Goal: Contribute content: Contribute content

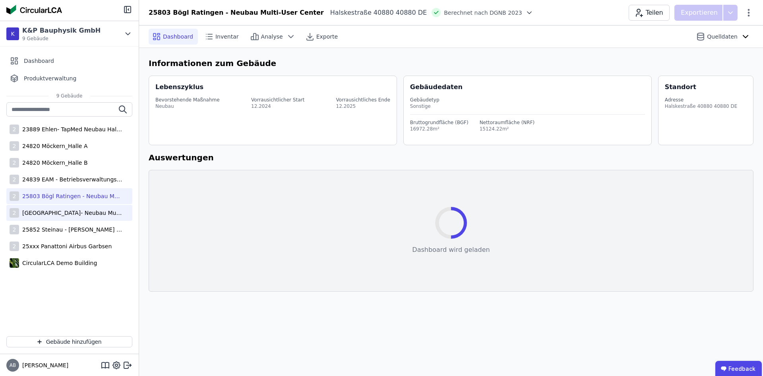
click at [76, 218] on div "2 25804 Bögl Düsseldorf- Neubau Multi-User Center" at bounding box center [69, 213] width 126 height 16
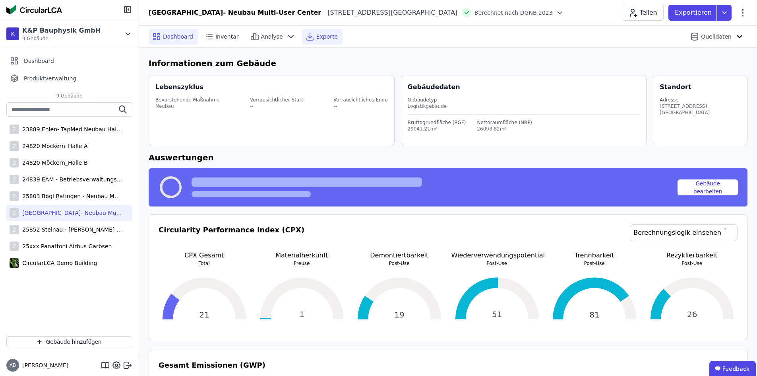
click at [316, 39] on span "Exporte" at bounding box center [326, 37] width 21 height 8
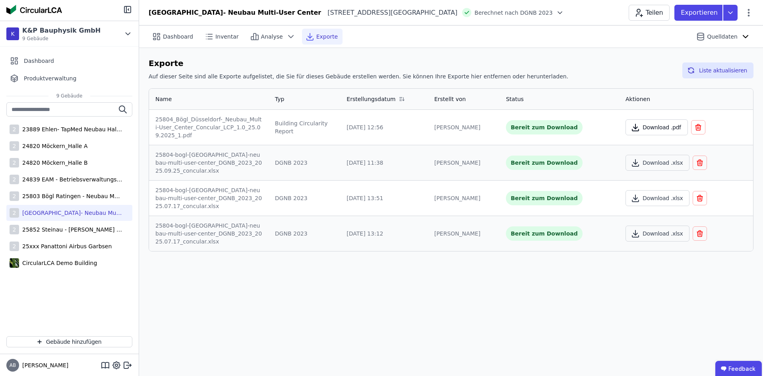
click at [652, 124] on button "Download .pdf" at bounding box center [657, 127] width 62 height 16
click at [66, 191] on div "2 25803 Bögl Ratingen - Neubau Multi-User Center" at bounding box center [69, 196] width 126 height 16
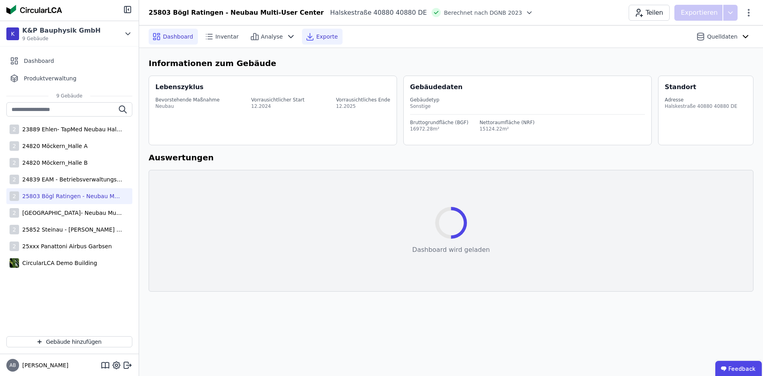
click at [316, 33] on span "Exporte" at bounding box center [326, 37] width 21 height 8
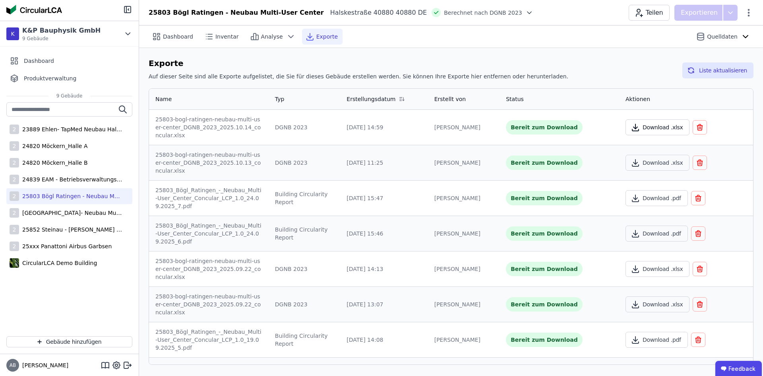
click at [655, 124] on button "Download .xlsx" at bounding box center [658, 127] width 64 height 16
click at [49, 250] on div "25xxx Panattoni Airbus Garbsen" at bounding box center [65, 246] width 93 height 8
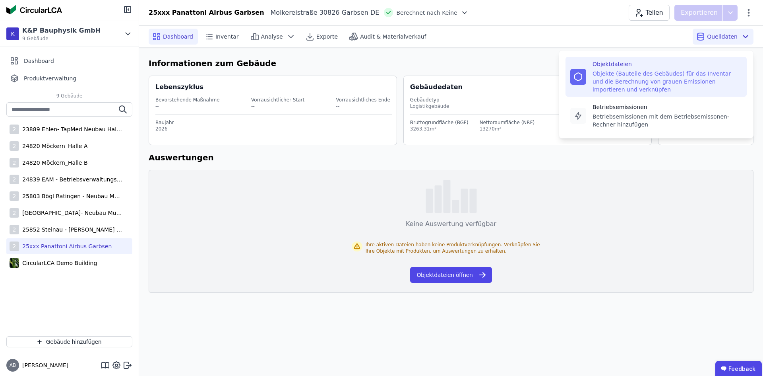
click at [621, 82] on div "Objekte (Bauteile des Gebäudes) für das Inventar und die Berechnung von grauen …" at bounding box center [667, 82] width 149 height 24
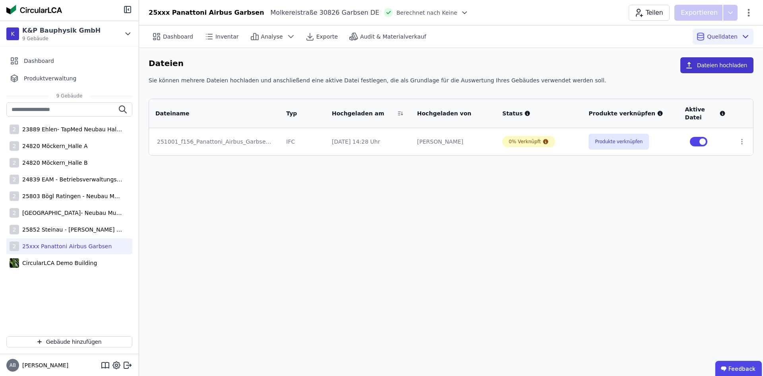
click at [689, 66] on button "Dateien hochladen" at bounding box center [716, 65] width 73 height 16
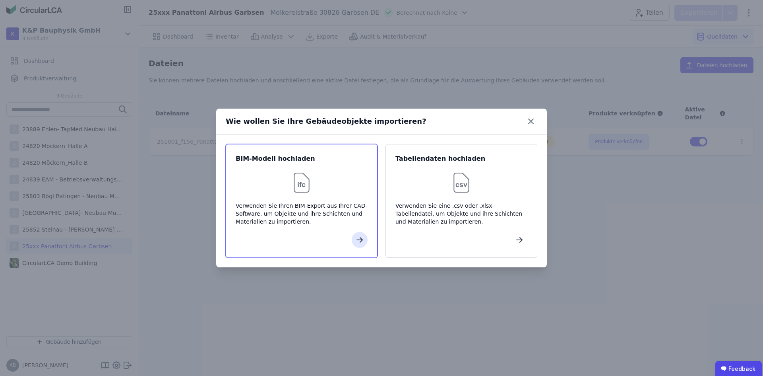
click at [299, 216] on div "Verwenden Sie Ihren BIM-Export aus Ihrer CAD-Software, um Objekte und ihre Schi…" at bounding box center [302, 214] width 132 height 24
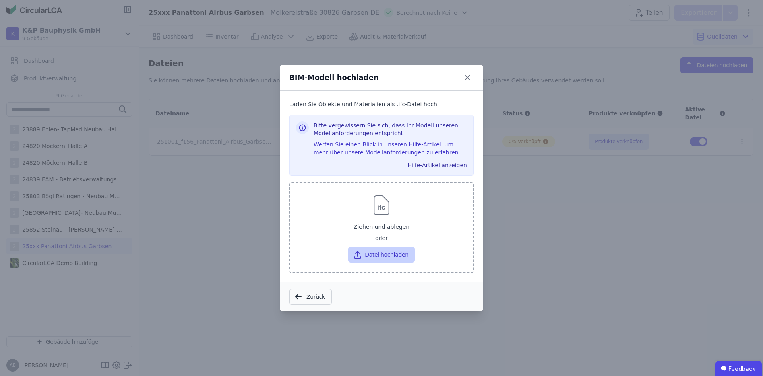
click at [374, 257] on button "Datei hochladen" at bounding box center [381, 254] width 66 height 16
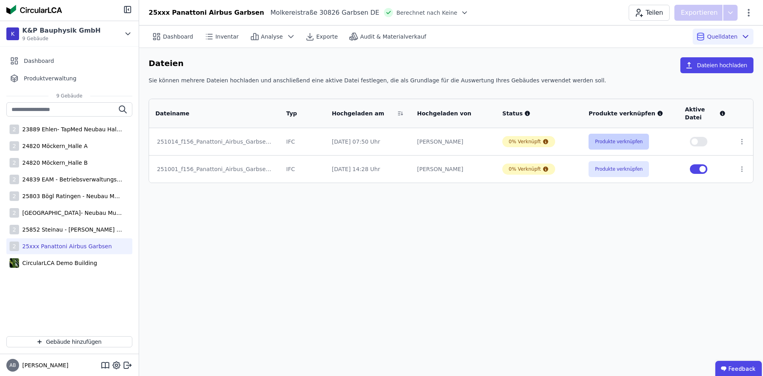
click at [617, 142] on button "Produkte verknüpfen" at bounding box center [619, 142] width 60 height 16
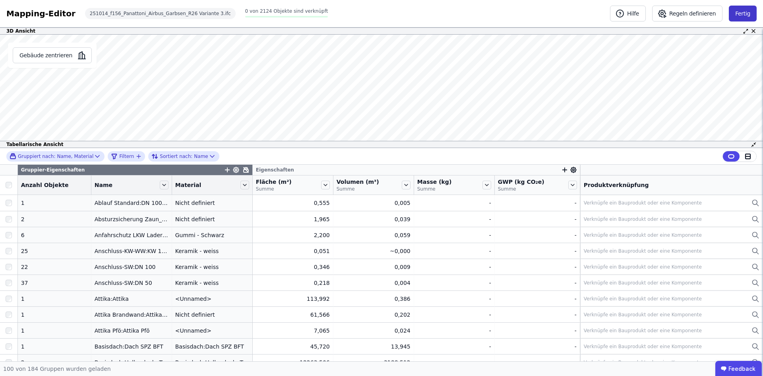
click at [735, 17] on button "Fertig" at bounding box center [743, 14] width 28 height 16
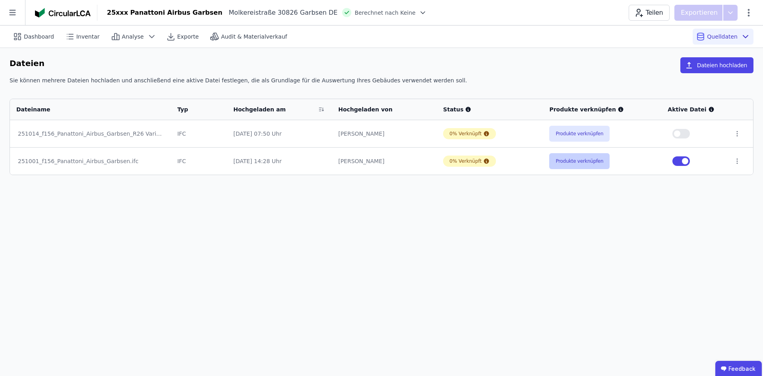
click at [573, 159] on button "Produkte verknüpfen" at bounding box center [579, 161] width 60 height 16
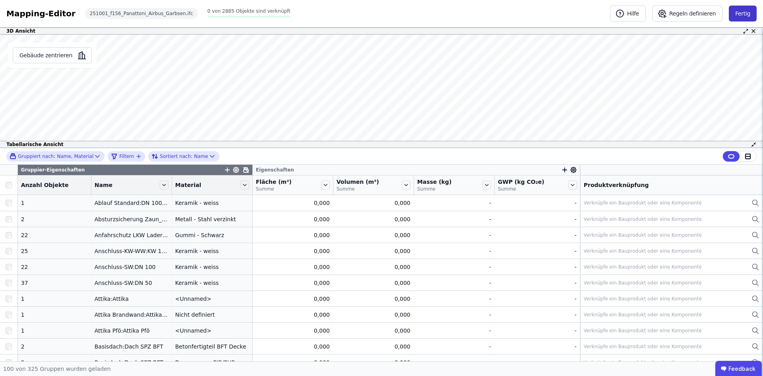
click at [742, 18] on button "Fertig" at bounding box center [743, 14] width 28 height 16
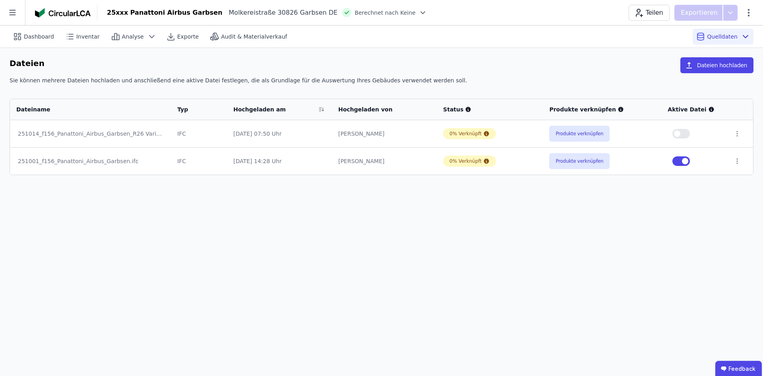
click at [680, 136] on button "button" at bounding box center [681, 134] width 17 height 10
click at [682, 163] on button "button" at bounding box center [681, 161] width 17 height 10
click at [589, 133] on button "Produkte verknüpfen" at bounding box center [579, 134] width 60 height 16
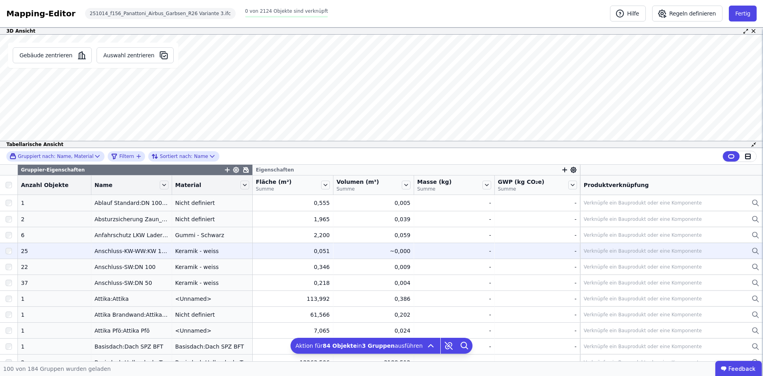
click at [609, 254] on div "Verknüpfe ein Bauprodukt oder eine Komponente" at bounding box center [672, 251] width 176 height 10
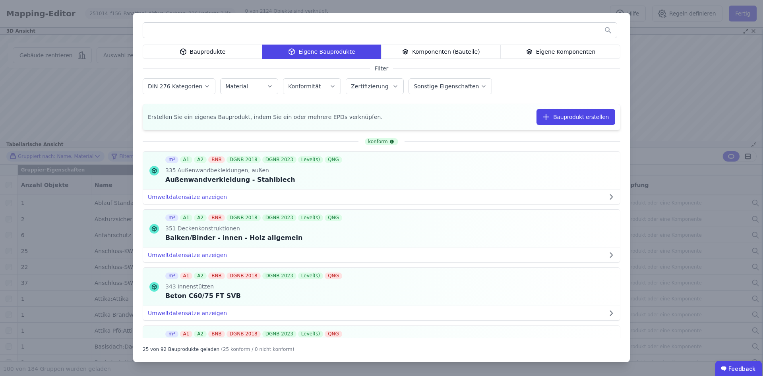
click at [207, 48] on div "Bauprodukte" at bounding box center [203, 52] width 120 height 14
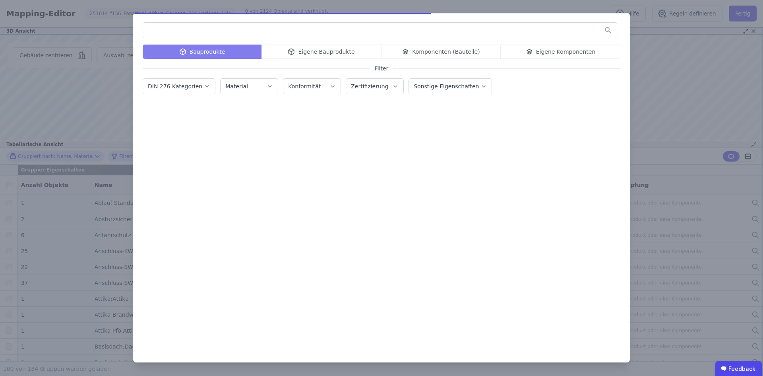
click at [213, 35] on input "text" at bounding box center [380, 30] width 474 height 14
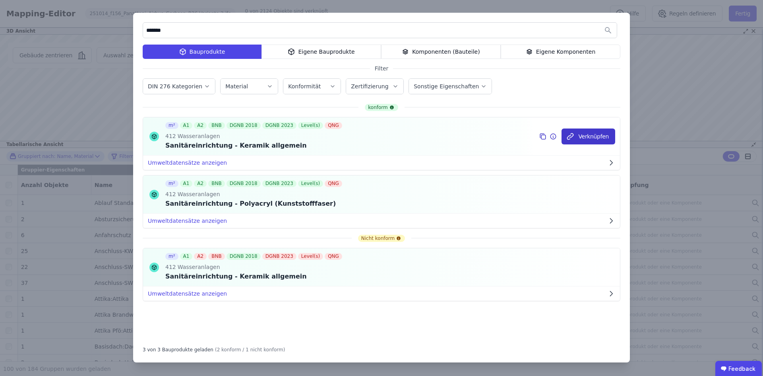
type input "*******"
click at [598, 133] on button "Verknüpfen" at bounding box center [589, 136] width 54 height 16
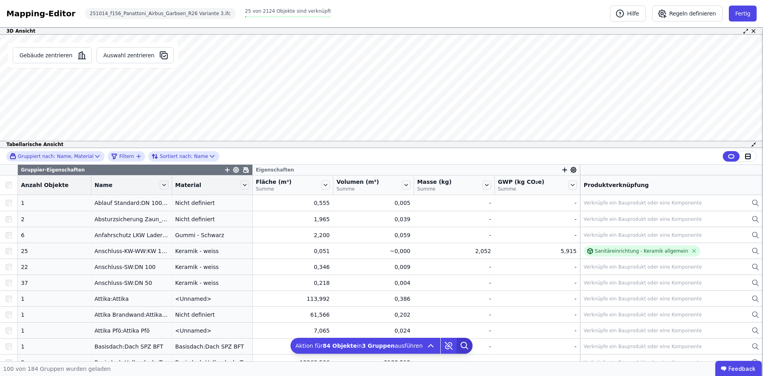
click at [460, 345] on icon at bounding box center [465, 345] width 16 height 16
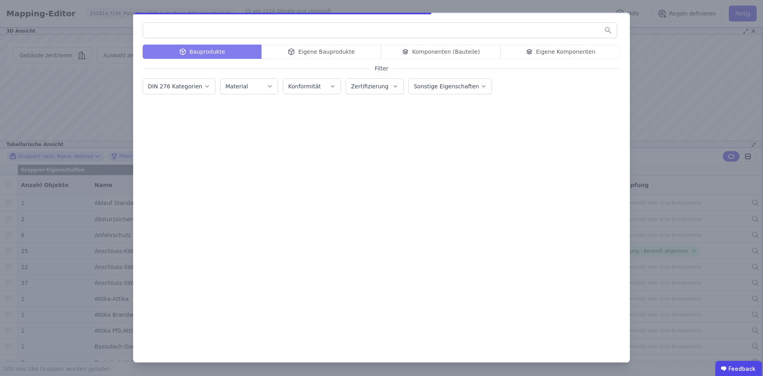
click at [353, 31] on input "text" at bounding box center [380, 30] width 474 height 14
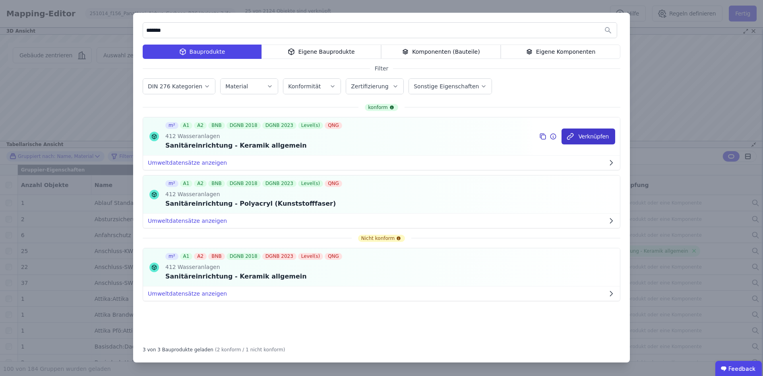
type input "*******"
click at [576, 140] on button "Verknüpfen" at bounding box center [589, 136] width 54 height 16
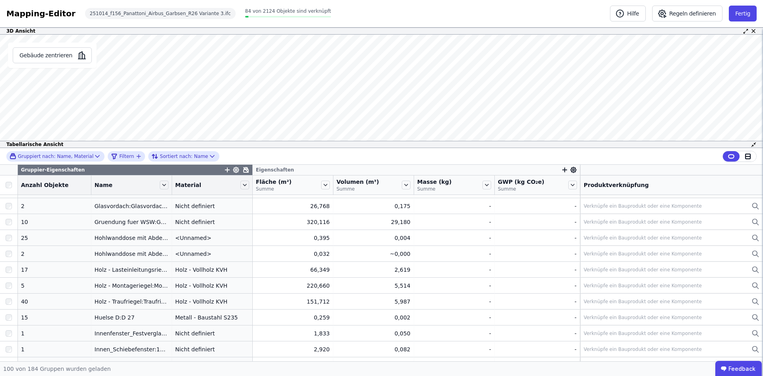
scroll to position [1424, 0]
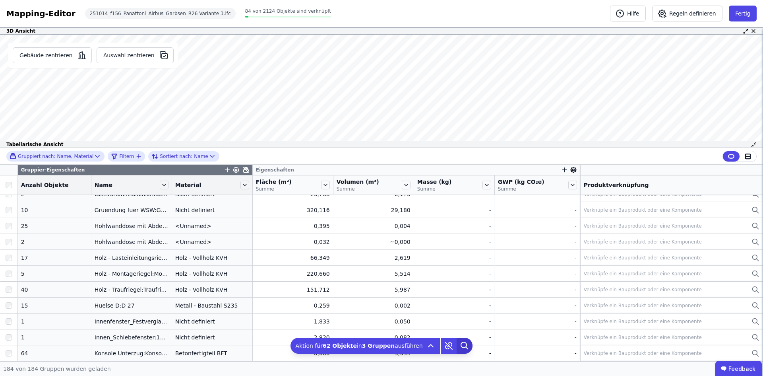
click at [461, 345] on icon at bounding box center [464, 345] width 6 height 6
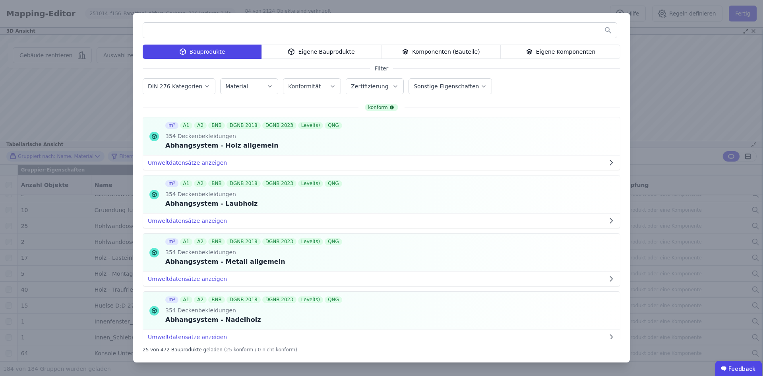
click at [264, 32] on input "text" at bounding box center [380, 30] width 474 height 14
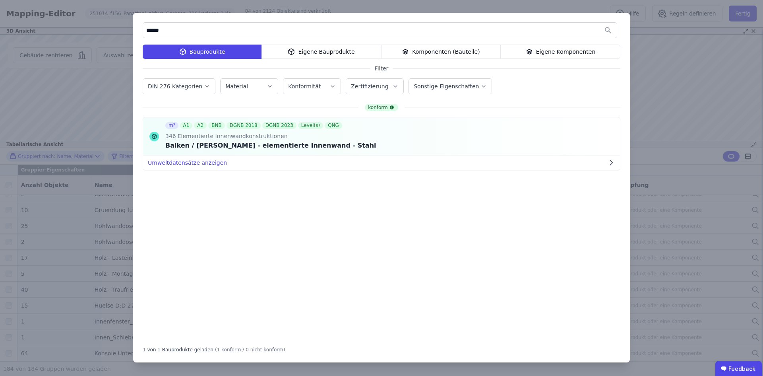
type input "******"
click at [314, 54] on div "Eigene Bauprodukte" at bounding box center [322, 52] width 120 height 14
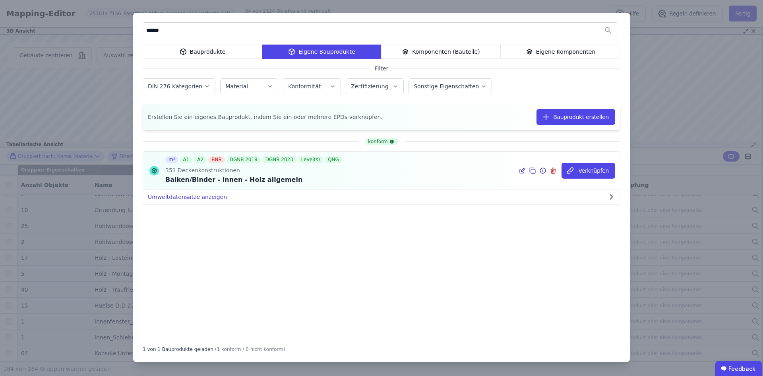
click at [202, 193] on button "Umweltdatensätze anzeigen" at bounding box center [381, 197] width 477 height 14
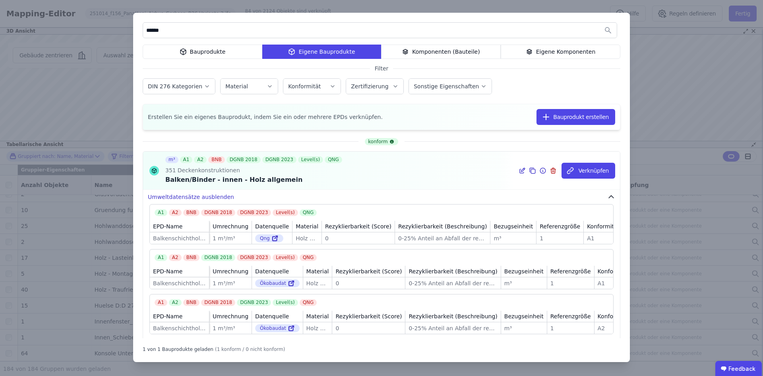
click at [221, 194] on button "Umweltdatensätze ausblenden" at bounding box center [381, 197] width 477 height 14
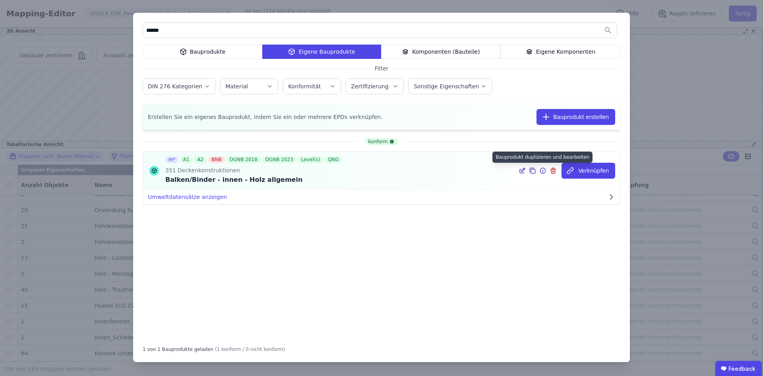
click at [534, 172] on icon at bounding box center [533, 171] width 4 height 4
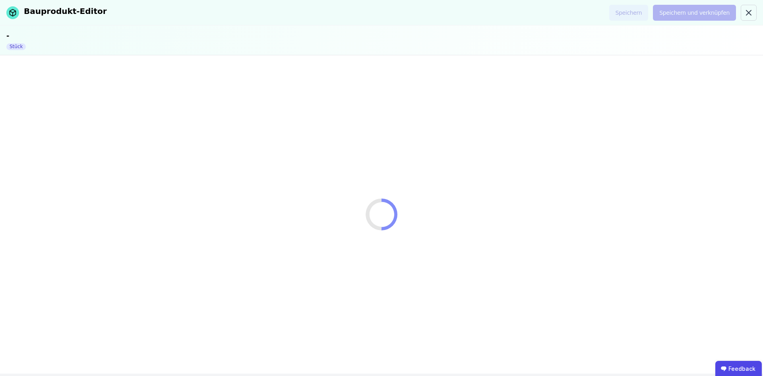
select select "**********"
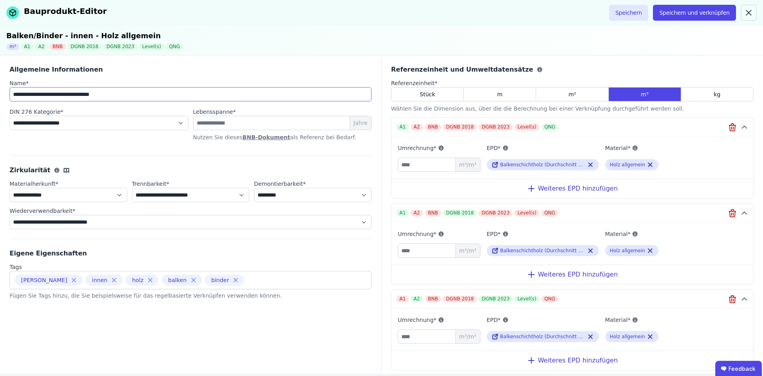
drag, startPoint x: 72, startPoint y: 95, endPoint x: 157, endPoint y: 104, distance: 85.6
click at [157, 104] on div "**********" at bounding box center [191, 110] width 362 height 91
type input "**********"
click at [587, 163] on icon at bounding box center [590, 165] width 7 height 10
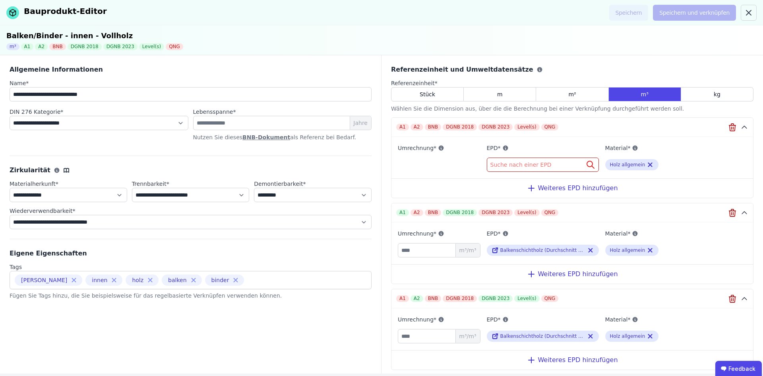
click at [550, 160] on div "Suche nach einer EPD" at bounding box center [543, 164] width 112 height 14
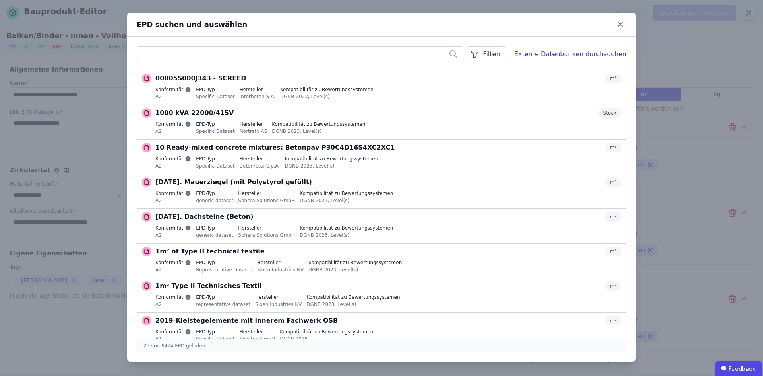
click at [211, 57] on input "text" at bounding box center [300, 54] width 326 height 14
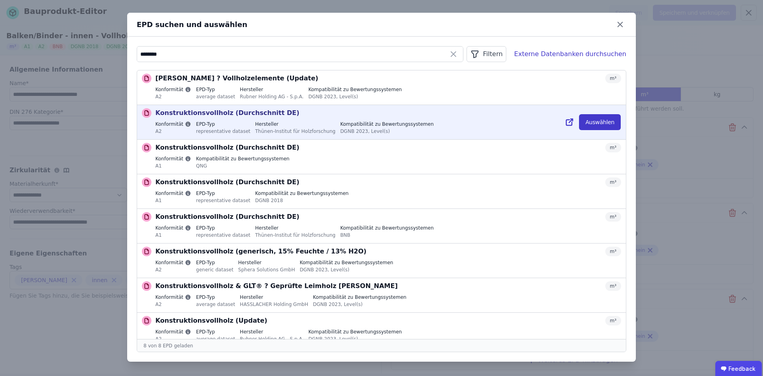
type input "********"
click at [601, 117] on button "Auswählen" at bounding box center [600, 122] width 42 height 16
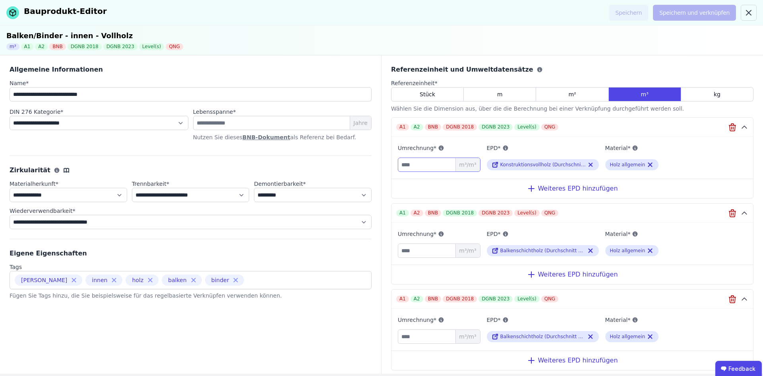
click at [422, 168] on input "number" at bounding box center [439, 164] width 83 height 14
type input "*"
click at [729, 211] on icon "button" at bounding box center [732, 211] width 6 height 0
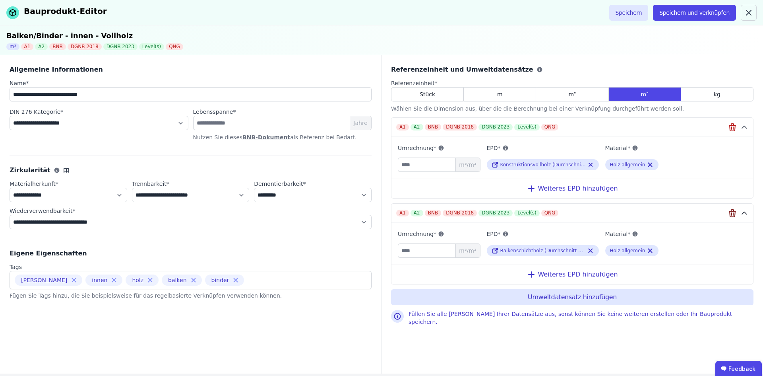
click at [733, 212] on icon "button" at bounding box center [733, 213] width 10 height 10
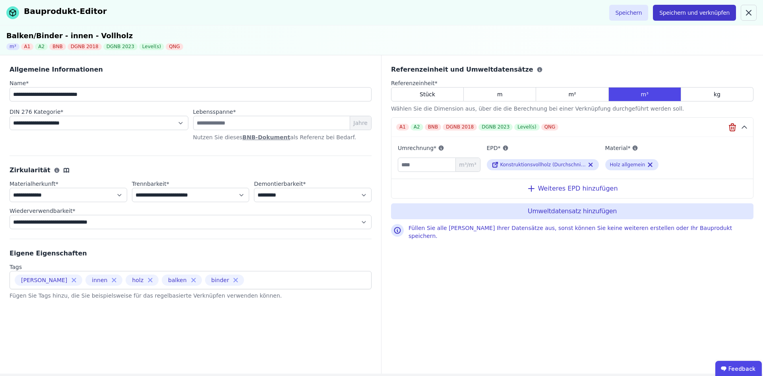
click at [683, 12] on button "Speichern und verknüpfen" at bounding box center [694, 13] width 83 height 16
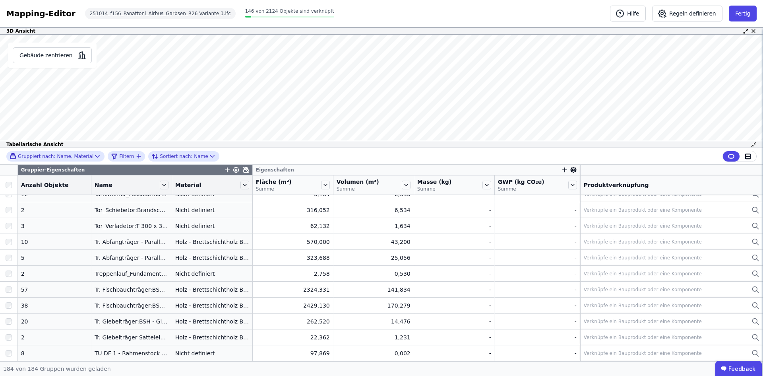
scroll to position [2338, 0]
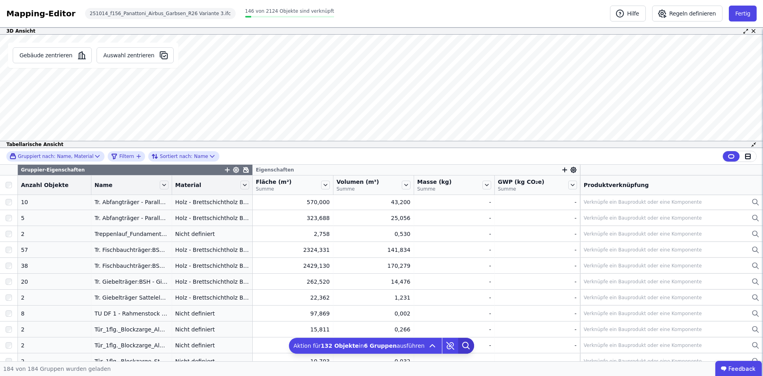
click at [458, 347] on icon at bounding box center [466, 345] width 16 height 16
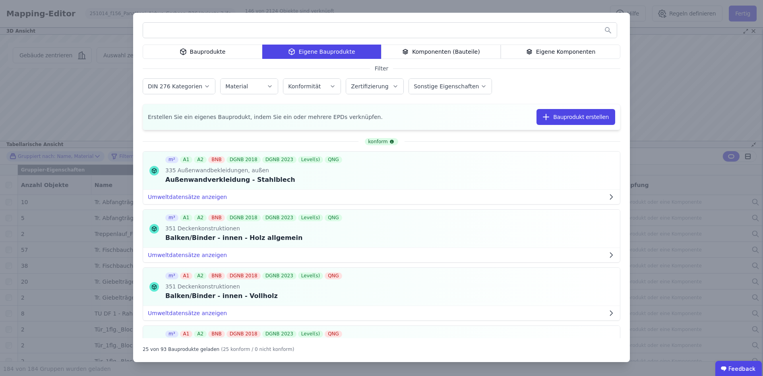
click at [233, 33] on input "text" at bounding box center [380, 30] width 474 height 14
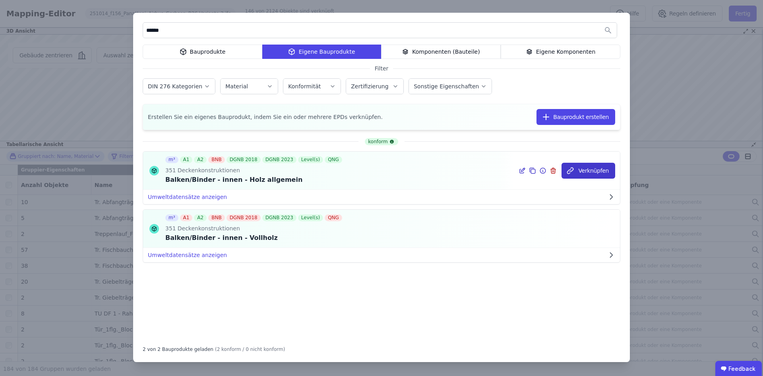
type input "******"
click at [571, 171] on icon "button" at bounding box center [570, 171] width 8 height 8
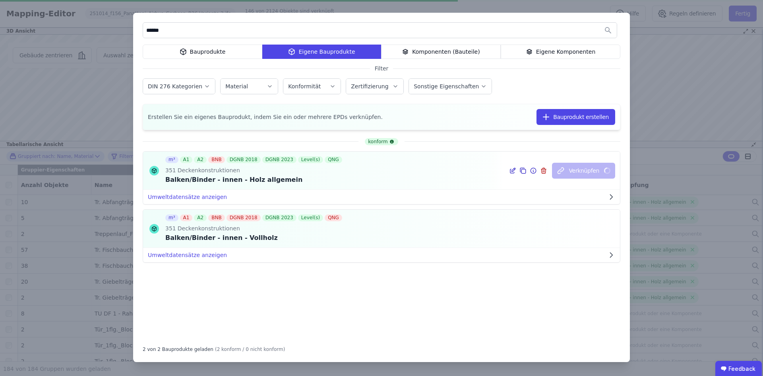
scroll to position [0, 0]
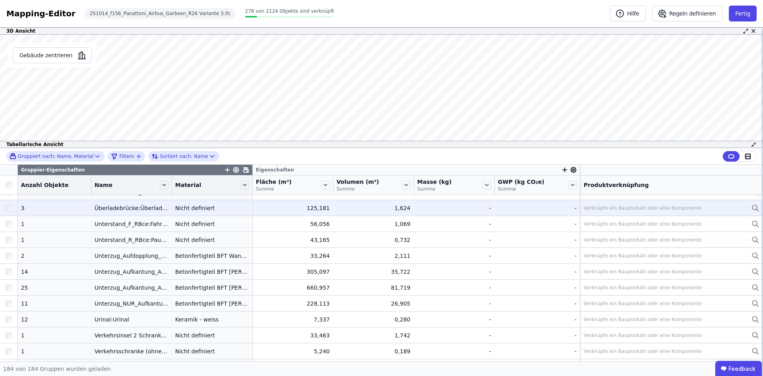
scroll to position [2760, 0]
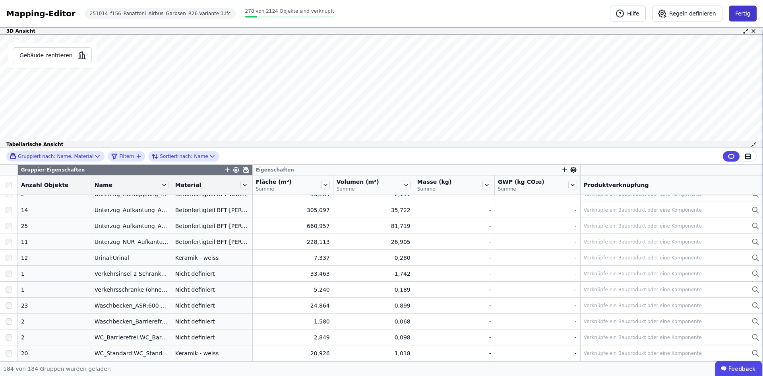
click at [750, 17] on button "Fertig" at bounding box center [743, 14] width 28 height 16
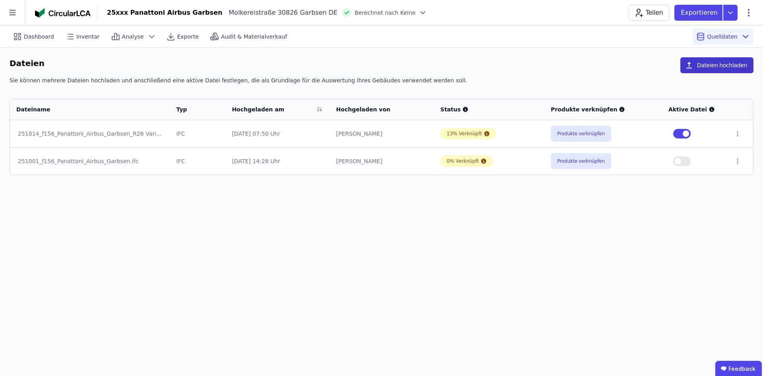
click at [701, 61] on button "Dateien hochladen" at bounding box center [716, 65] width 73 height 16
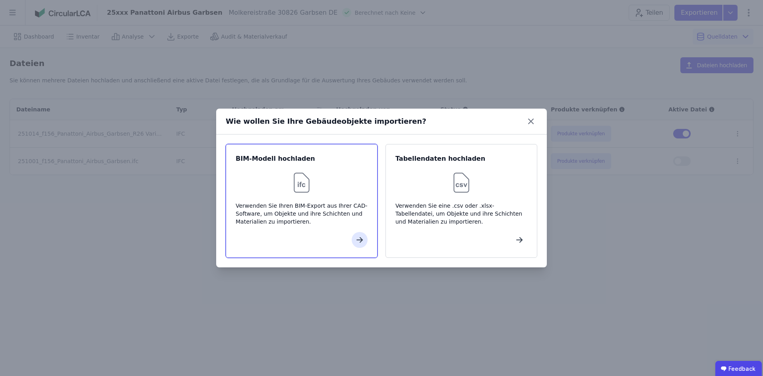
click at [276, 194] on div at bounding box center [302, 182] width 132 height 25
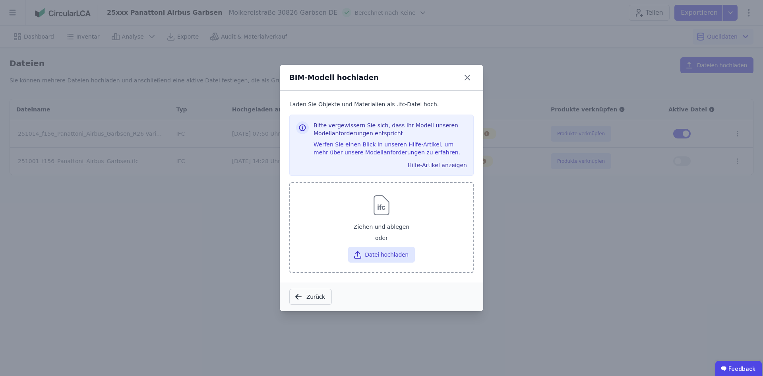
click at [350, 225] on div "Ziehen und ablegen" at bounding box center [382, 226] width 170 height 14
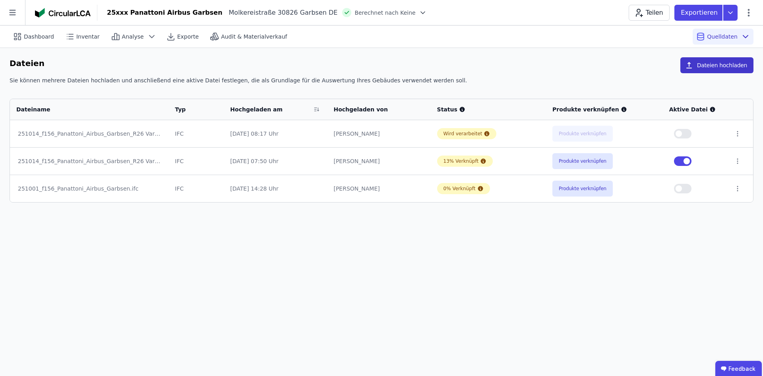
click at [736, 67] on button "Dateien hochladen" at bounding box center [716, 65] width 73 height 16
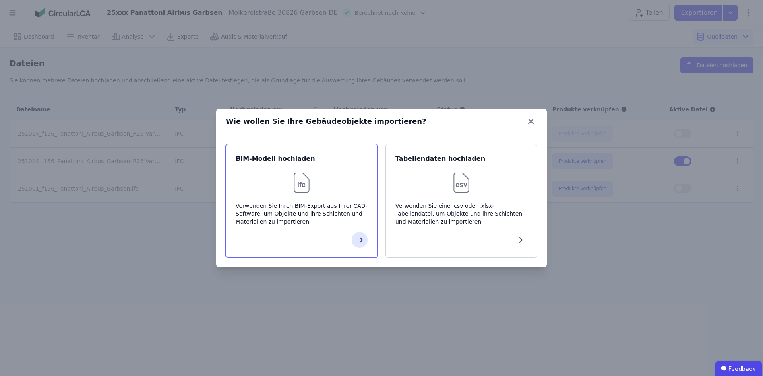
click at [296, 223] on div "Verwenden Sie Ihren BIM-Export aus Ihrer CAD-Software, um Objekte und ihre Schi…" at bounding box center [302, 214] width 132 height 24
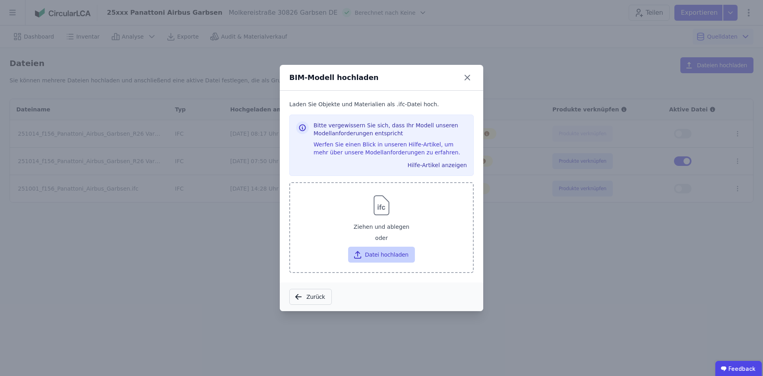
click at [392, 250] on button "Datei hochladen" at bounding box center [381, 254] width 66 height 16
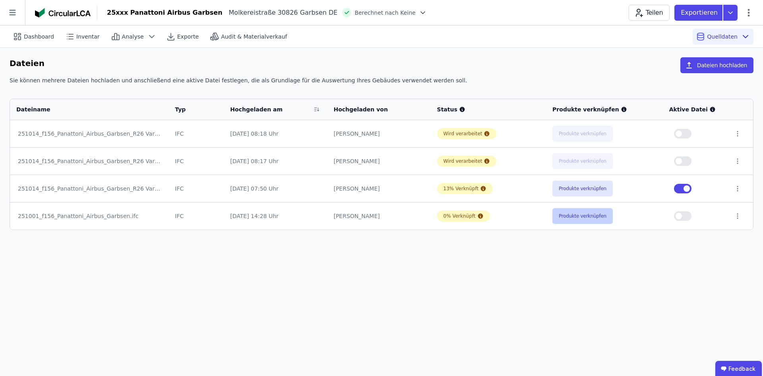
click at [566, 222] on button "Produkte verknüpfen" at bounding box center [582, 216] width 60 height 16
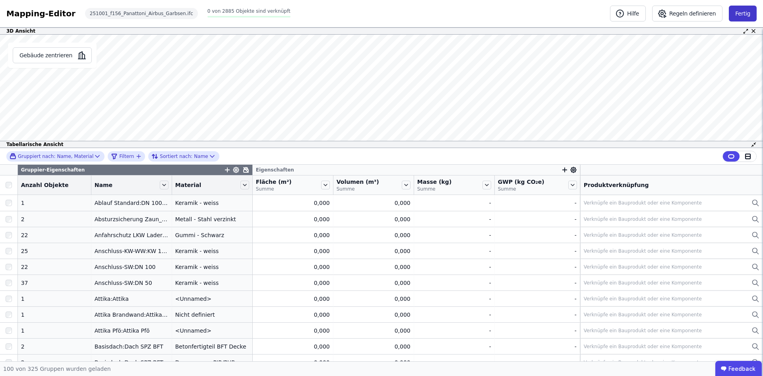
click at [741, 17] on button "Fertig" at bounding box center [743, 14] width 28 height 16
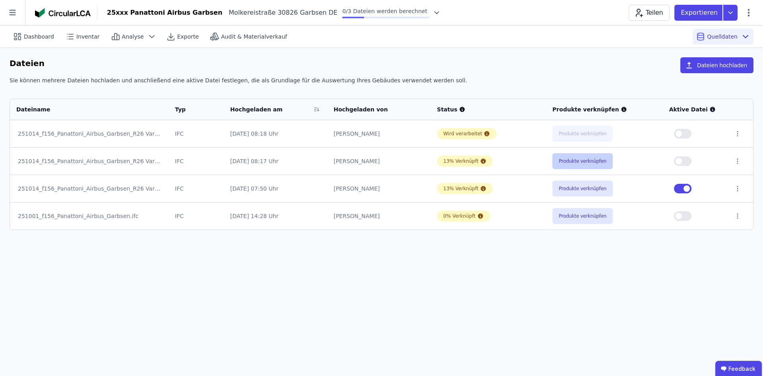
click at [585, 166] on button "Produkte verknüpfen" at bounding box center [582, 161] width 60 height 16
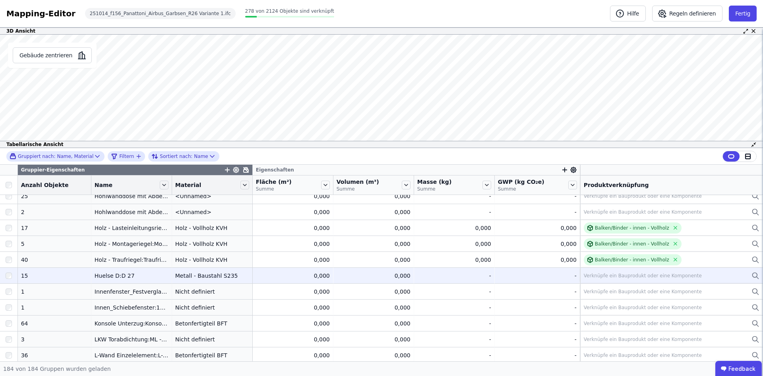
scroll to position [1504, 0]
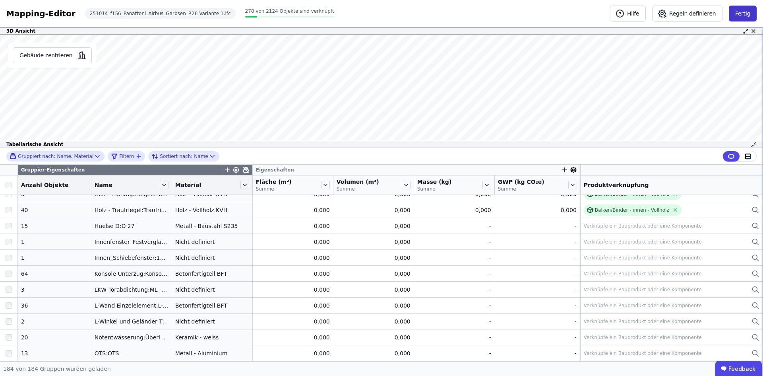
click at [744, 10] on button "Fertig" at bounding box center [743, 14] width 28 height 16
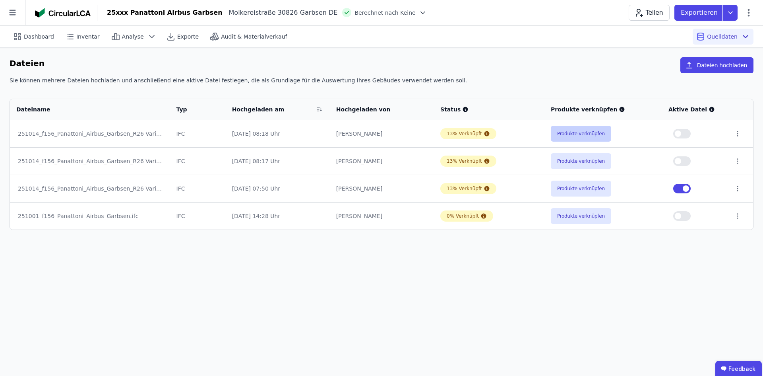
click at [568, 128] on button "Produkte verknüpfen" at bounding box center [581, 134] width 60 height 16
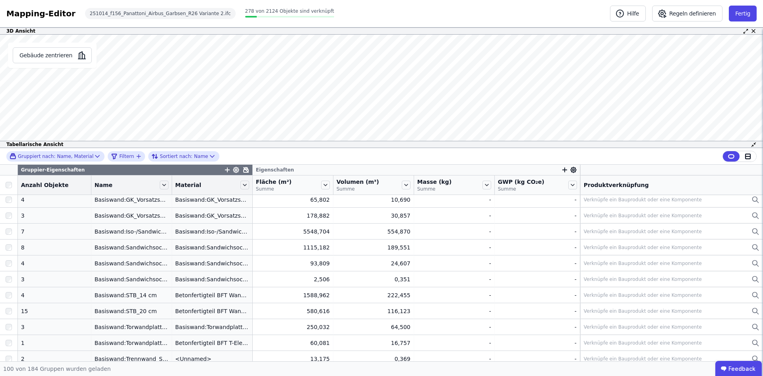
scroll to position [358, 0]
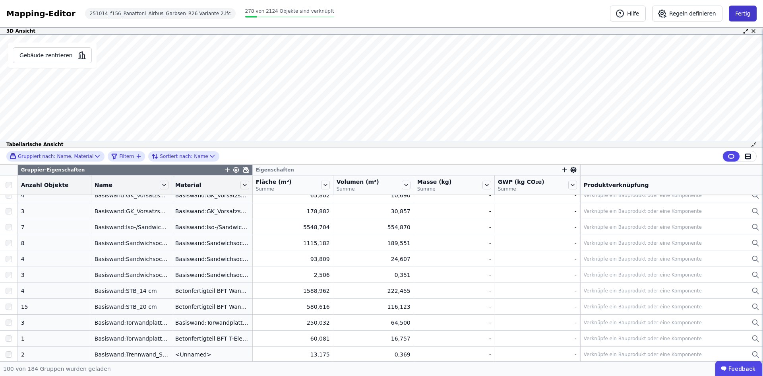
click at [743, 11] on button "Fertig" at bounding box center [743, 14] width 28 height 16
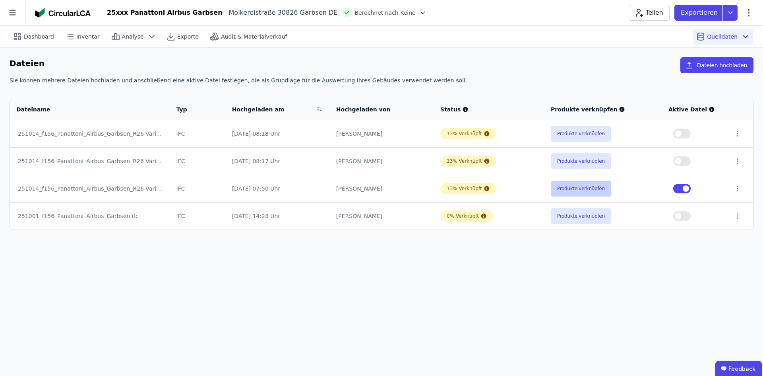
click at [564, 189] on button "Produkte verknüpfen" at bounding box center [581, 188] width 60 height 16
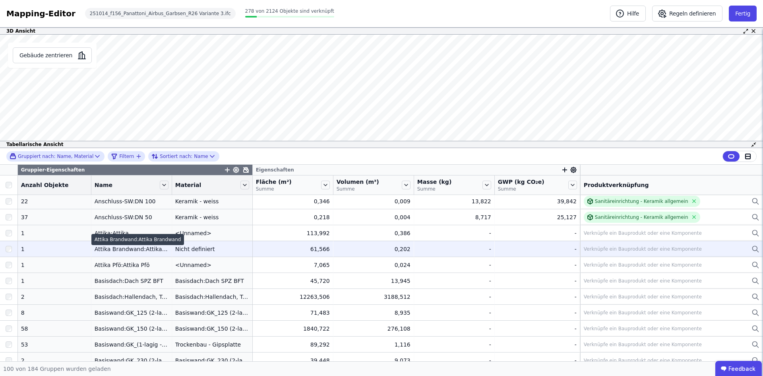
scroll to position [79, 0]
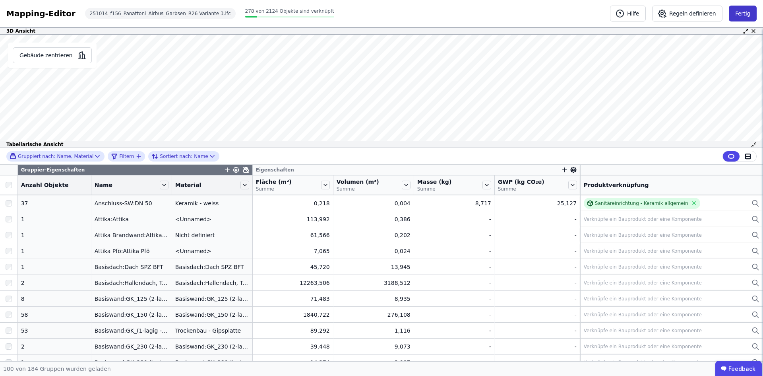
click at [744, 19] on button "Fertig" at bounding box center [743, 14] width 28 height 16
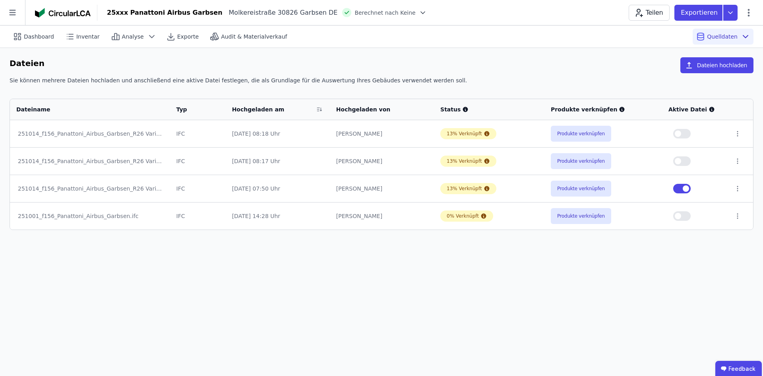
click at [86, 216] on div "251001_f156_Panattoni_Airbus_Garbsen.ifc" at bounding box center [90, 216] width 144 height 8
click at [583, 187] on button "Produkte verknüpfen" at bounding box center [581, 188] width 60 height 16
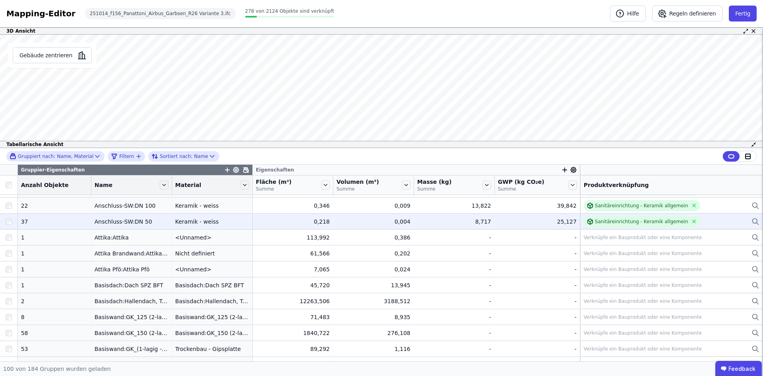
scroll to position [79, 0]
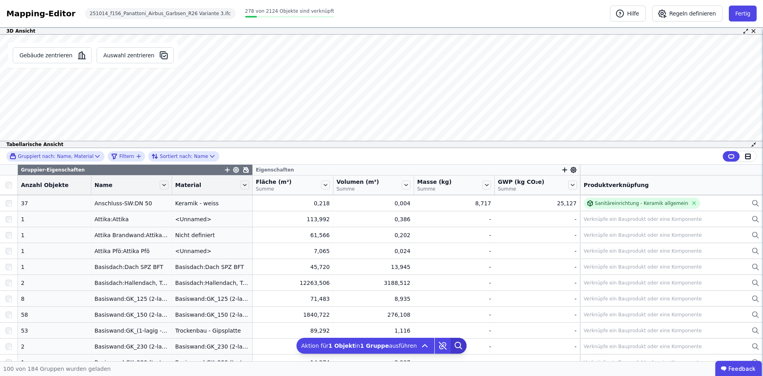
click at [451, 347] on icon at bounding box center [459, 345] width 16 height 16
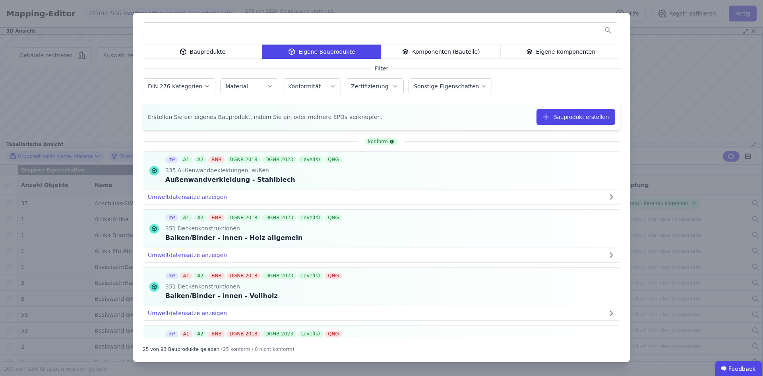
click at [472, 53] on div "Komponenten (Bauteile)" at bounding box center [441, 52] width 120 height 14
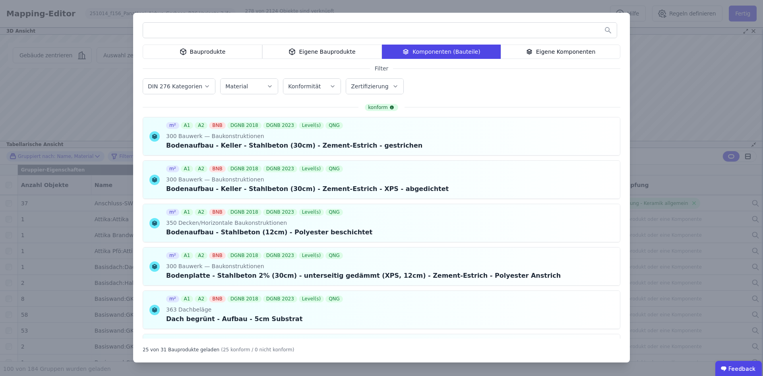
click at [308, 33] on input "text" at bounding box center [380, 30] width 474 height 14
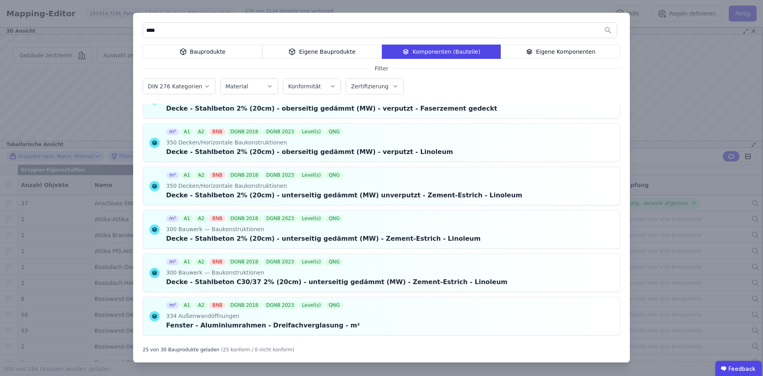
scroll to position [556, 0]
type input "****"
click at [539, 142] on icon at bounding box center [542, 143] width 7 height 10
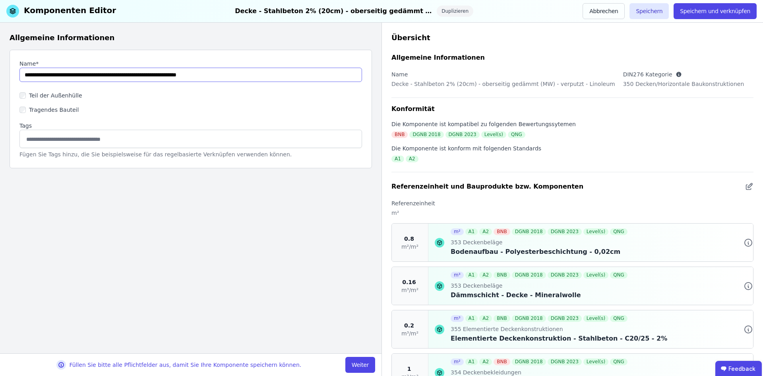
click at [39, 76] on input "string" at bounding box center [190, 75] width 343 height 14
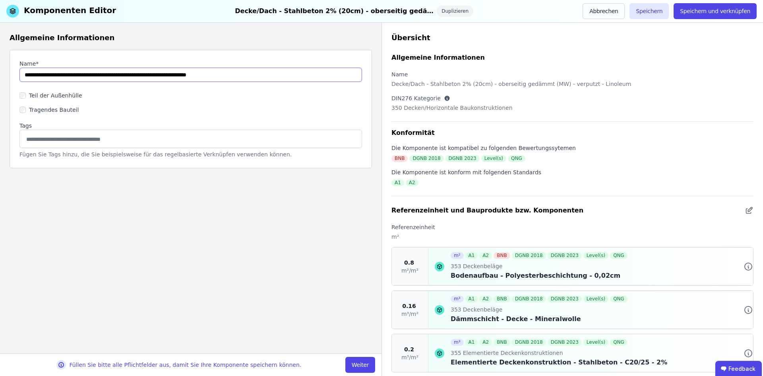
type input "**********"
click at [51, 96] on label "Teil der Außenhülle" at bounding box center [54, 95] width 56 height 8
click at [48, 143] on input at bounding box center [191, 138] width 332 height 13
type input "****"
drag, startPoint x: 42, startPoint y: 79, endPoint x: 25, endPoint y: 78, distance: 17.5
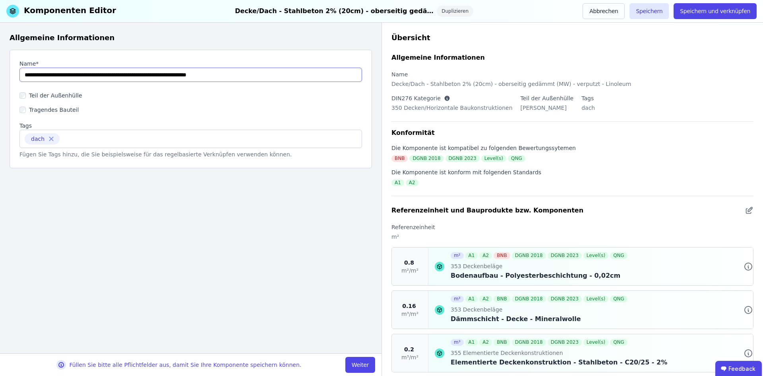
click at [25, 78] on input "string" at bounding box center [190, 75] width 343 height 14
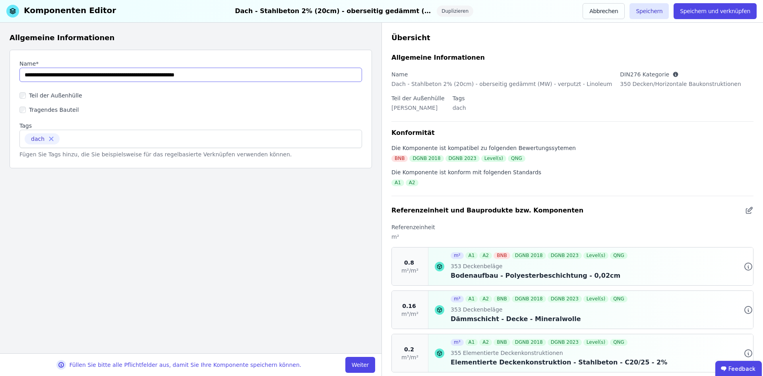
type input "**********"
click at [84, 142] on input at bounding box center [96, 138] width 67 height 13
type input "***"
click at [158, 76] on input "string" at bounding box center [190, 75] width 343 height 14
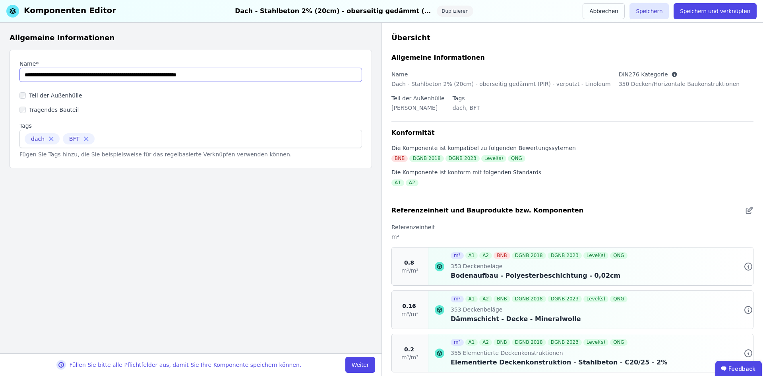
drag, startPoint x: 80, startPoint y: 75, endPoint x: 97, endPoint y: 76, distance: 17.5
click at [97, 76] on input "string" at bounding box center [190, 75] width 343 height 14
drag, startPoint x: 151, startPoint y: 76, endPoint x: 213, endPoint y: 90, distance: 64.3
click at [213, 90] on div "Name* Teil der Außenhülle Tragendes Bauteil Tags dach BFT Fügen Sie Tags hinzu,…" at bounding box center [191, 109] width 363 height 118
type input "**********"
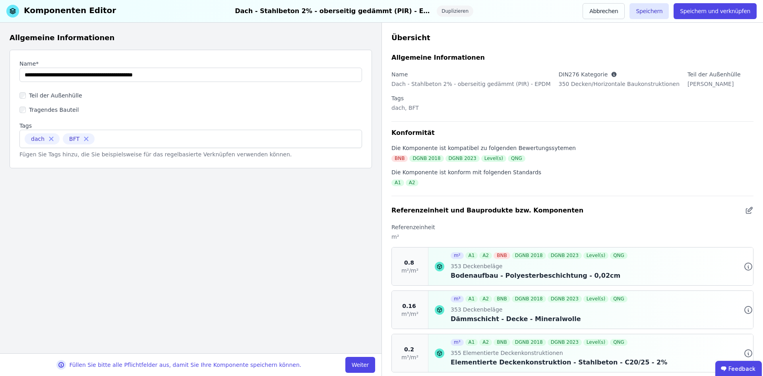
click at [131, 142] on input at bounding box center [131, 138] width 67 height 13
type input "***"
type input "****"
click at [739, 208] on div "Referenzeinheit und Bauprodukte bzw. Komponenten" at bounding box center [573, 210] width 362 height 10
click at [746, 209] on icon at bounding box center [748, 210] width 5 height 5
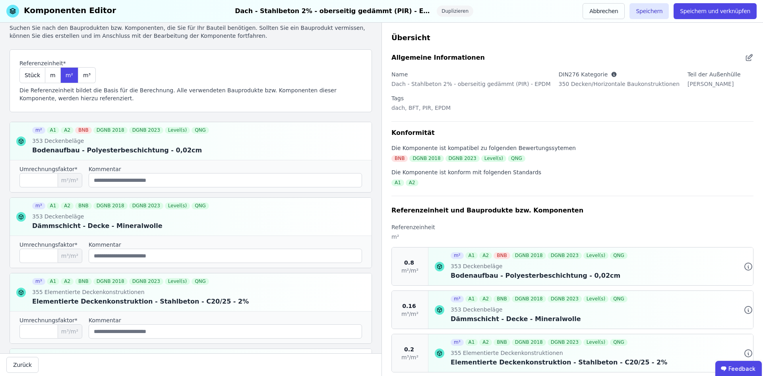
scroll to position [40, 0]
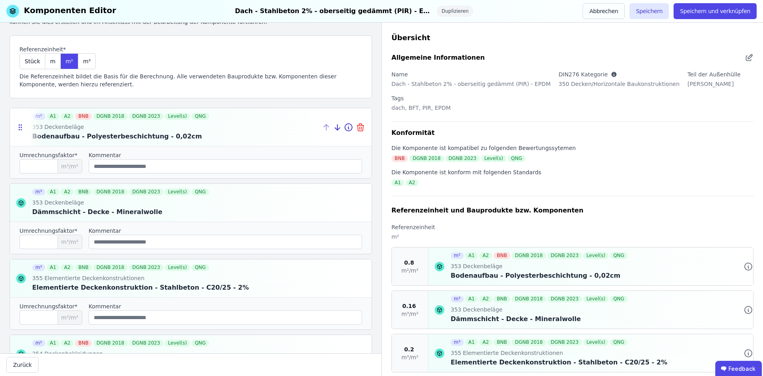
click at [357, 125] on icon at bounding box center [360, 125] width 6 height 0
type input "****"
type input "***"
type input "*"
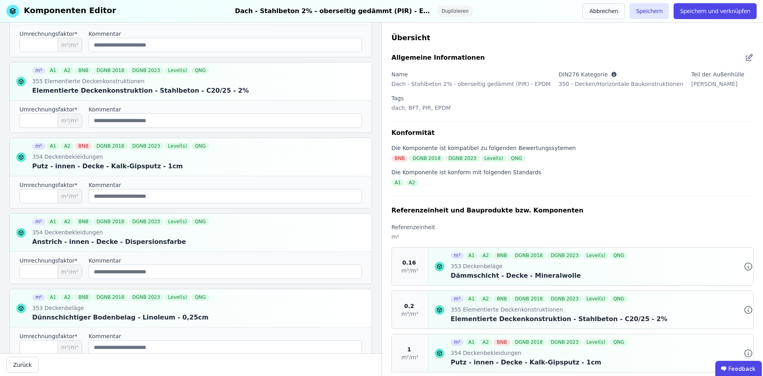
scroll to position [199, 0]
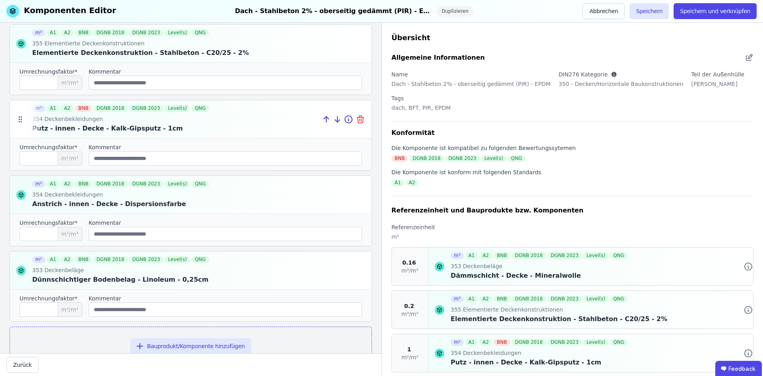
click at [358, 120] on icon at bounding box center [361, 120] width 6 height 6
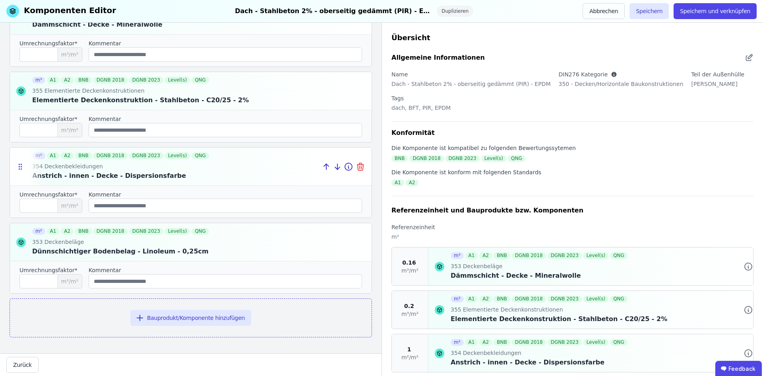
scroll to position [151, 0]
click at [358, 167] on icon at bounding box center [361, 168] width 6 height 6
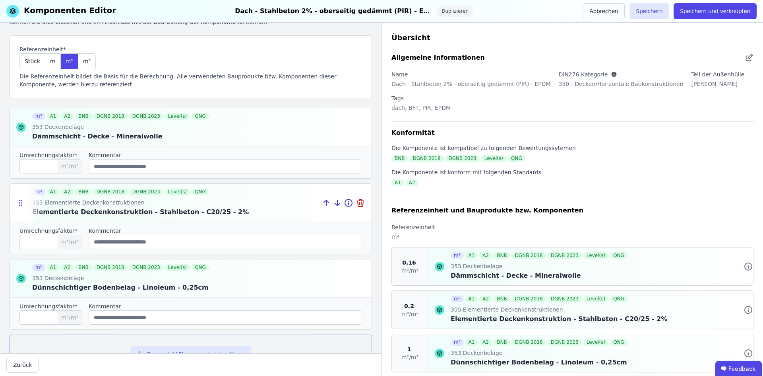
scroll to position [76, 0]
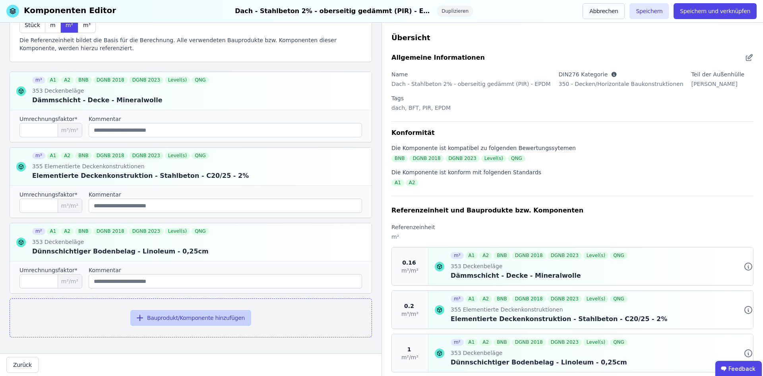
click at [153, 321] on button "Bauprodukt/Komponente hinzufügen" at bounding box center [190, 318] width 121 height 16
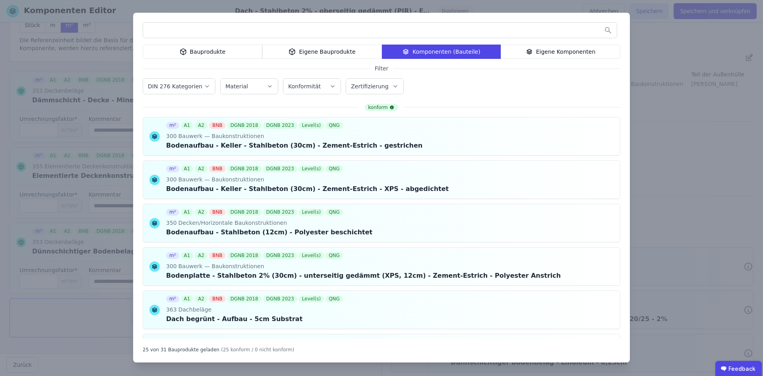
click at [314, 55] on div "Eigene Bauprodukte" at bounding box center [322, 52] width 120 height 14
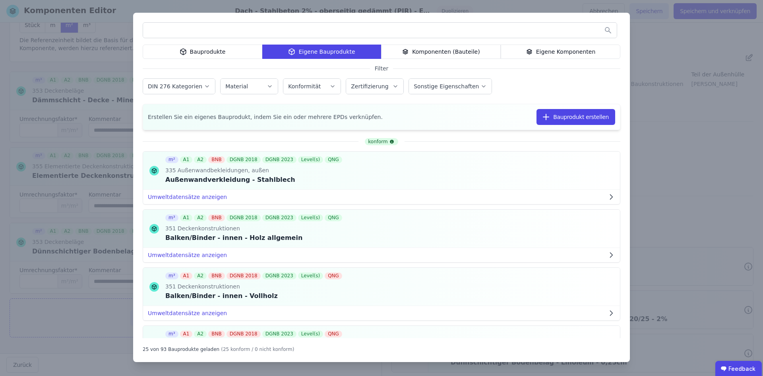
click at [300, 27] on input "text" at bounding box center [380, 30] width 474 height 14
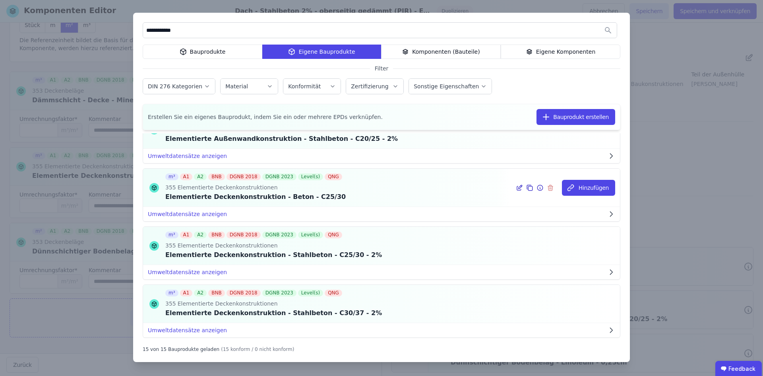
scroll to position [79, 0]
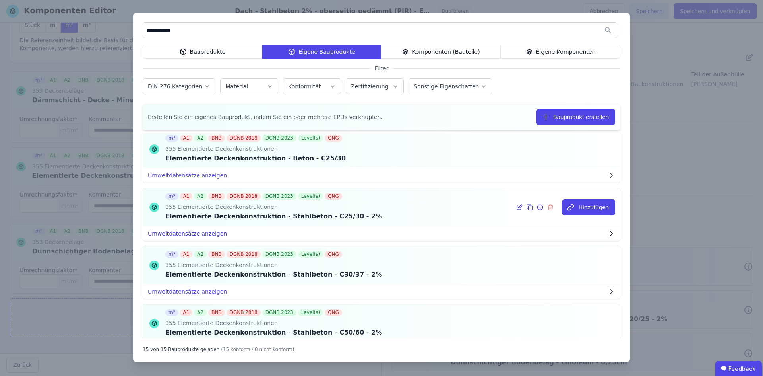
type input "**********"
click at [168, 236] on button "Umweltdatensätze anzeigen" at bounding box center [381, 233] width 477 height 14
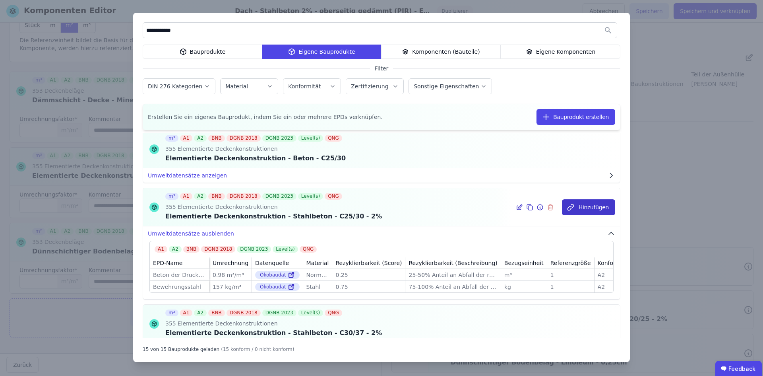
click at [576, 204] on button "Hinzufügen" at bounding box center [588, 207] width 53 height 16
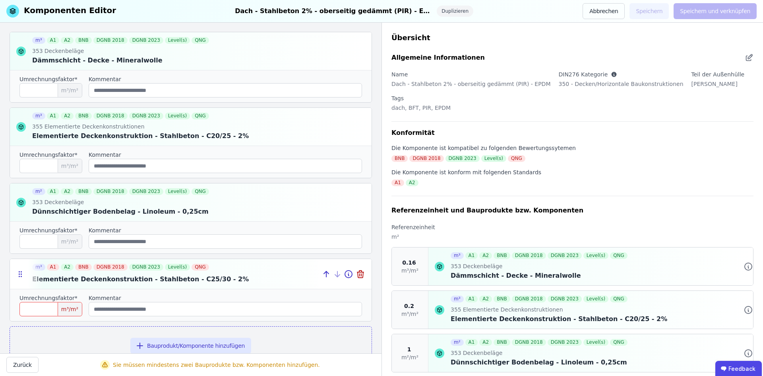
scroll to position [143, 0]
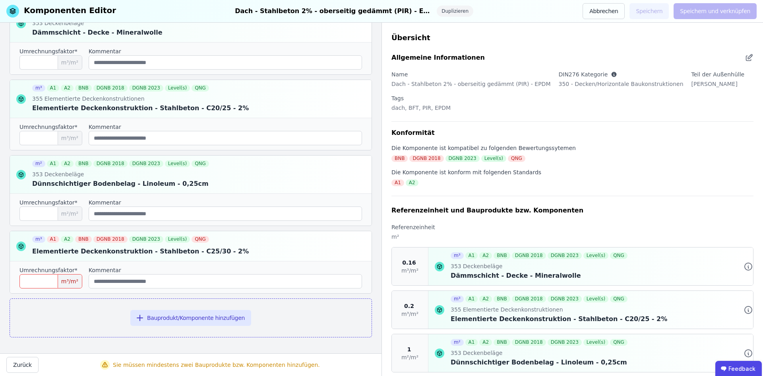
click at [34, 278] on input "number" at bounding box center [50, 281] width 63 height 14
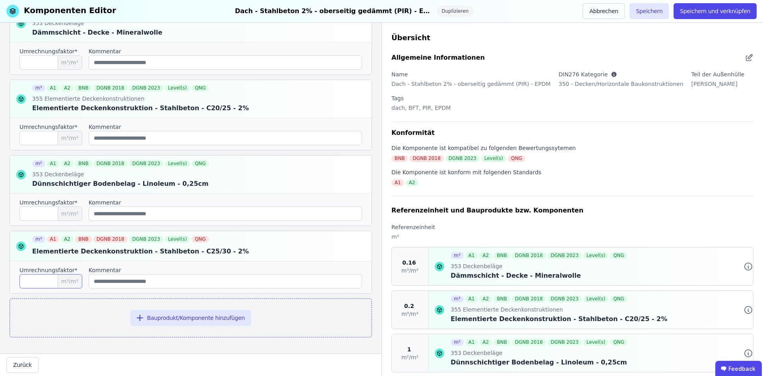
type input "***"
click at [140, 279] on input "string" at bounding box center [225, 281] width 273 height 14
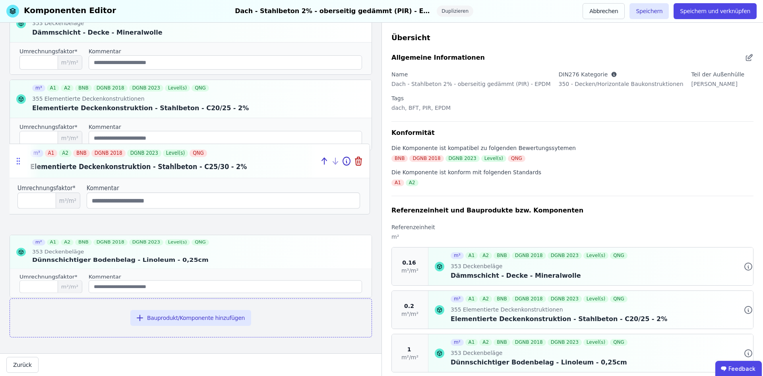
drag, startPoint x: 19, startPoint y: 246, endPoint x: 16, endPoint y: 167, distance: 79.2
click at [16, 165] on icon at bounding box center [18, 160] width 8 height 9
type input "***"
type input "*"
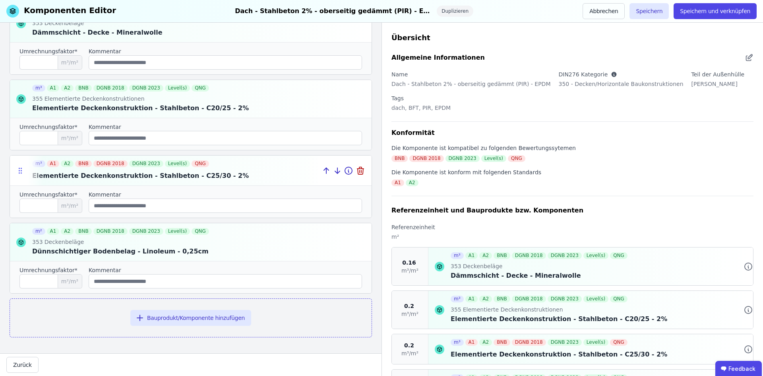
click at [21, 173] on icon at bounding box center [21, 173] width 1 height 1
click at [344, 173] on icon at bounding box center [349, 171] width 10 height 10
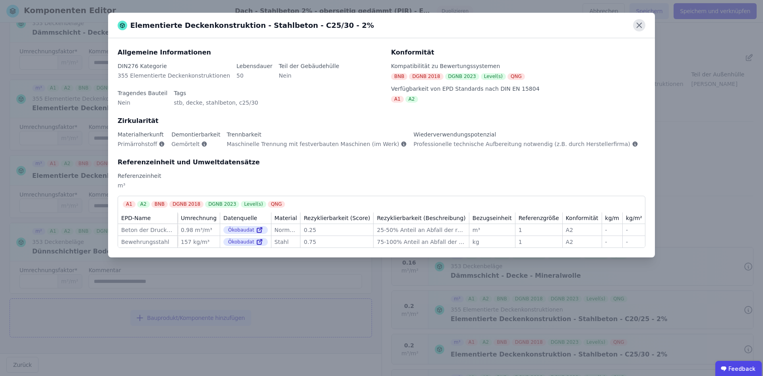
click at [635, 27] on icon at bounding box center [639, 25] width 12 height 12
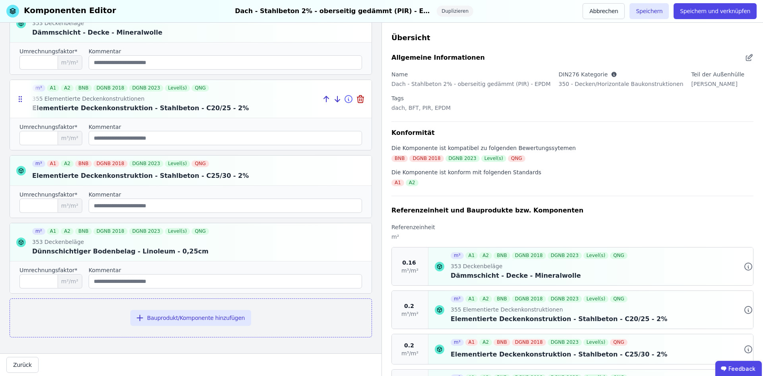
click at [345, 99] on icon at bounding box center [349, 99] width 10 height 10
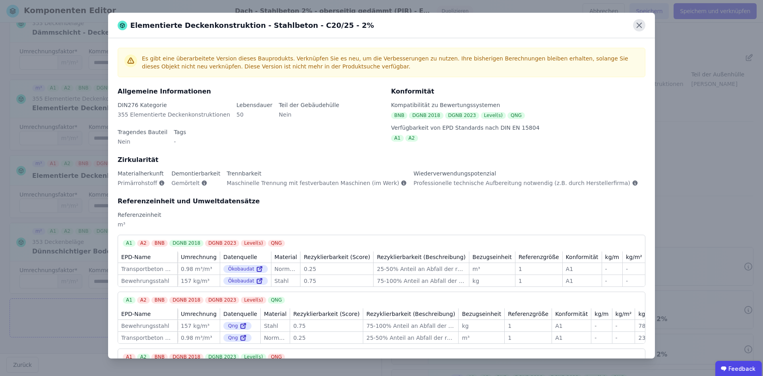
click at [643, 30] on icon at bounding box center [639, 25] width 12 height 12
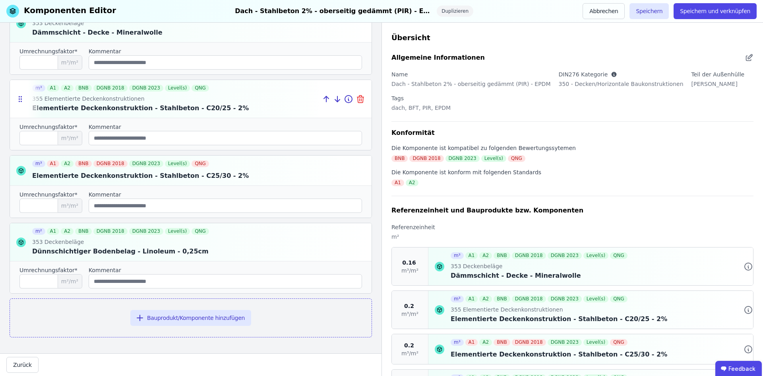
click at [358, 98] on icon at bounding box center [361, 100] width 6 height 6
type input "*"
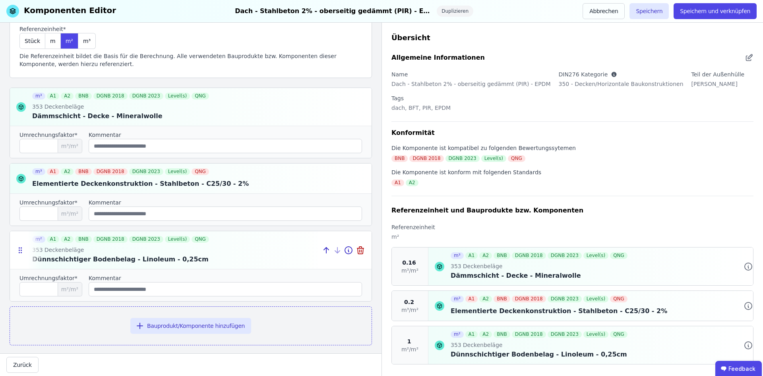
scroll to position [68, 0]
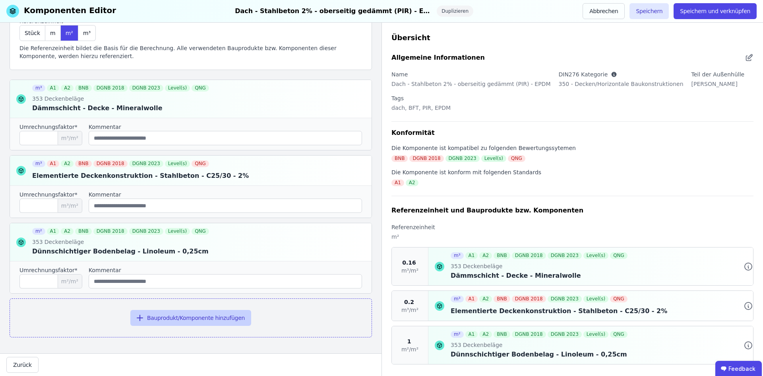
click at [161, 322] on button "Bauprodukt/Komponente hinzufügen" at bounding box center [190, 318] width 121 height 16
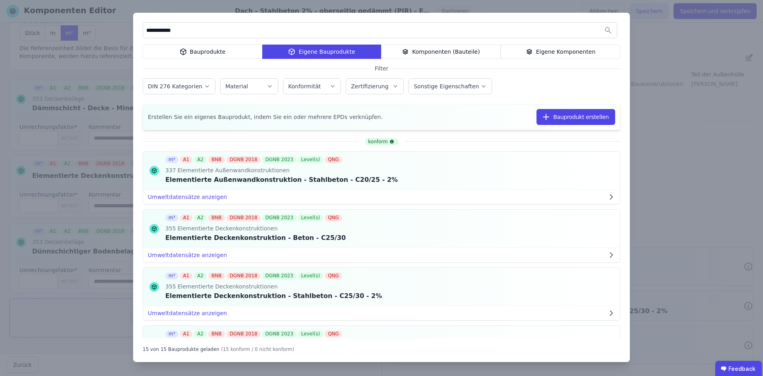
drag, startPoint x: 184, startPoint y: 31, endPoint x: 129, endPoint y: 29, distance: 55.3
click at [130, 29] on div "**********" at bounding box center [381, 188] width 763 height 376
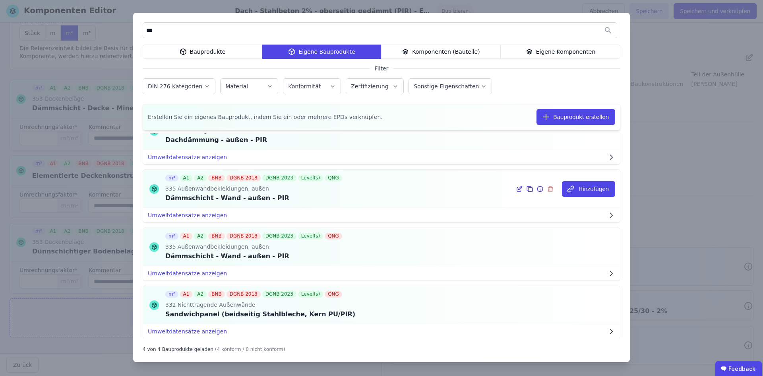
scroll to position [0, 0]
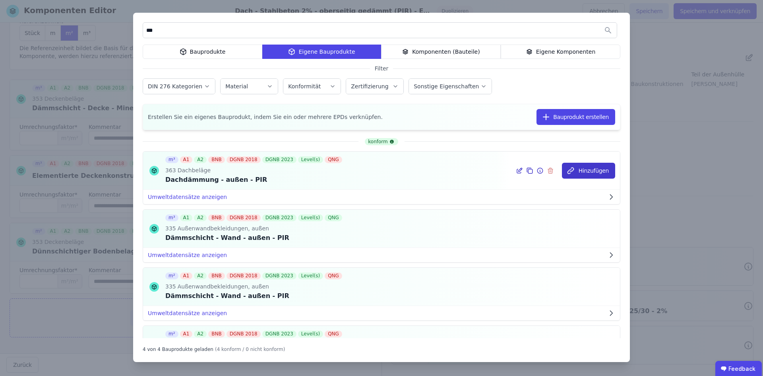
type input "***"
click at [581, 169] on button "Hinzufügen" at bounding box center [588, 171] width 53 height 16
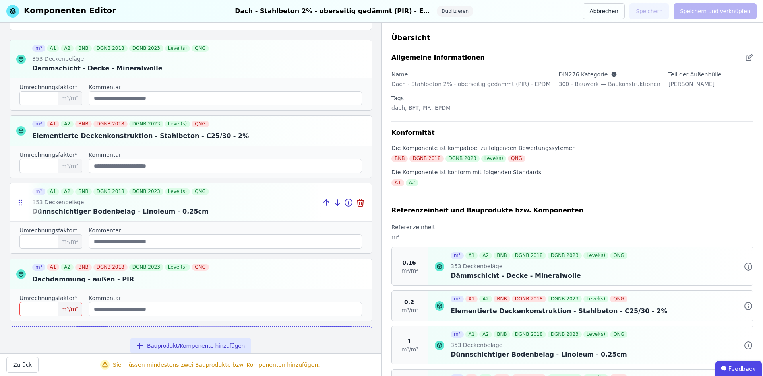
scroll to position [136, 0]
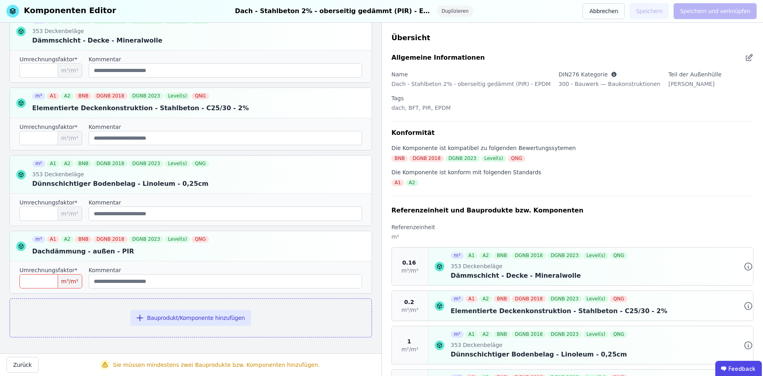
click at [39, 281] on input "number" at bounding box center [50, 281] width 63 height 14
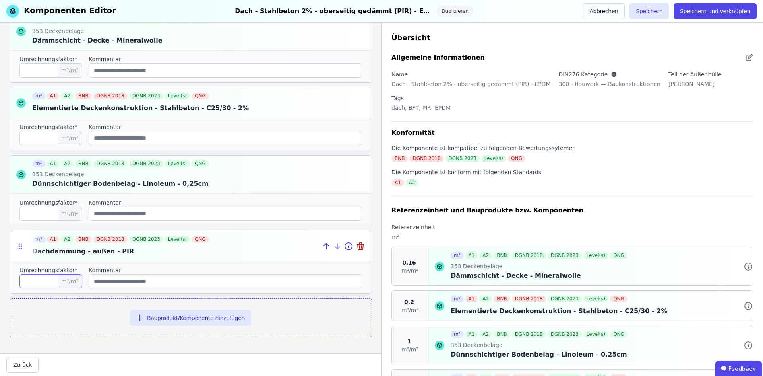
type input "****"
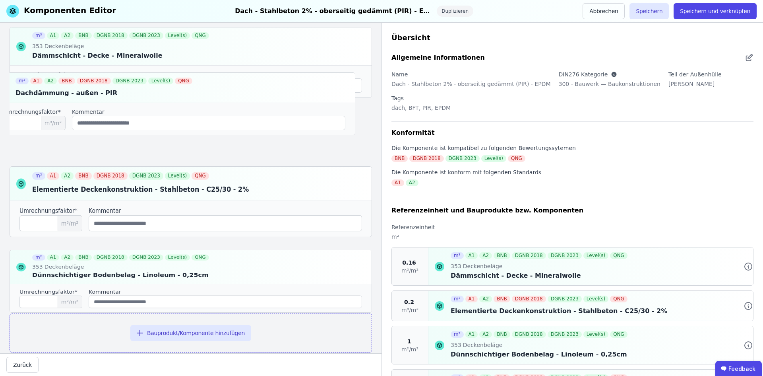
scroll to position [118, 0]
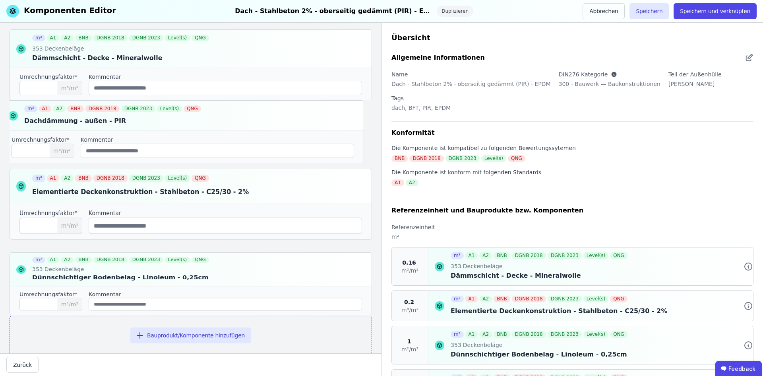
drag, startPoint x: 17, startPoint y: 246, endPoint x: 9, endPoint y: 115, distance: 130.6
click at [9, 115] on div "Referenzeinheit und Bauprodukte bzw. Komponenten Suchen Sie nach den Bauprodukt…" at bounding box center [191, 188] width 382 height 330
type input "****"
type input "***"
type input "*"
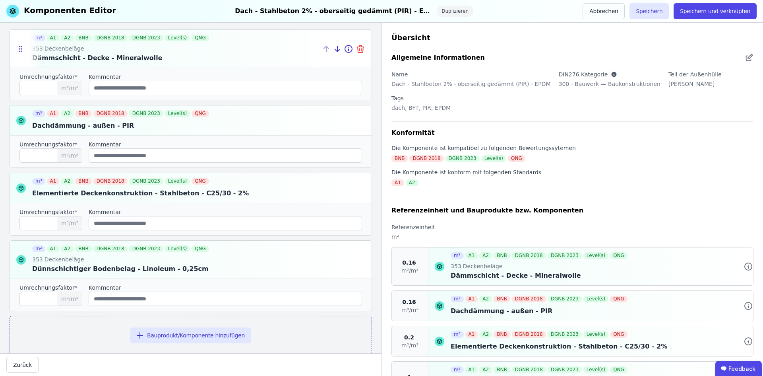
click at [361, 50] on icon at bounding box center [361, 49] width 0 height 2
type input "***"
type input "*"
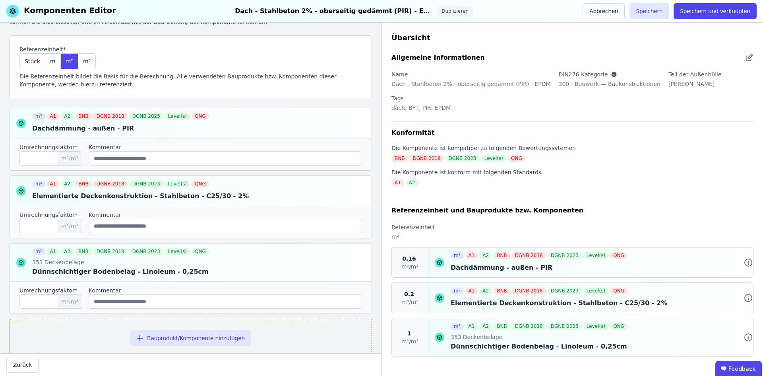
scroll to position [60, 0]
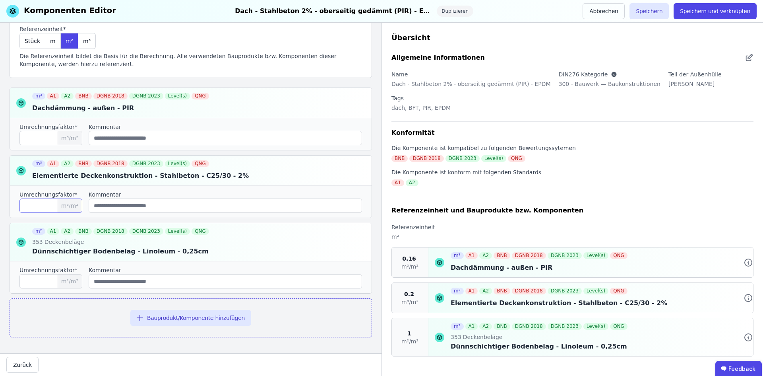
drag, startPoint x: 37, startPoint y: 208, endPoint x: 28, endPoint y: 206, distance: 9.7
click at [28, 206] on input "***" at bounding box center [50, 205] width 63 height 14
type input "****"
click at [39, 135] on input "****" at bounding box center [50, 138] width 63 height 14
type input "****"
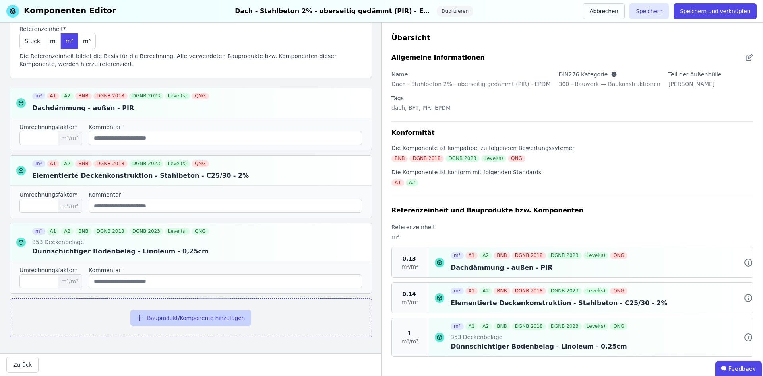
click at [210, 321] on button "Bauprodukt/Komponente hinzufügen" at bounding box center [190, 318] width 121 height 16
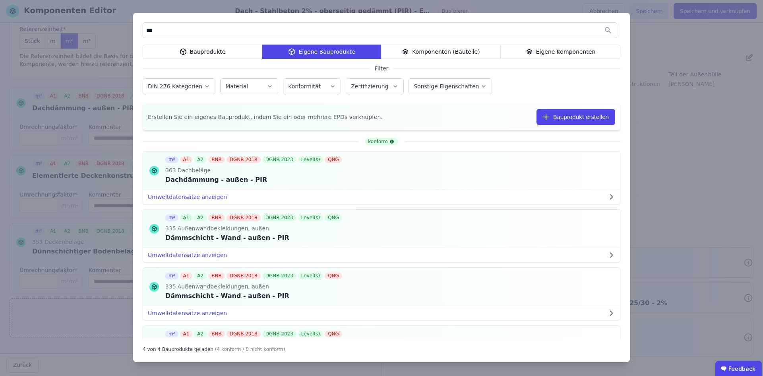
click at [250, 28] on input "***" at bounding box center [380, 30] width 474 height 14
drag, startPoint x: 232, startPoint y: 27, endPoint x: 112, endPoint y: 20, distance: 120.7
click at [112, 20] on div "*** Bauprodukte Eigene Bauprodukte Komponenten (Bauteile) Eigene Komponenten Fi…" at bounding box center [381, 188] width 763 height 376
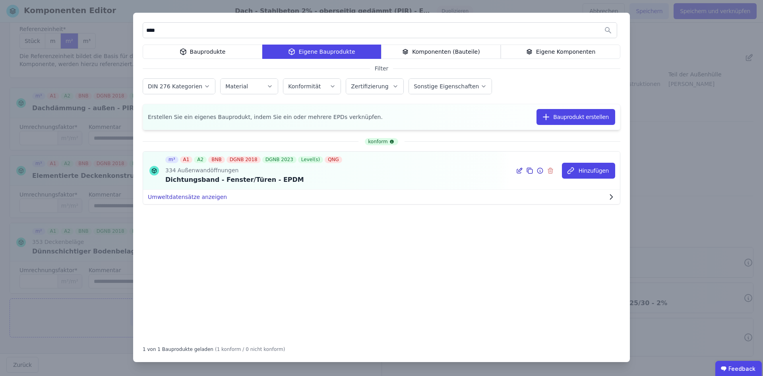
type input "****"
click at [189, 199] on button "Umweltdatensätze anzeigen" at bounding box center [381, 197] width 477 height 14
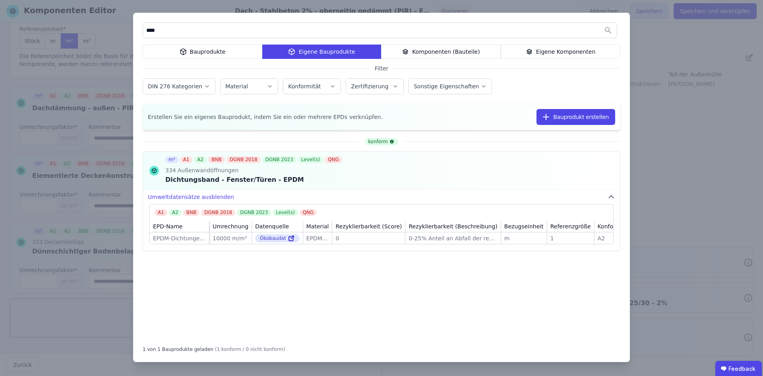
click at [200, 52] on div "Bauprodukte" at bounding box center [203, 52] width 120 height 14
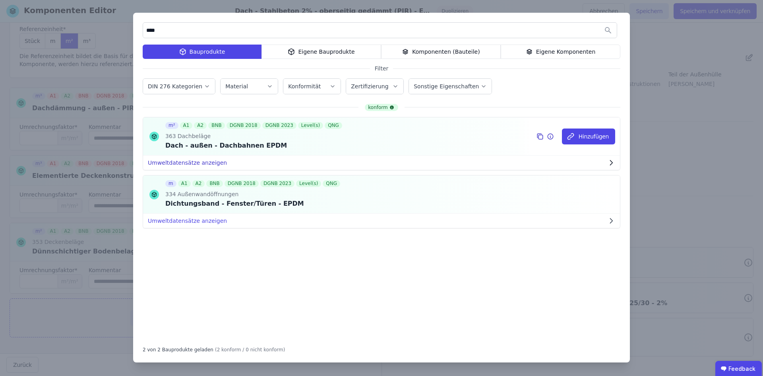
click at [196, 165] on button "Umweltdatensätze anzeigen" at bounding box center [381, 162] width 477 height 14
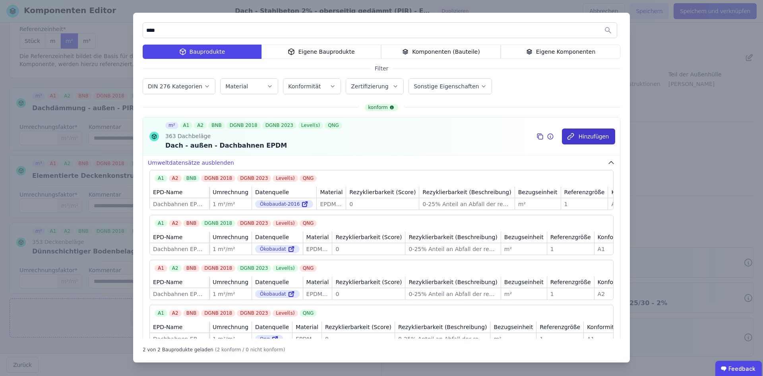
click at [598, 138] on button "Hinzufügen" at bounding box center [588, 136] width 53 height 16
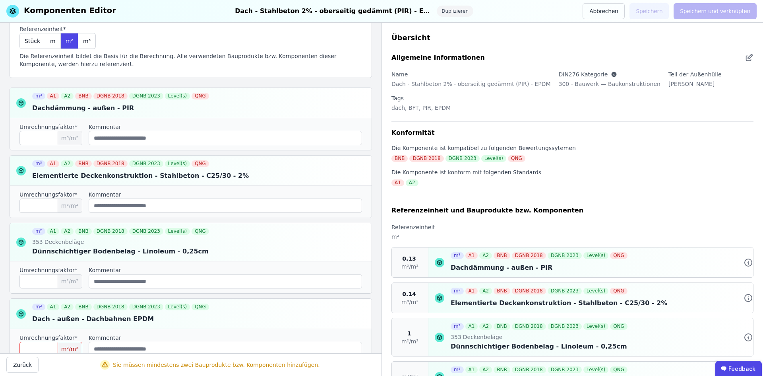
scroll to position [100, 0]
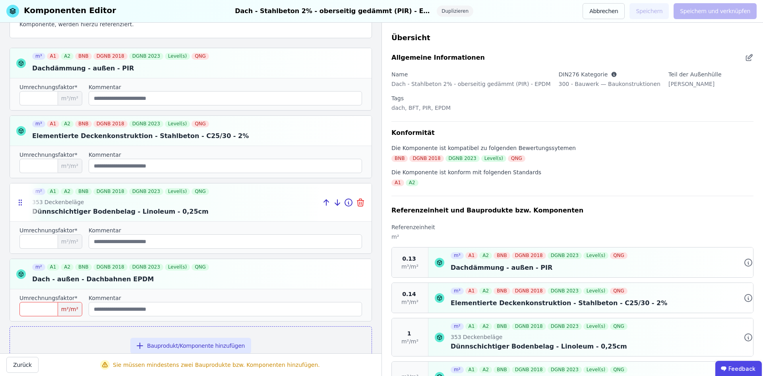
click at [356, 202] on icon at bounding box center [361, 203] width 10 height 10
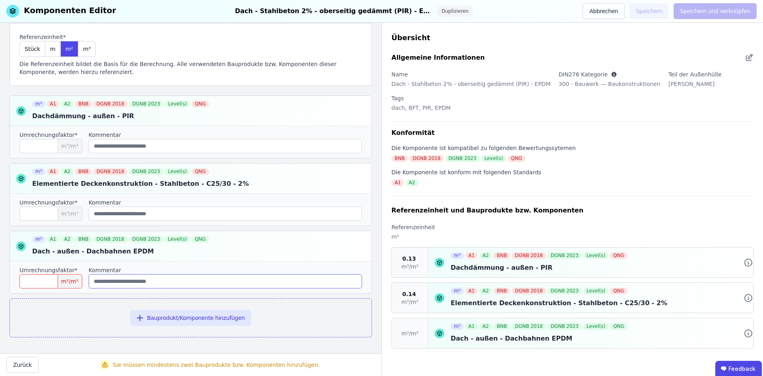
click at [175, 283] on input "string" at bounding box center [225, 281] width 273 height 14
click at [54, 279] on input "*" at bounding box center [50, 281] width 63 height 14
click at [127, 286] on input "string" at bounding box center [225, 281] width 273 height 14
click at [81, 285] on span "m²/m²" at bounding box center [70, 281] width 24 height 14
click at [117, 276] on input "string" at bounding box center [225, 281] width 273 height 14
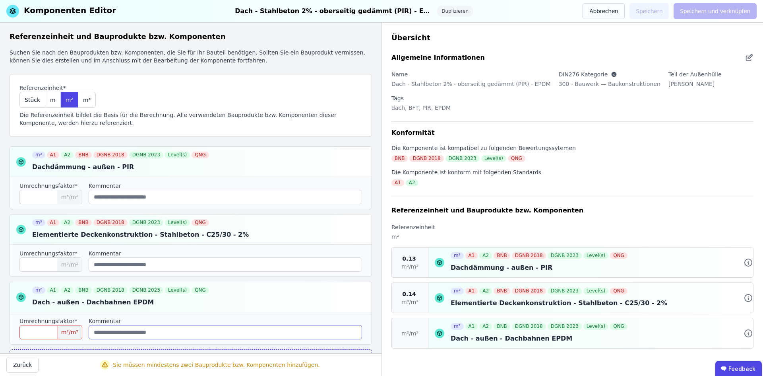
scroll to position [0, 0]
click at [36, 334] on input "*" at bounding box center [50, 333] width 63 height 14
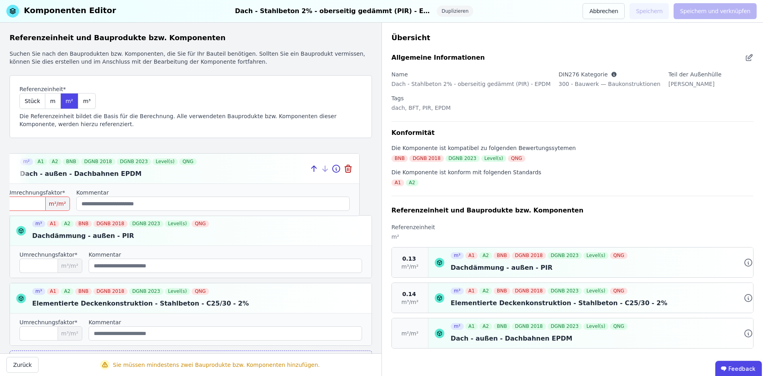
drag, startPoint x: 22, startPoint y: 299, endPoint x: 10, endPoint y: 169, distance: 130.2
click at [10, 169] on icon at bounding box center [8, 169] width 8 height 8
type input "****"
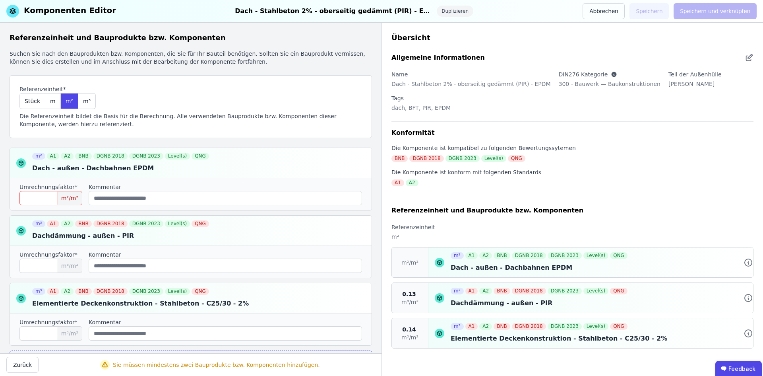
click at [55, 200] on input "number" at bounding box center [50, 198] width 63 height 14
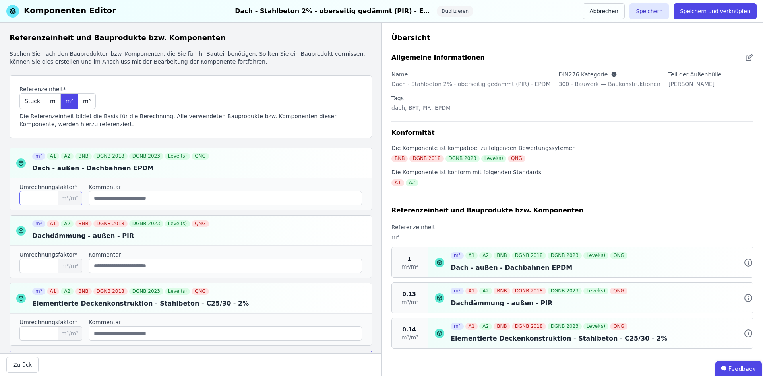
type input "*"
click at [149, 206] on div "Umrechnungsfaktor* * m²/m² Kommentar" at bounding box center [191, 194] width 362 height 32
click at [723, 10] on button "Speichern und verknüpfen" at bounding box center [715, 11] width 83 height 16
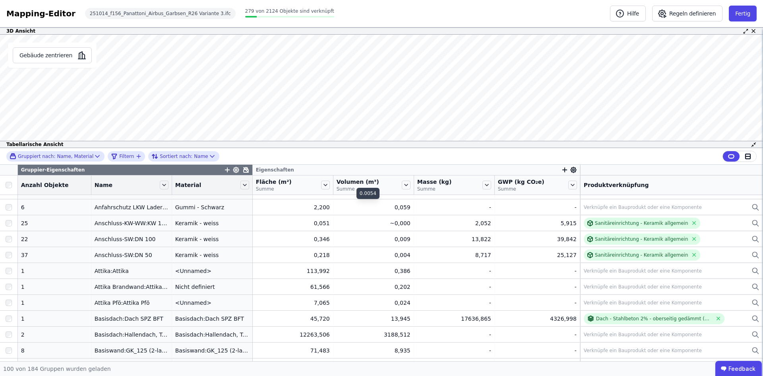
scroll to position [40, 0]
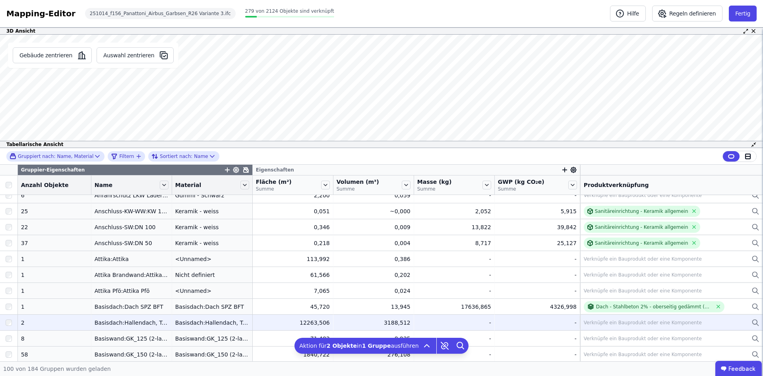
click at [601, 324] on div "Verknüpfe ein Bauprodukt oder eine Komponente" at bounding box center [643, 322] width 118 height 6
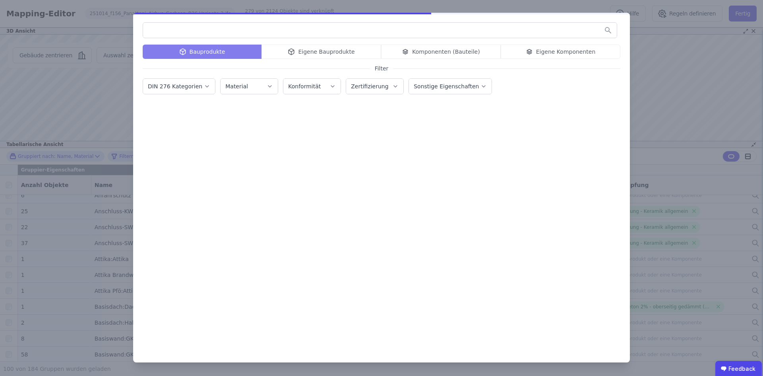
click at [539, 51] on div "Bauprodukte Eigene Bauprodukte Komponenten (Bauteile) Eigene Komponenten" at bounding box center [382, 52] width 478 height 14
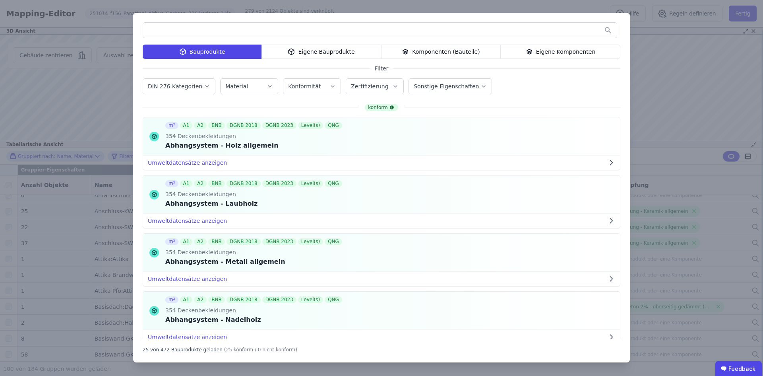
click at [539, 51] on div "Eigene Komponenten" at bounding box center [561, 52] width 120 height 14
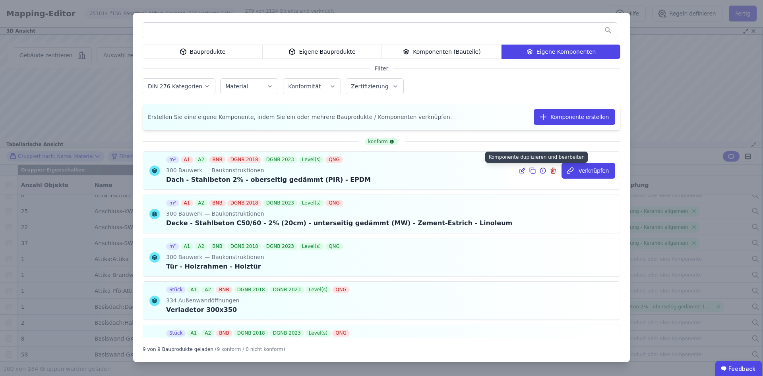
click at [530, 169] on icon at bounding box center [532, 171] width 7 height 10
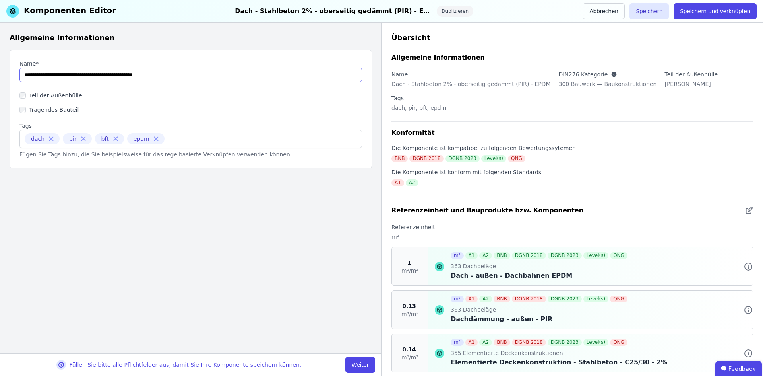
drag, startPoint x: 43, startPoint y: 75, endPoint x: 76, endPoint y: 76, distance: 33.8
click at [76, 76] on input "string" at bounding box center [190, 75] width 343 height 14
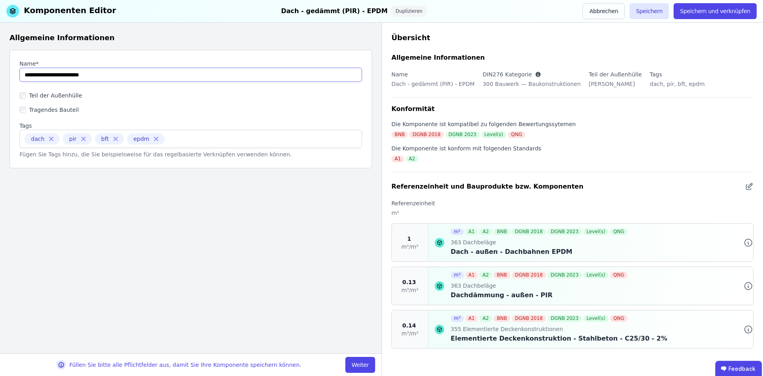
click at [75, 75] on input "string" at bounding box center [190, 75] width 343 height 14
click at [126, 73] on input "string" at bounding box center [190, 75] width 343 height 14
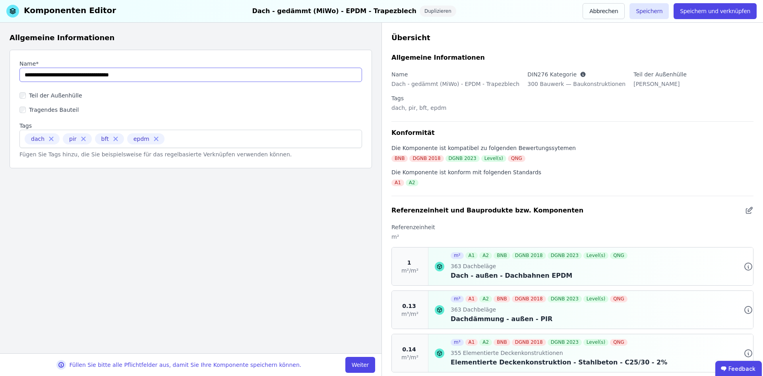
type input "**********"
click at [82, 140] on icon at bounding box center [83, 139] width 4 height 4
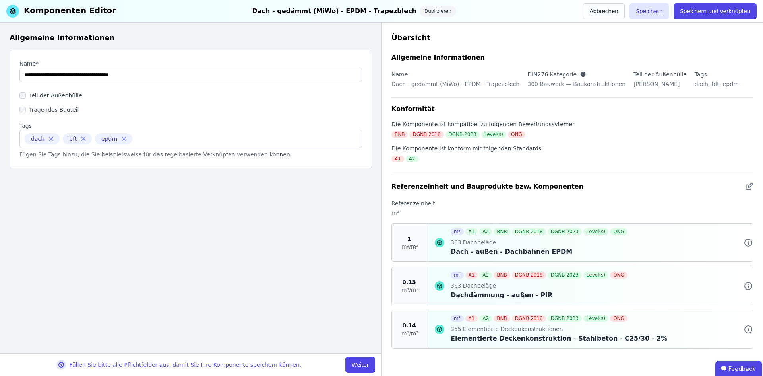
click at [82, 140] on icon at bounding box center [83, 139] width 4 height 4
click at [103, 139] on input at bounding box center [136, 138] width 67 height 13
type input "****"
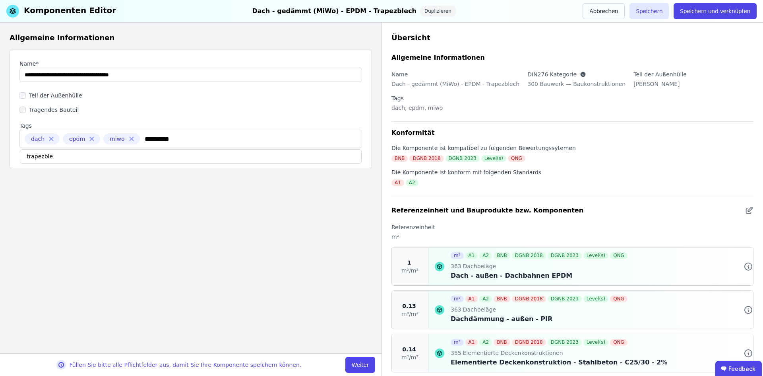
type input "**********"
click at [747, 205] on icon at bounding box center [749, 210] width 9 height 10
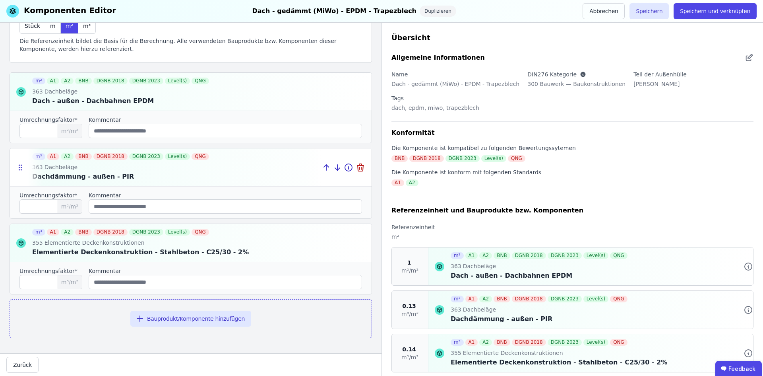
scroll to position [76, 0]
click at [155, 311] on button "Bauprodukt/Komponente hinzufügen" at bounding box center [190, 318] width 121 height 16
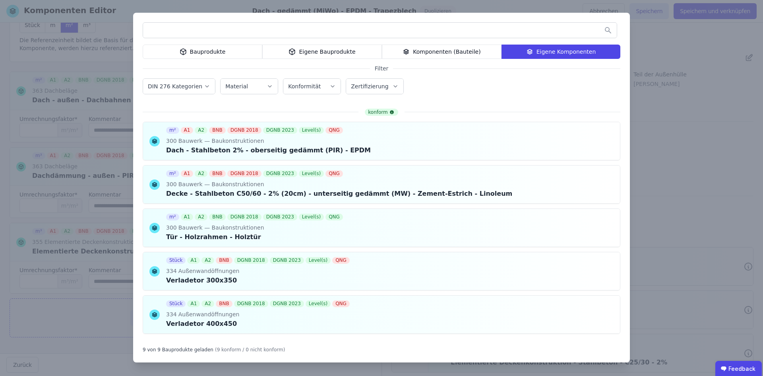
click at [303, 54] on div "Eigene Bauprodukte" at bounding box center [322, 52] width 120 height 14
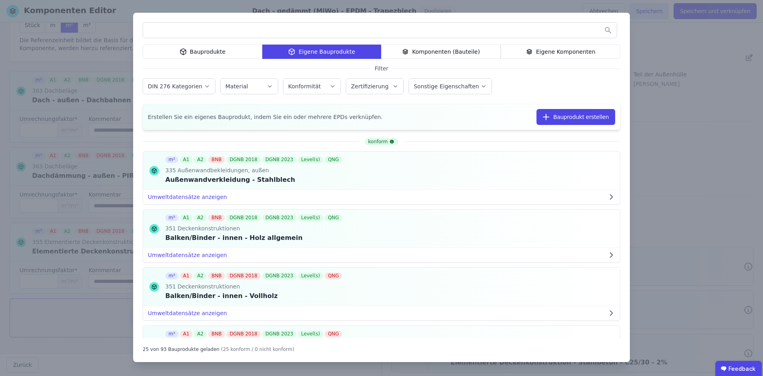
click at [289, 28] on input "text" at bounding box center [380, 30] width 474 height 14
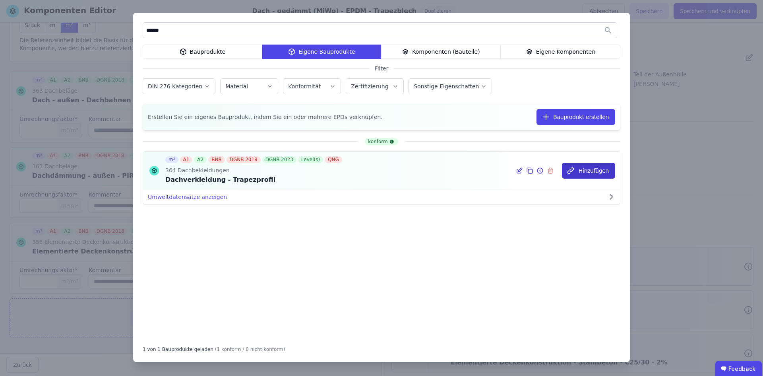
type input "******"
click at [603, 173] on button "Hinzufügen" at bounding box center [588, 171] width 53 height 16
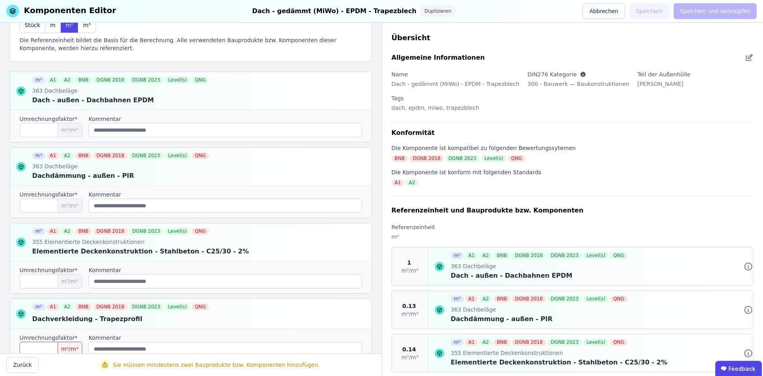
click at [47, 349] on input "number" at bounding box center [50, 348] width 63 height 14
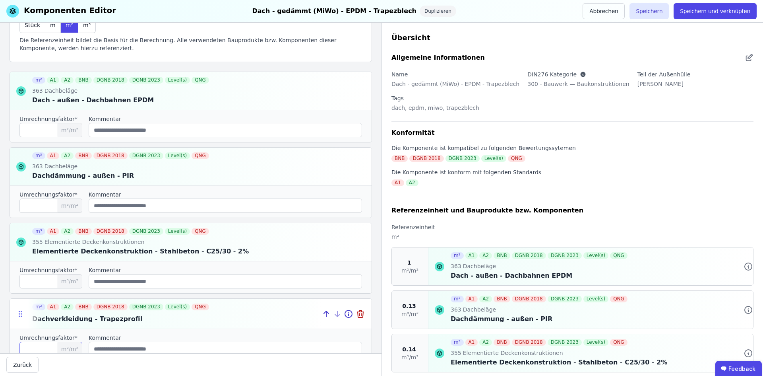
type input "*"
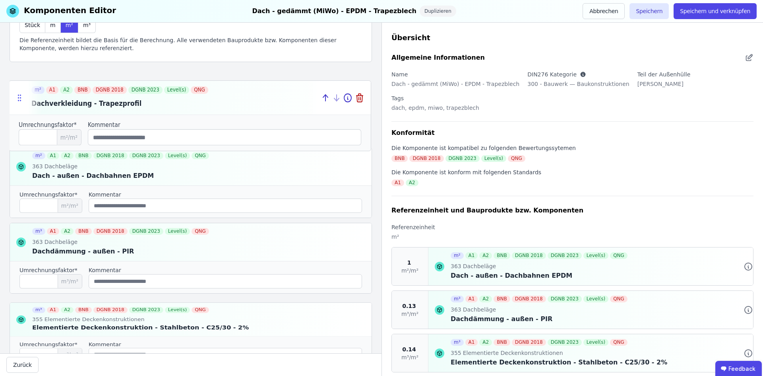
drag, startPoint x: 20, startPoint y: 311, endPoint x: 19, endPoint y: 97, distance: 214.2
click at [19, 97] on icon at bounding box center [20, 97] width 8 height 9
type input "*"
type input "****"
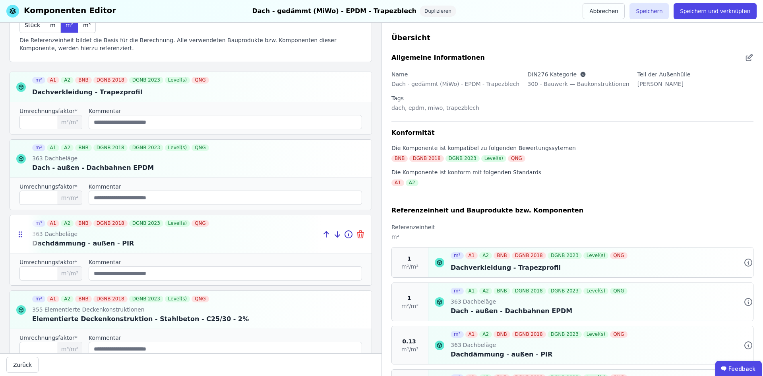
click at [357, 236] on icon at bounding box center [361, 234] width 10 height 10
type input "****"
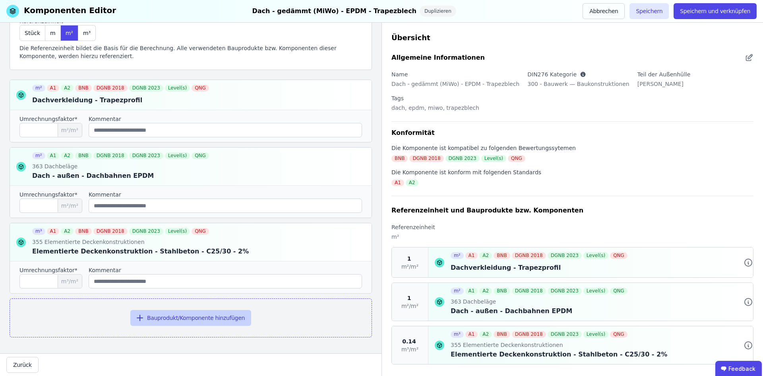
click at [149, 316] on button "Bauprodukt/Komponente hinzufügen" at bounding box center [190, 318] width 121 height 16
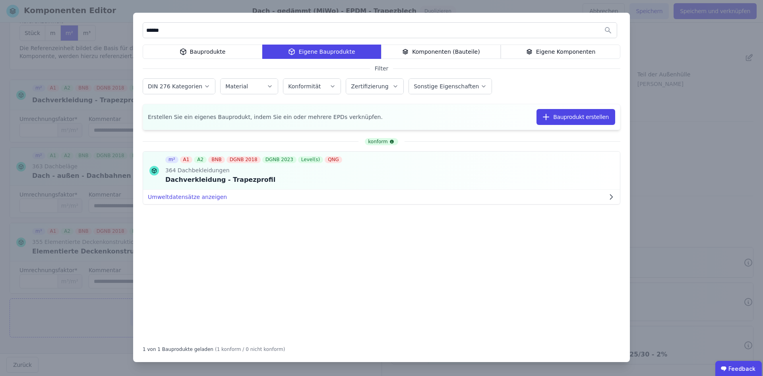
drag, startPoint x: 220, startPoint y: 32, endPoint x: 144, endPoint y: 29, distance: 75.6
click at [144, 29] on input "******" at bounding box center [380, 30] width 474 height 14
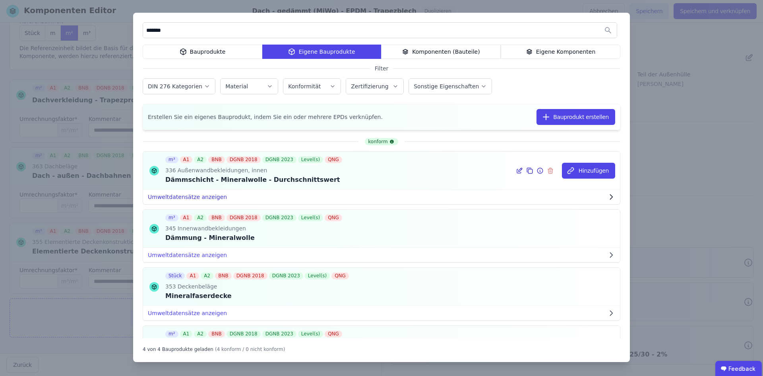
type input "*******"
click at [200, 198] on button "Umweltdatensätze anzeigen" at bounding box center [381, 197] width 477 height 14
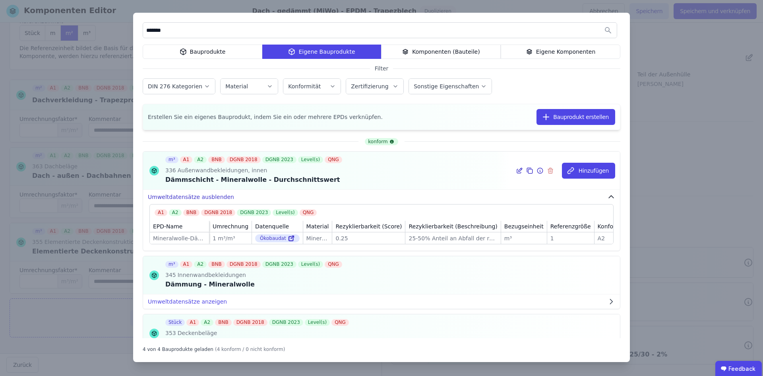
click at [200, 198] on button "Umweltdatensätze ausblenden" at bounding box center [381, 197] width 477 height 14
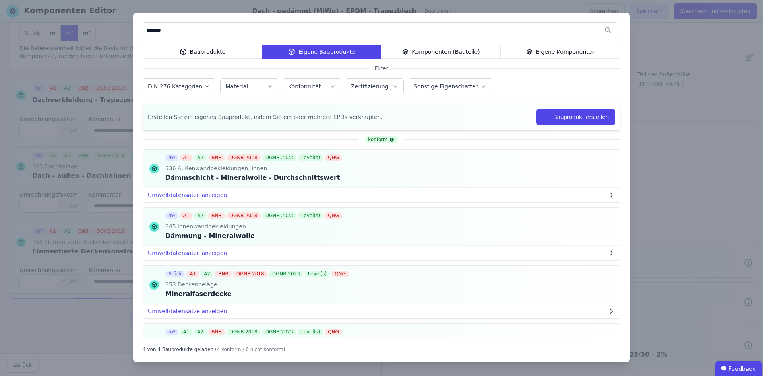
scroll to position [0, 0]
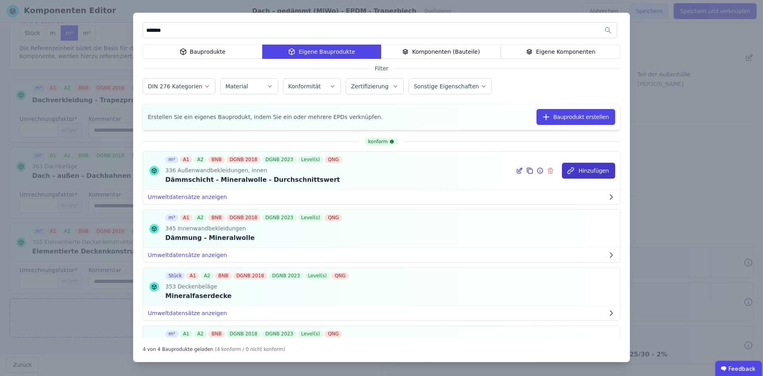
click at [577, 166] on button "Hinzufügen" at bounding box center [588, 171] width 53 height 16
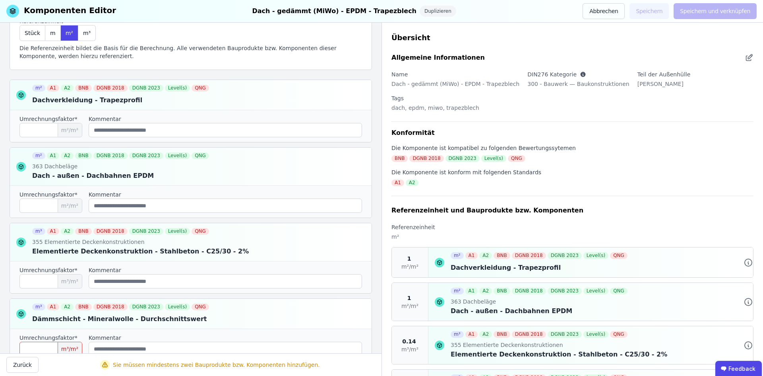
scroll to position [108, 0]
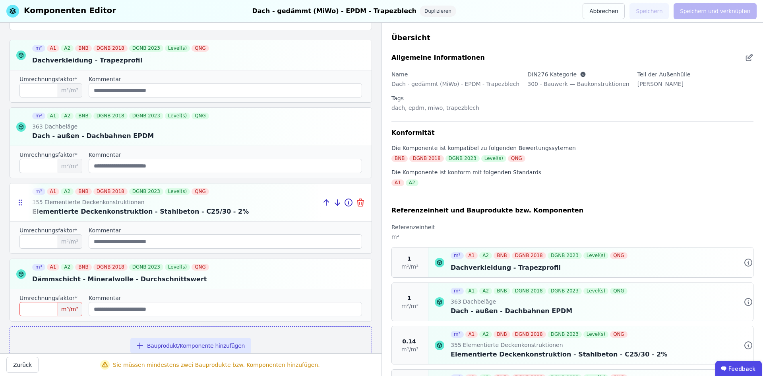
click at [356, 201] on icon at bounding box center [361, 203] width 10 height 10
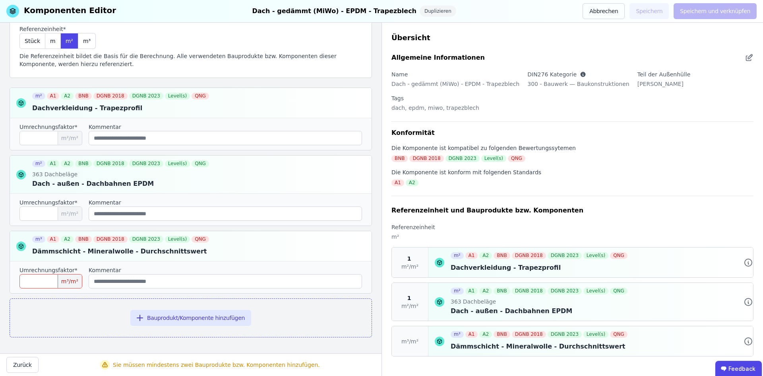
click at [50, 282] on input "****" at bounding box center [50, 281] width 63 height 14
click at [202, 283] on input "string" at bounding box center [225, 281] width 273 height 14
drag, startPoint x: 48, startPoint y: 282, endPoint x: 9, endPoint y: 277, distance: 39.2
click at [9, 277] on div "Referenzeinheit und Bauprodukte bzw. Komponenten Suchen Sie nach den Bauprodukt…" at bounding box center [191, 188] width 382 height 330
type input "****"
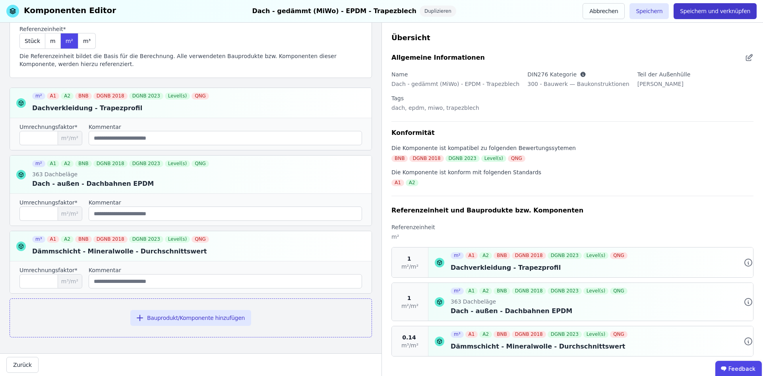
click at [731, 8] on button "Speichern und verknüpfen" at bounding box center [715, 11] width 83 height 16
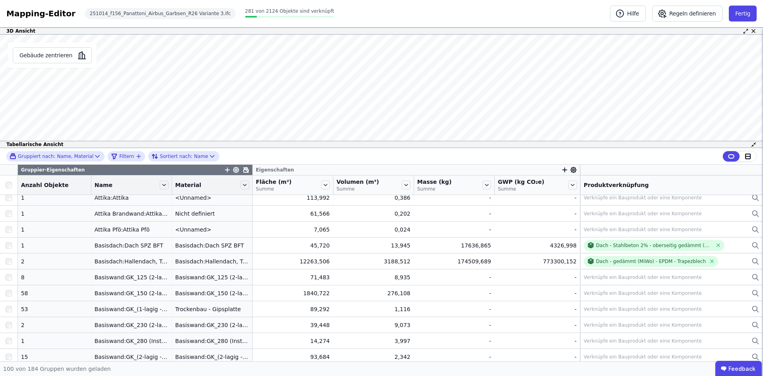
scroll to position [119, 0]
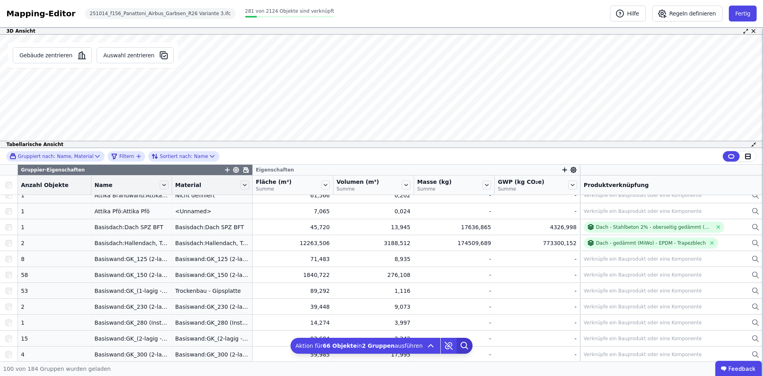
click at [460, 344] on icon at bounding box center [465, 345] width 16 height 16
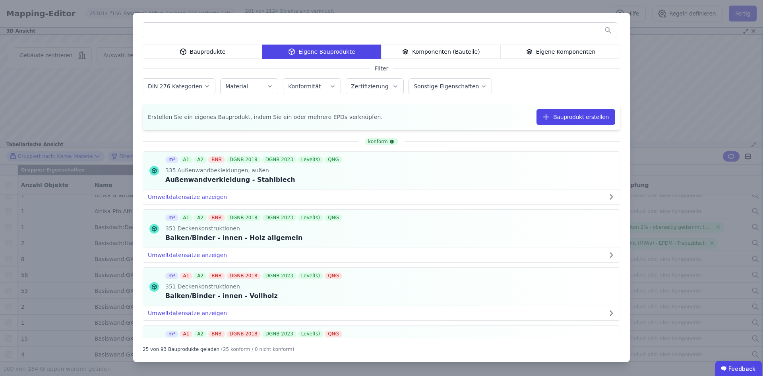
click at [487, 52] on div "Komponenten (Bauteile)" at bounding box center [441, 52] width 120 height 14
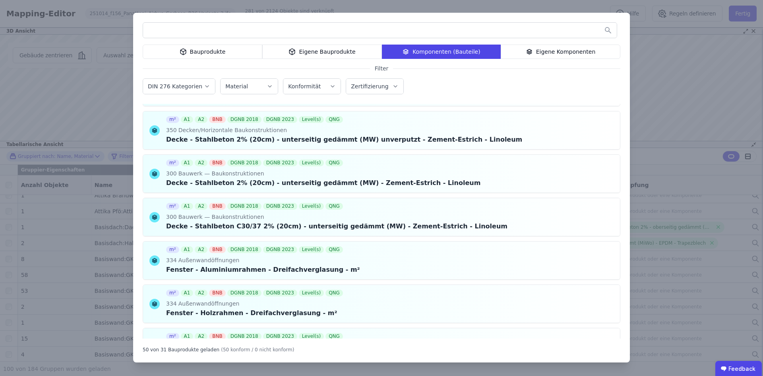
scroll to position [1708, 0]
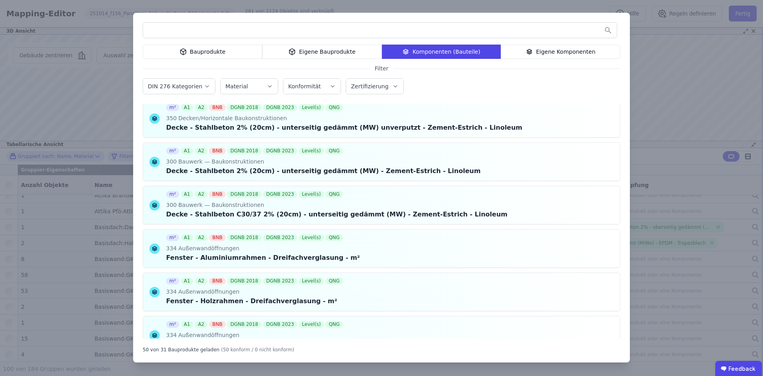
click at [540, 46] on div "Eigene Komponenten" at bounding box center [561, 52] width 120 height 14
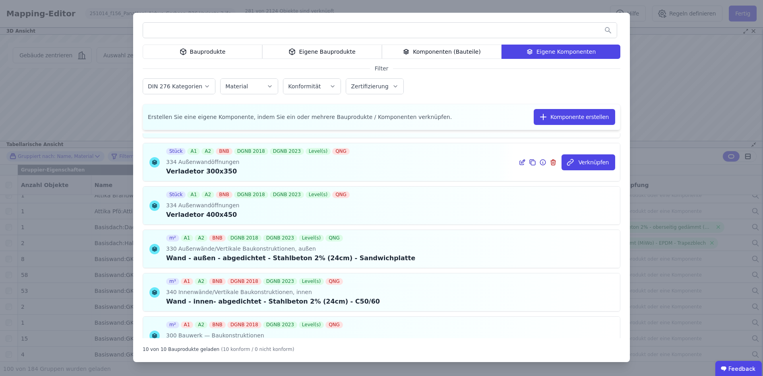
scroll to position [199, 0]
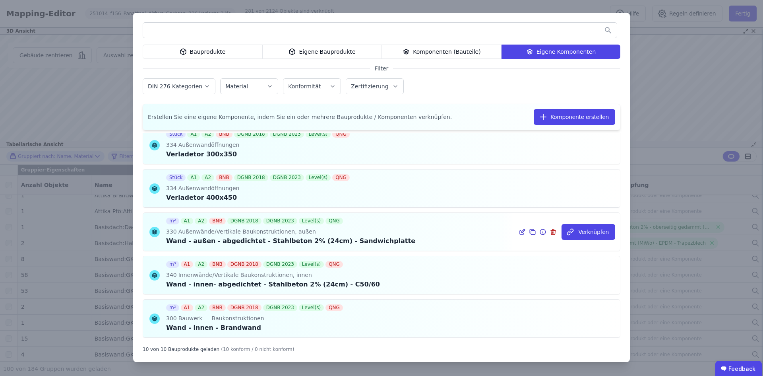
click at [539, 230] on icon at bounding box center [542, 232] width 7 height 10
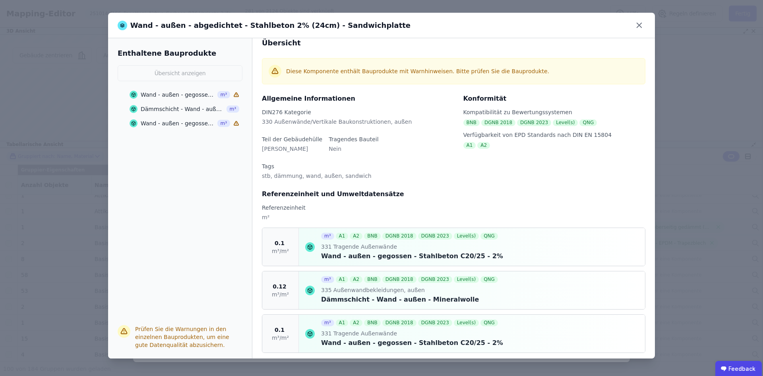
scroll to position [19, 0]
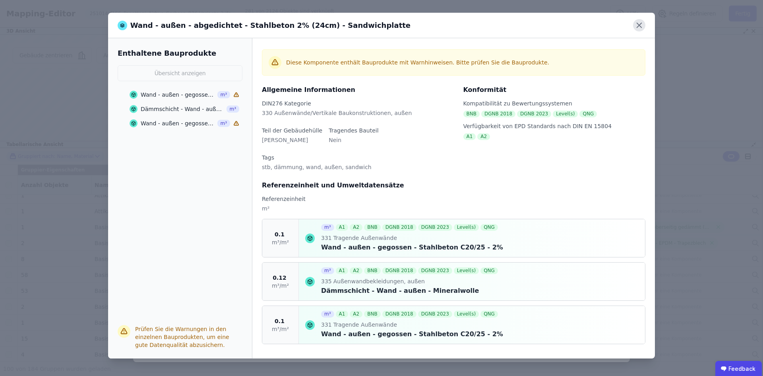
click at [637, 25] on icon at bounding box center [639, 25] width 12 height 12
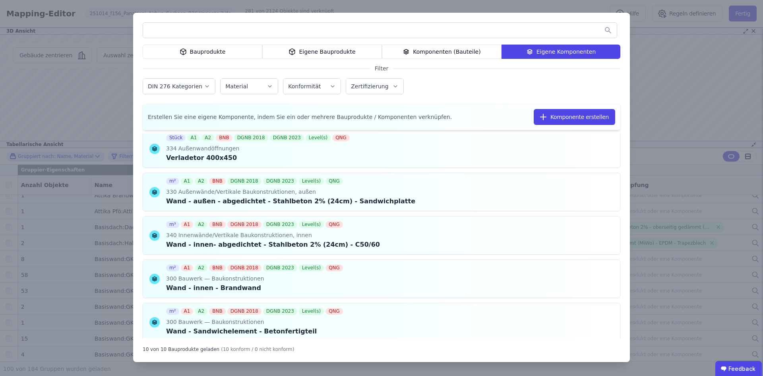
scroll to position [258, 0]
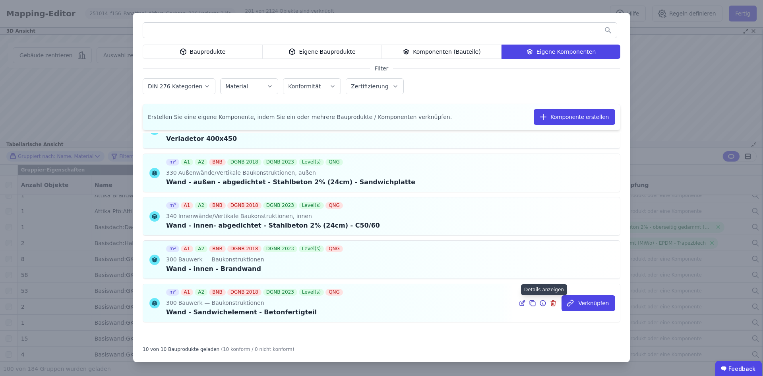
click at [540, 301] on icon at bounding box center [542, 303] width 7 height 10
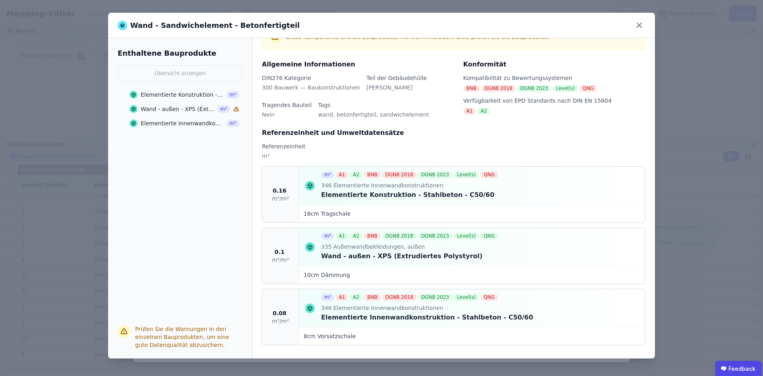
scroll to position [46, 0]
click at [642, 24] on icon at bounding box center [639, 25] width 12 height 12
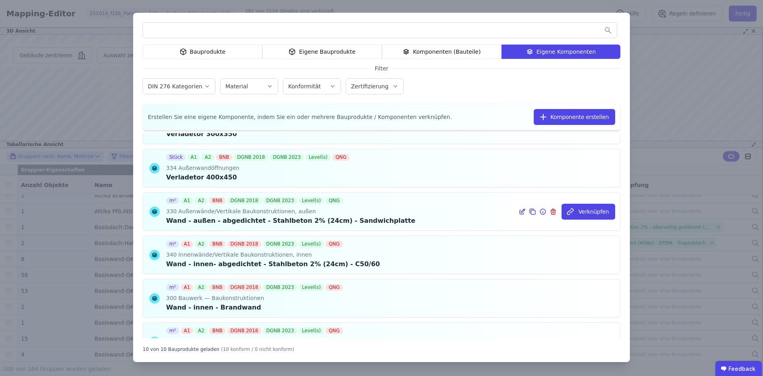
scroll to position [218, 0]
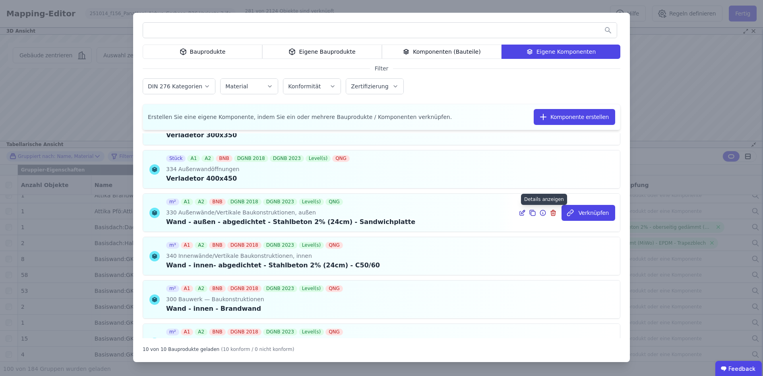
click at [539, 213] on icon at bounding box center [542, 213] width 7 height 10
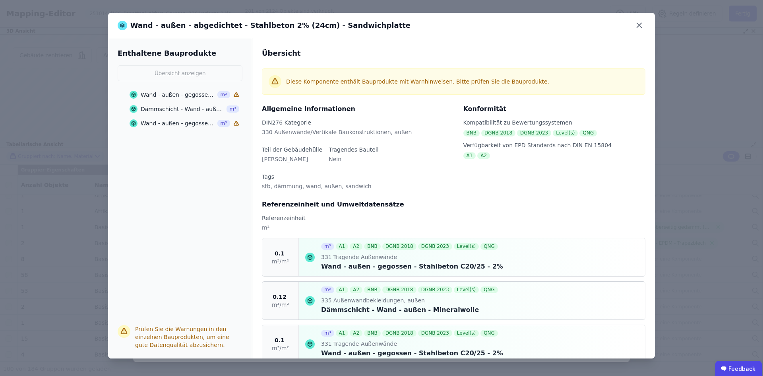
scroll to position [19, 0]
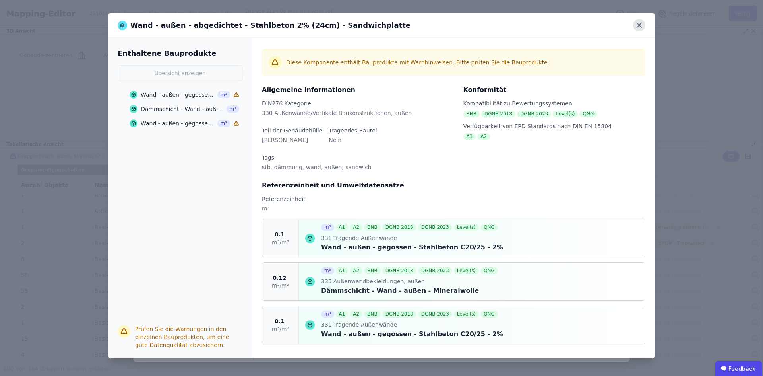
click at [644, 27] on icon at bounding box center [639, 25] width 12 height 12
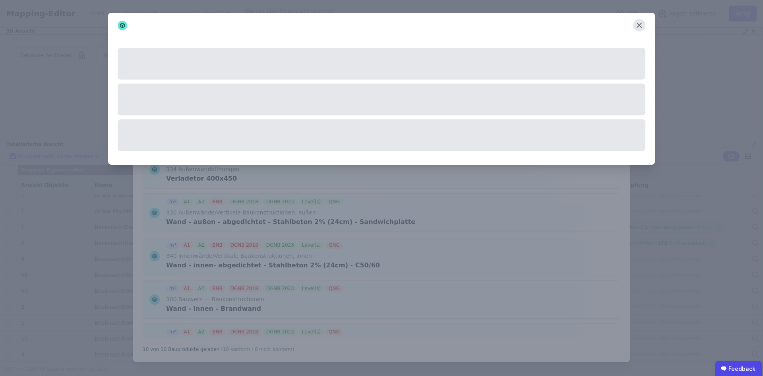
scroll to position [0, 0]
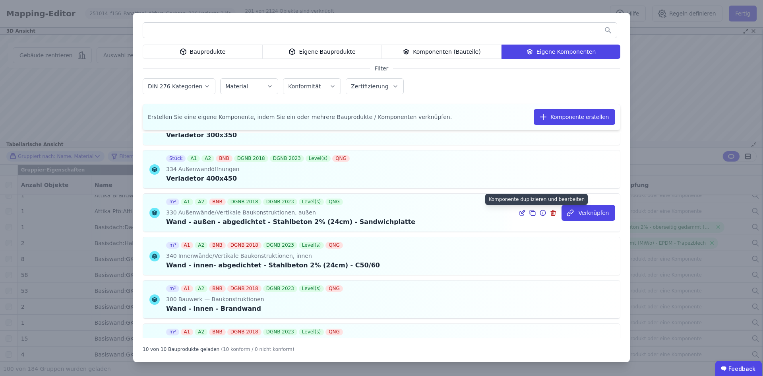
click at [531, 213] on icon at bounding box center [533, 213] width 4 height 4
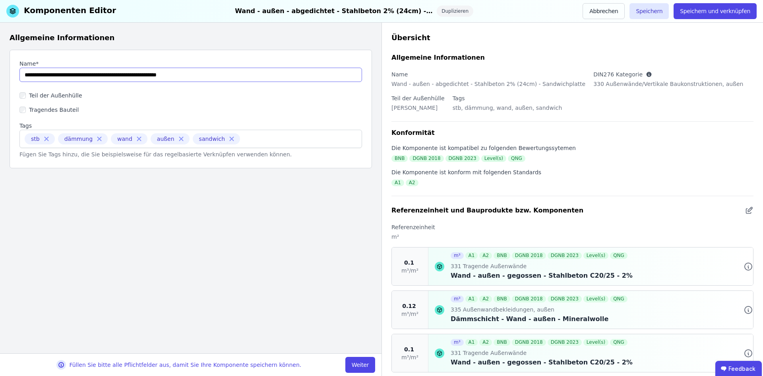
click at [48, 77] on input "string" at bounding box center [190, 75] width 343 height 14
click at [43, 97] on label "Teil der Außenhülle" at bounding box center [54, 95] width 56 height 8
click at [53, 77] on input "string" at bounding box center [190, 75] width 343 height 14
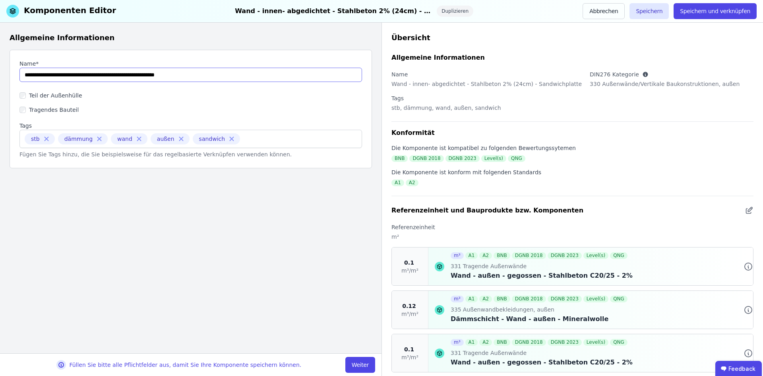
click at [67, 70] on input "string" at bounding box center [190, 75] width 343 height 14
drag, startPoint x: 64, startPoint y: 78, endPoint x: 98, endPoint y: 78, distance: 34.2
click at [98, 78] on input "string" at bounding box center [190, 75] width 343 height 14
click at [99, 76] on input "string" at bounding box center [190, 75] width 343 height 14
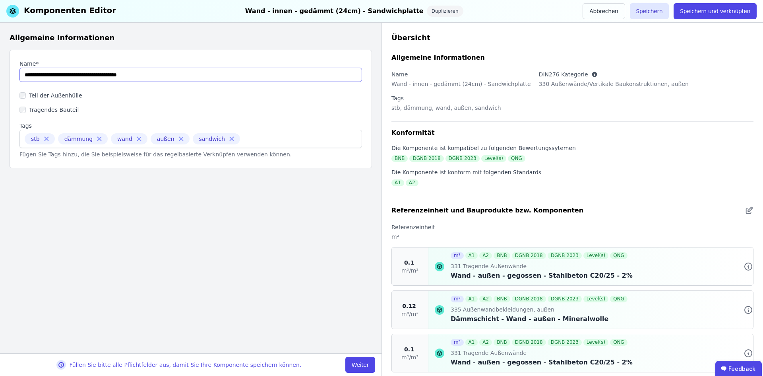
click at [99, 76] on input "string" at bounding box center [190, 75] width 343 height 14
click at [157, 75] on input "string" at bounding box center [190, 75] width 343 height 14
click at [63, 75] on input "string" at bounding box center [190, 75] width 343 height 14
type input "**********"
click at [45, 141] on icon at bounding box center [46, 138] width 7 height 7
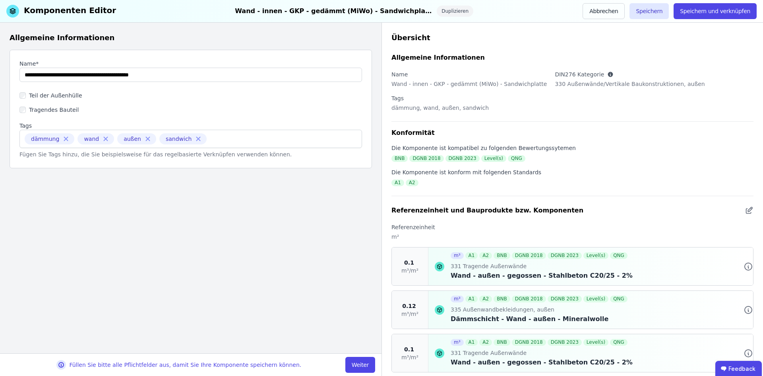
click at [144, 138] on icon at bounding box center [147, 138] width 7 height 7
click at [168, 139] on input at bounding box center [201, 138] width 67 height 13
type input "*****"
type input "****"
type input "***"
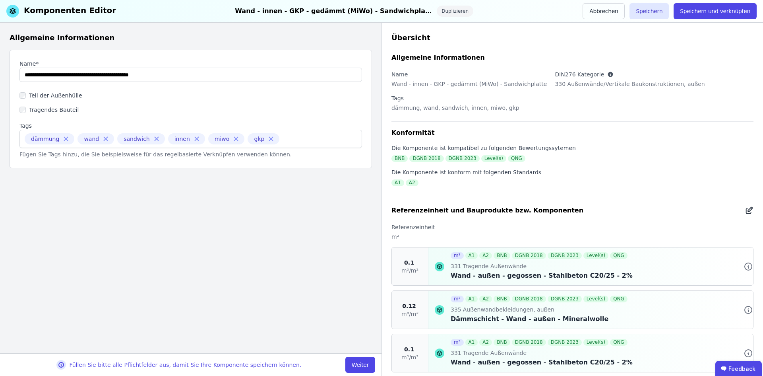
click at [745, 212] on icon at bounding box center [749, 210] width 9 height 10
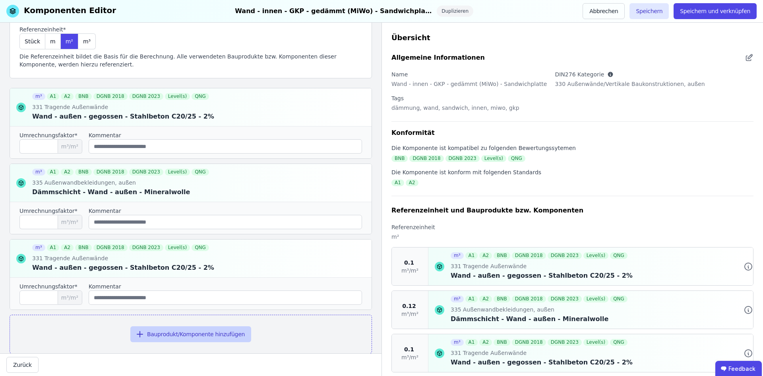
scroll to position [76, 0]
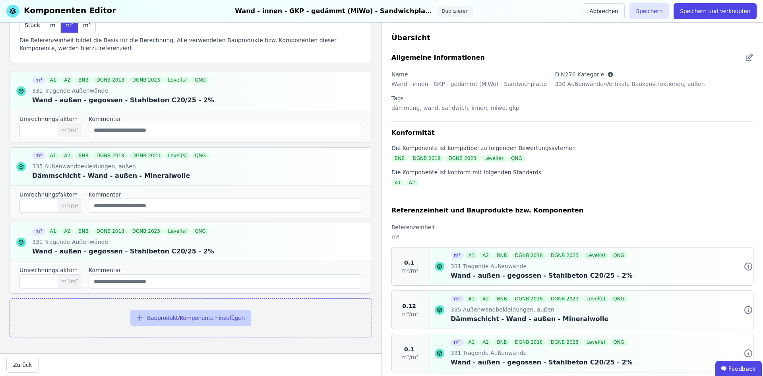
click at [153, 317] on button "Bauprodukt/Komponente hinzufügen" at bounding box center [190, 318] width 121 height 16
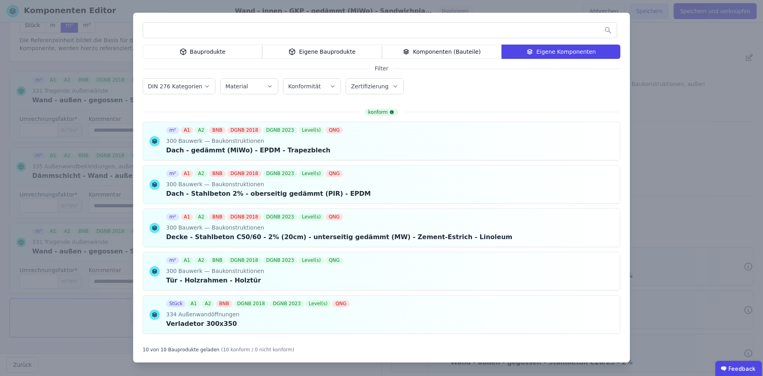
click at [315, 49] on div "Eigene Bauprodukte" at bounding box center [322, 52] width 120 height 14
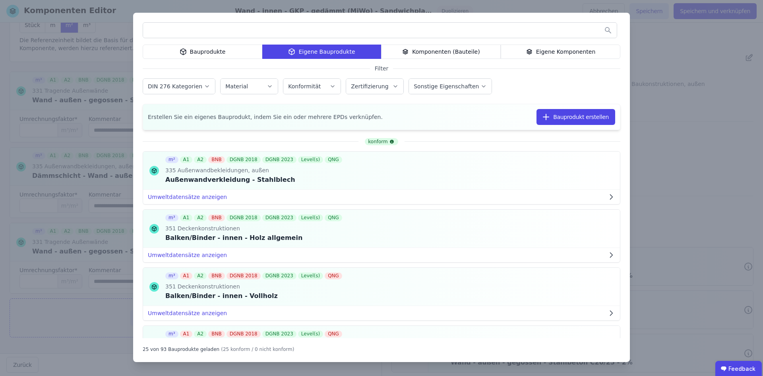
click at [308, 25] on input "text" at bounding box center [380, 30] width 474 height 14
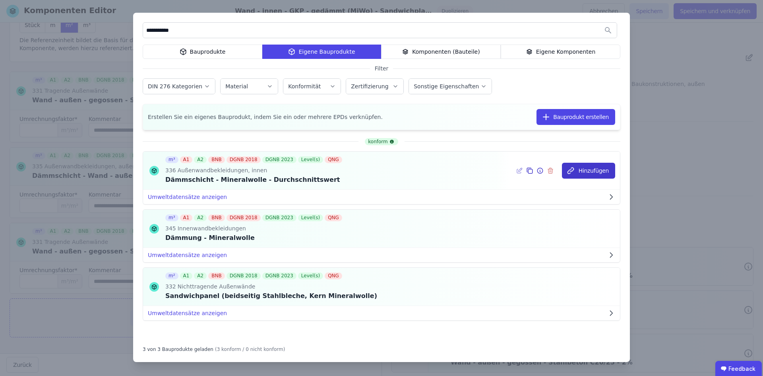
type input "**********"
click at [583, 173] on button "Hinzufügen" at bounding box center [588, 171] width 53 height 16
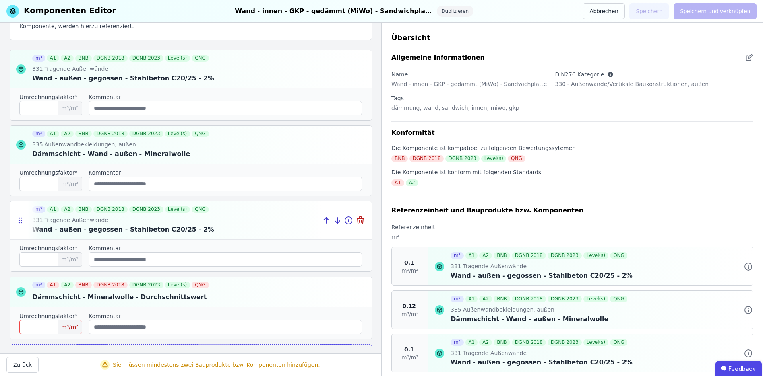
scroll to position [116, 0]
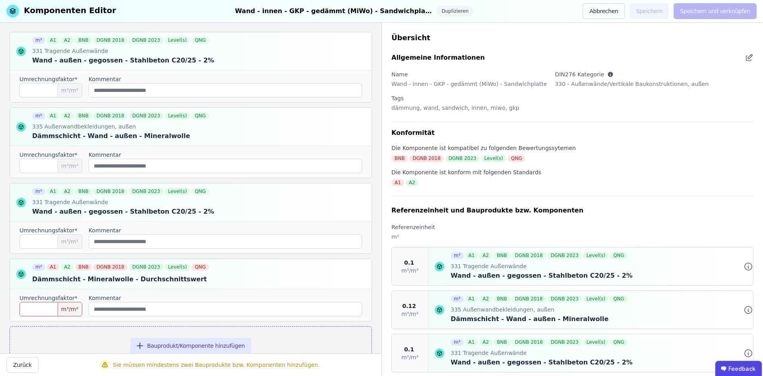
click at [42, 303] on input "number" at bounding box center [50, 309] width 63 height 14
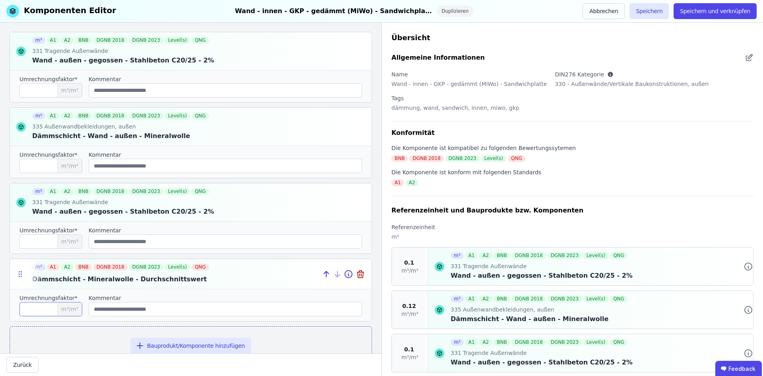
type input "****"
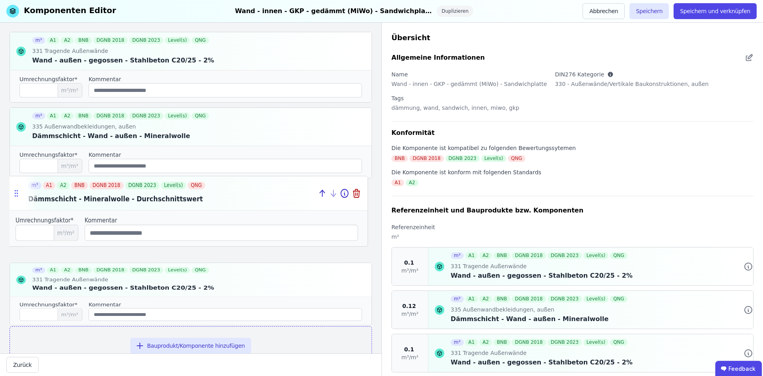
drag, startPoint x: 21, startPoint y: 273, endPoint x: 17, endPoint y: 194, distance: 78.8
click at [17, 194] on icon at bounding box center [16, 192] width 8 height 9
type input "****"
type input "***"
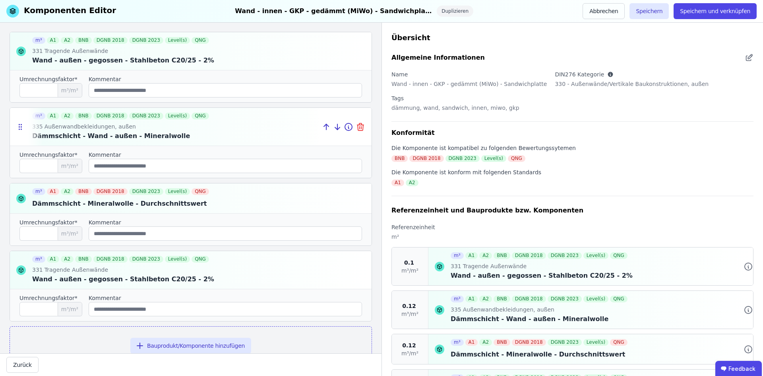
click at [358, 127] on icon at bounding box center [361, 127] width 10 height 10
type input "***"
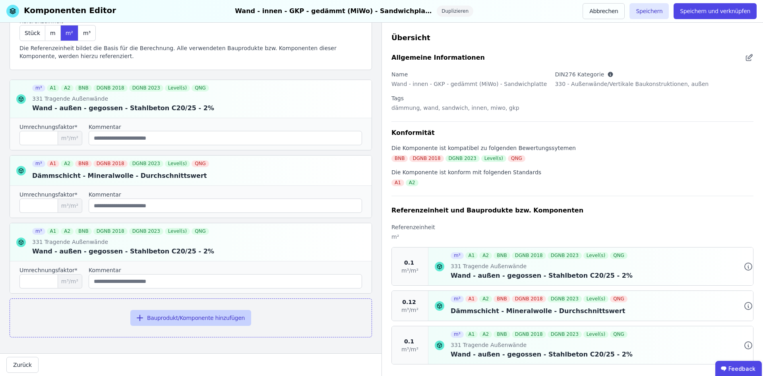
click at [181, 318] on button "Bauprodukt/Komponente hinzufügen" at bounding box center [190, 318] width 121 height 16
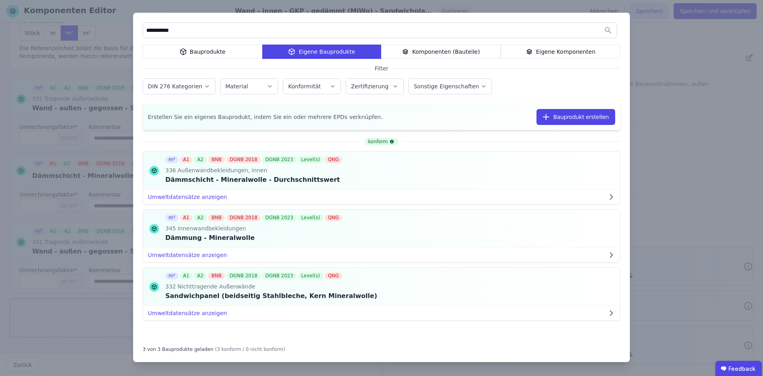
drag, startPoint x: 189, startPoint y: 34, endPoint x: 139, endPoint y: 33, distance: 50.1
click at [139, 33] on div "**********" at bounding box center [381, 187] width 497 height 349
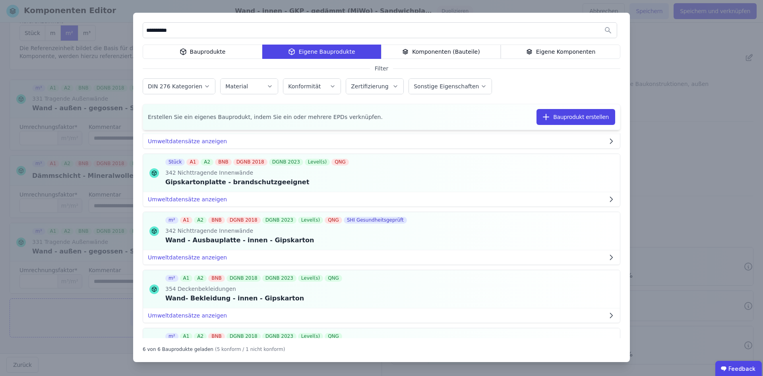
scroll to position [79, 0]
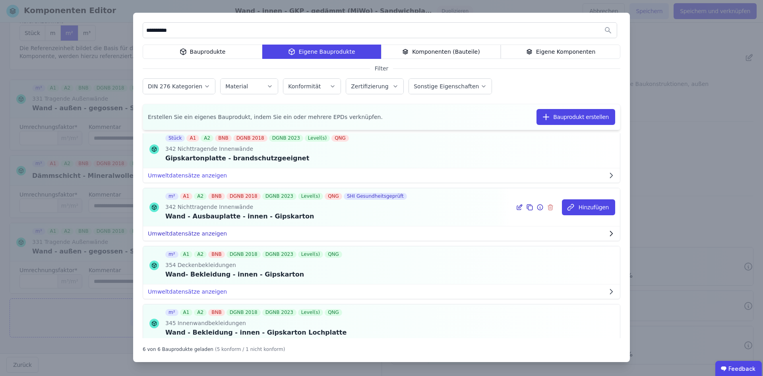
type input "**********"
click at [194, 232] on button "Umweltdatensätze anzeigen" at bounding box center [381, 233] width 477 height 14
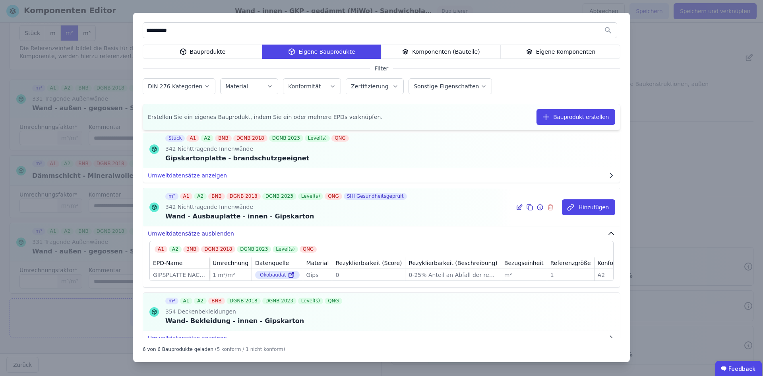
click at [205, 229] on button "Umweltdatensätze ausblenden" at bounding box center [381, 233] width 477 height 14
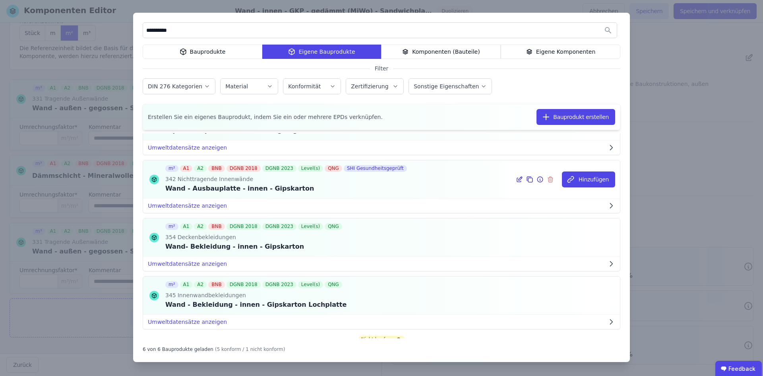
scroll to position [119, 0]
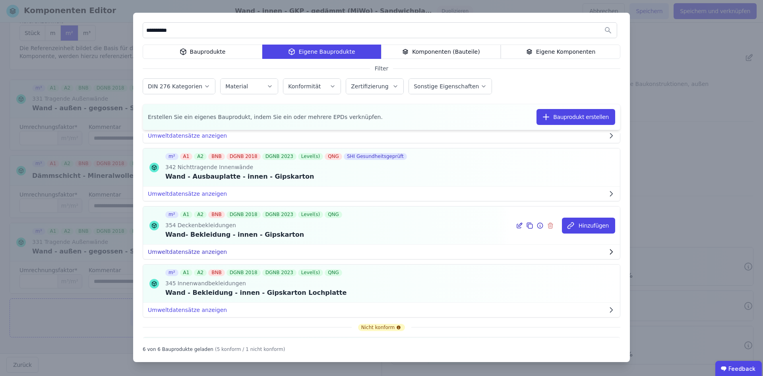
click at [207, 250] on button "Umweltdatensätze anzeigen" at bounding box center [381, 251] width 477 height 14
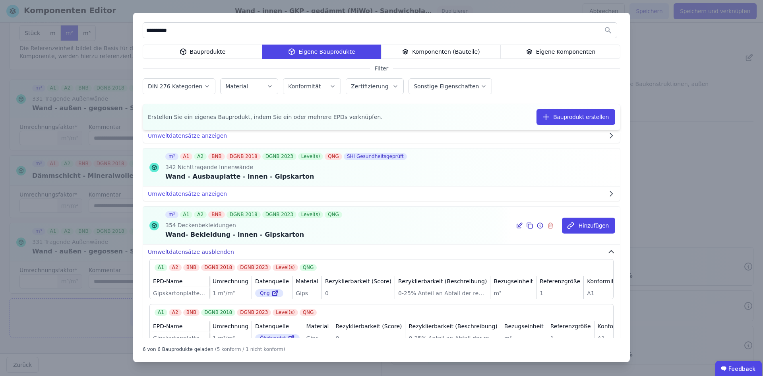
click at [204, 249] on button "Umweltdatensätze ausblenden" at bounding box center [381, 251] width 477 height 14
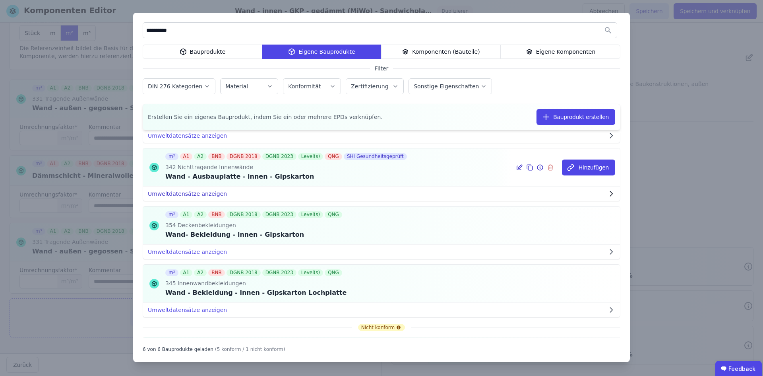
click at [183, 190] on button "Umweltdatensätze anzeigen" at bounding box center [381, 193] width 477 height 14
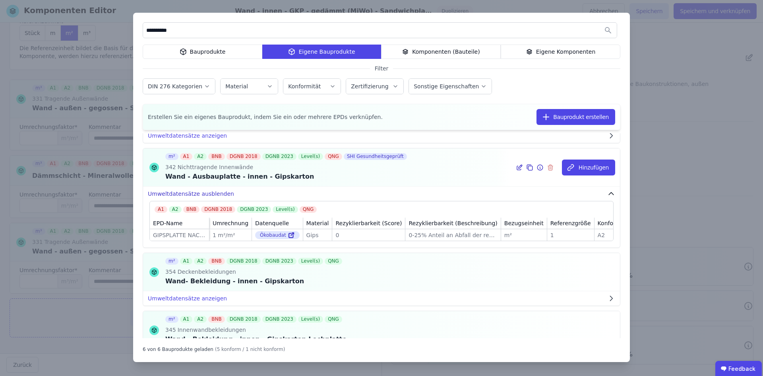
click at [183, 190] on button "Umweltdatensätze ausblenden" at bounding box center [381, 193] width 477 height 14
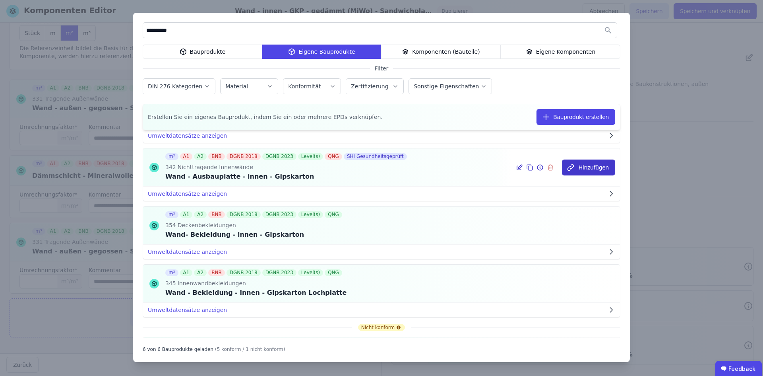
click at [572, 162] on button "Hinzufügen" at bounding box center [588, 167] width 53 height 16
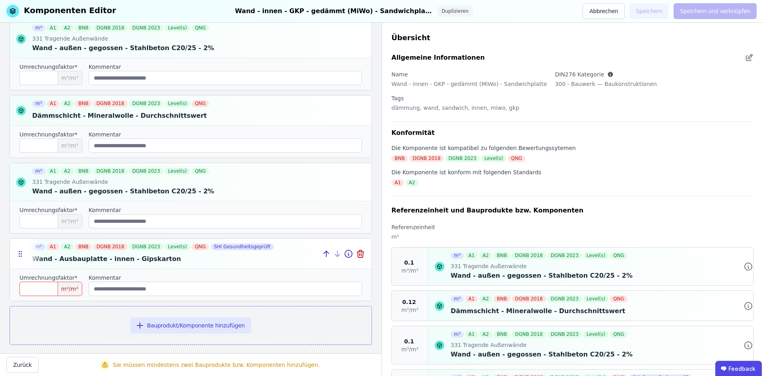
scroll to position [136, 0]
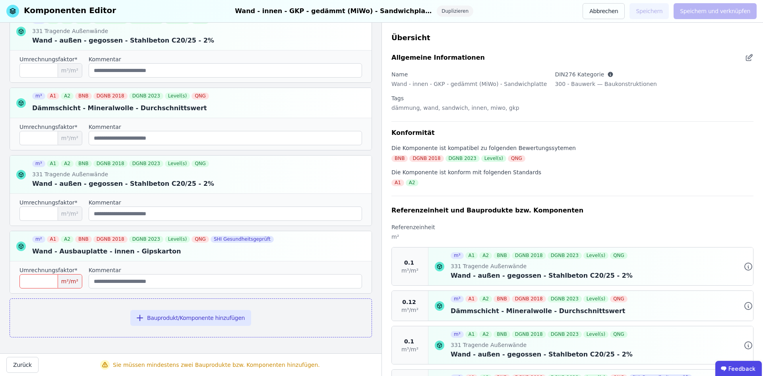
click at [50, 278] on input "number" at bounding box center [50, 281] width 63 height 14
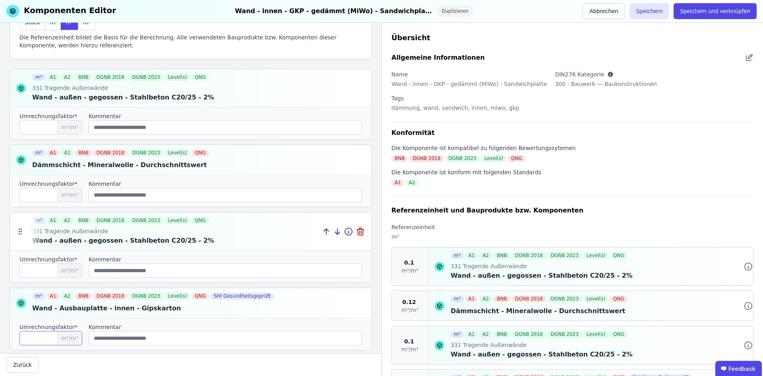
scroll to position [56, 0]
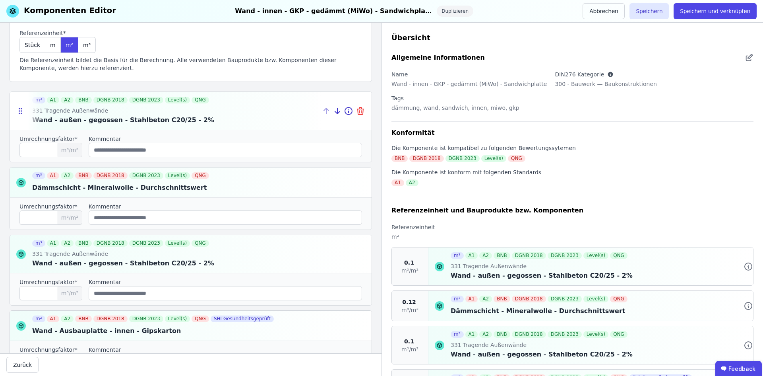
type input "*"
click at [356, 110] on icon at bounding box center [361, 111] width 10 height 10
type input "****"
type input "***"
type input "*"
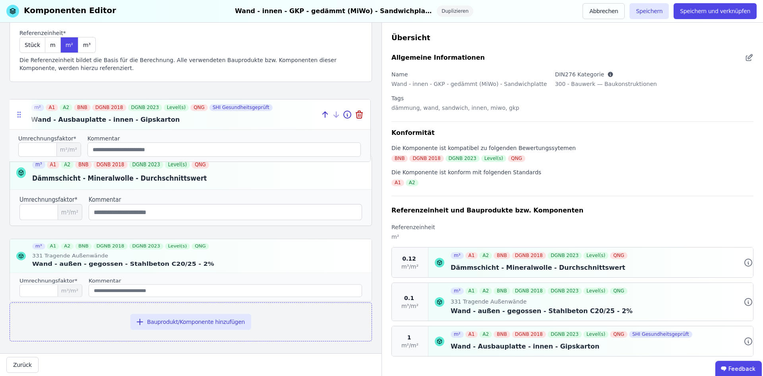
drag, startPoint x: 19, startPoint y: 253, endPoint x: 17, endPoint y: 118, distance: 135.5
click at [17, 118] on icon at bounding box center [19, 114] width 8 height 8
type input "*"
type input "****"
type input "***"
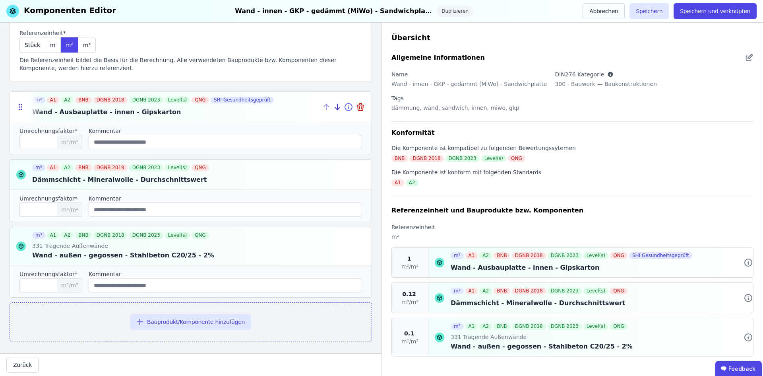
click at [344, 105] on icon at bounding box center [349, 107] width 10 height 10
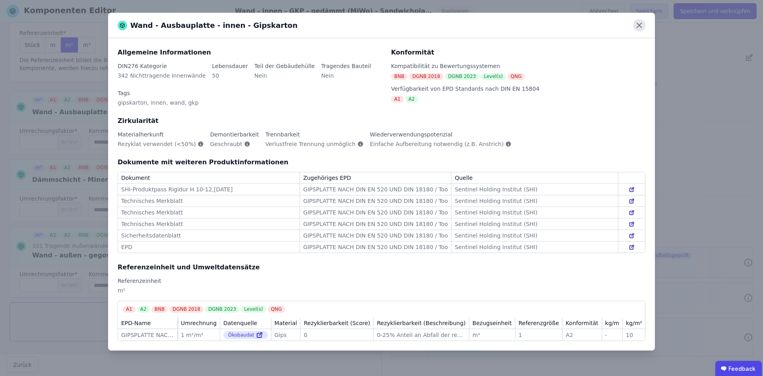
click at [642, 29] on icon at bounding box center [639, 25] width 12 height 12
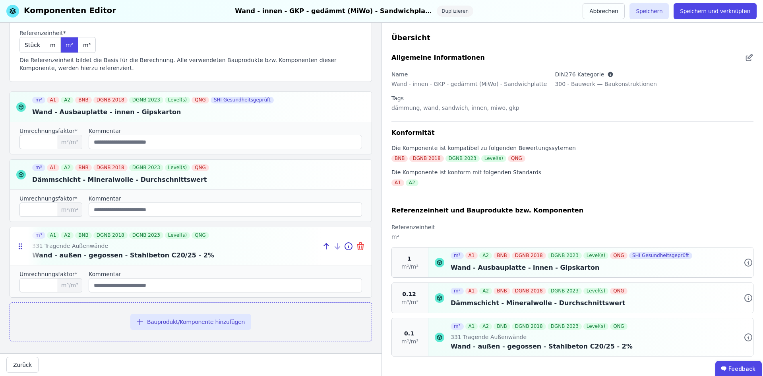
click at [360, 246] on icon at bounding box center [360, 247] width 0 height 2
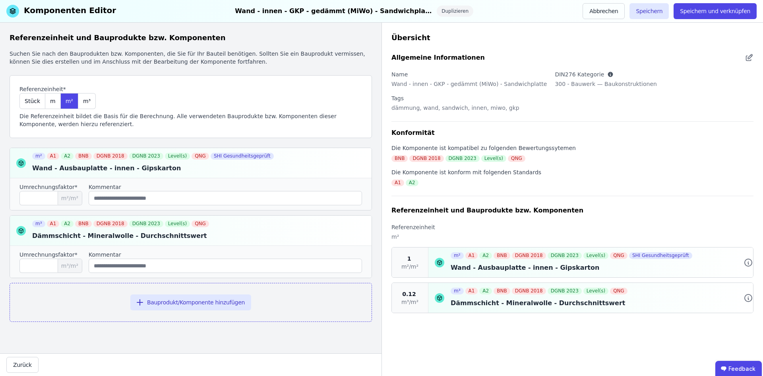
scroll to position [0, 0]
click at [145, 304] on icon "button" at bounding box center [140, 302] width 10 height 10
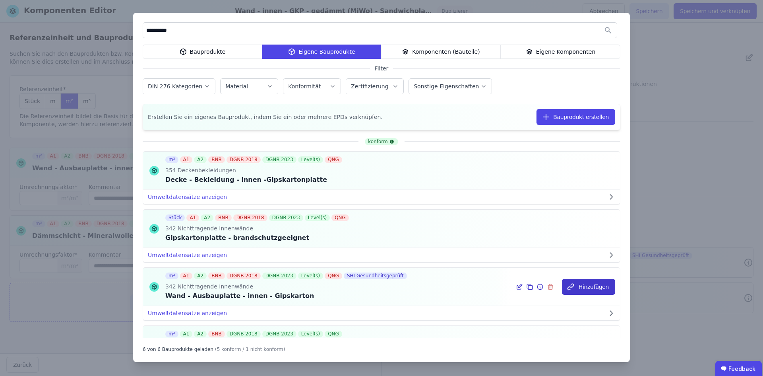
click at [594, 286] on button "Hinzufügen" at bounding box center [588, 287] width 53 height 16
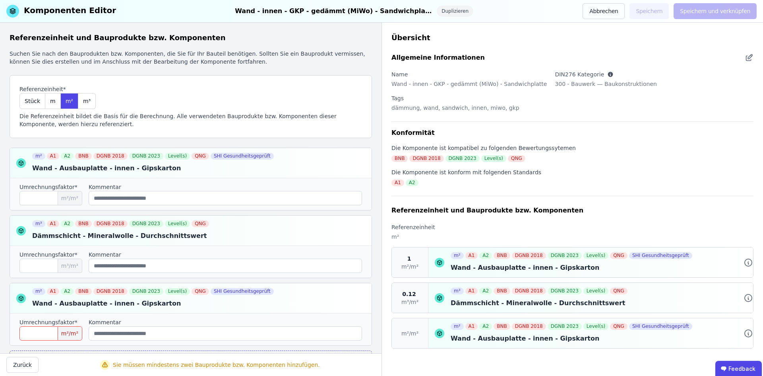
click at [50, 330] on input "number" at bounding box center [50, 333] width 63 height 14
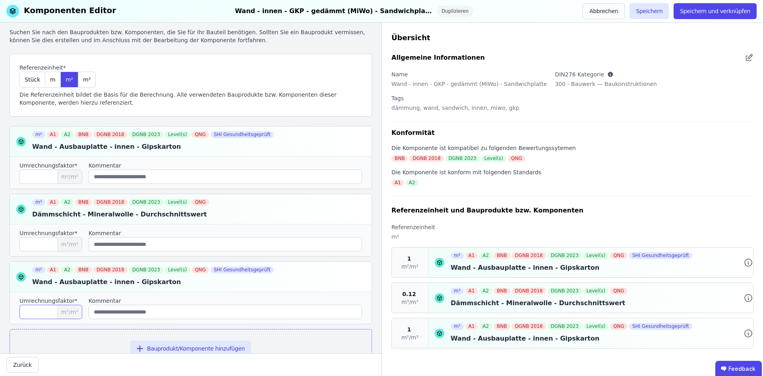
scroll to position [40, 0]
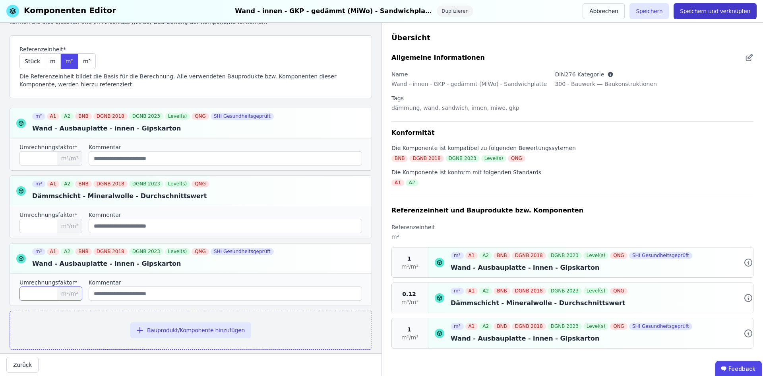
type input "*"
click at [723, 14] on button "Speichern und verknüpfen" at bounding box center [715, 11] width 83 height 16
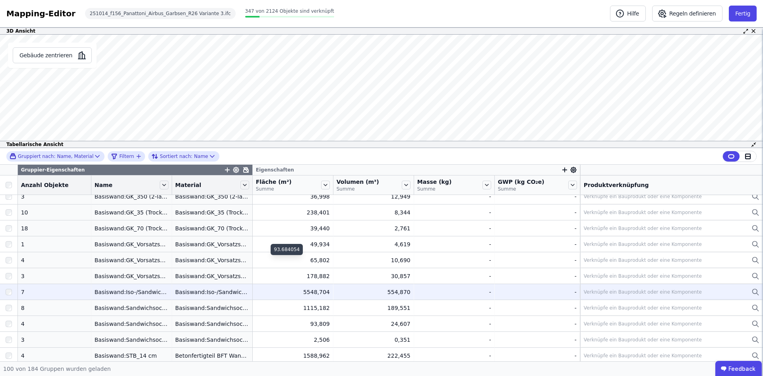
scroll to position [318, 0]
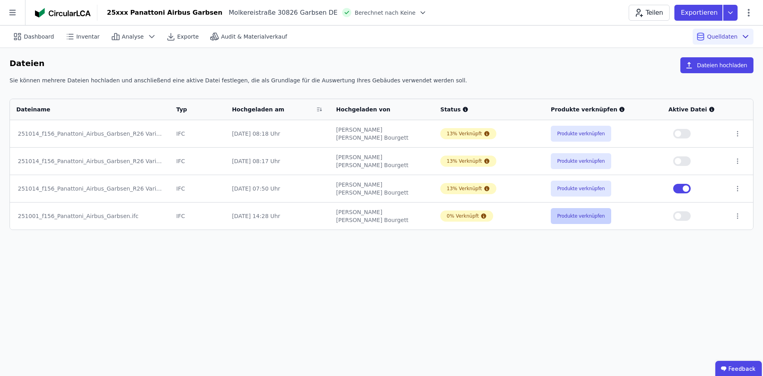
click at [594, 219] on button "Produkte verknüpfen" at bounding box center [581, 216] width 60 height 16
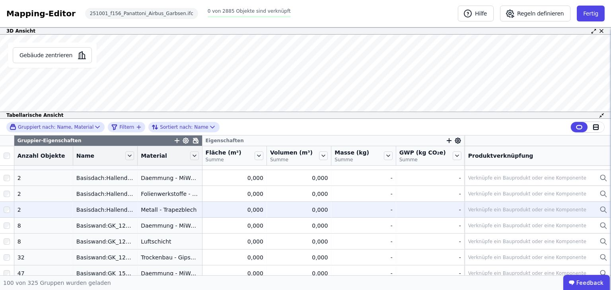
scroll to position [199, 0]
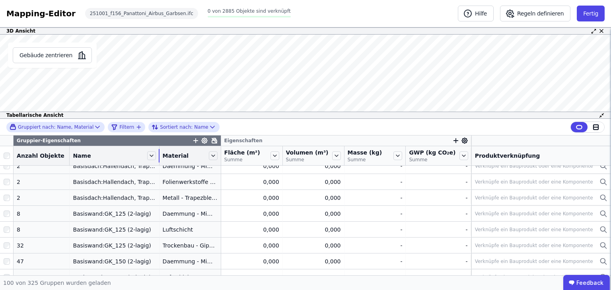
drag, startPoint x: 128, startPoint y: 155, endPoint x: 156, endPoint y: 157, distance: 28.0
click at [156, 157] on tr "Anzahl Objekte Name Material Fläche (m²) Summe Volumen (m³) Summe Masse (kg) Su…" at bounding box center [305, 155] width 611 height 19
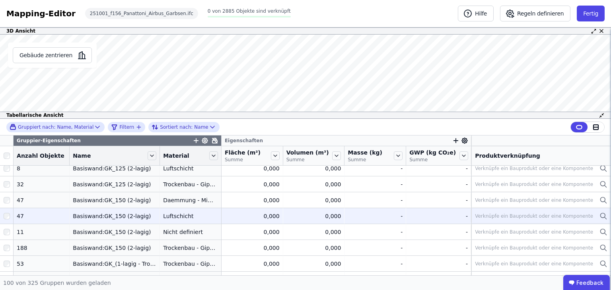
scroll to position [278, 0]
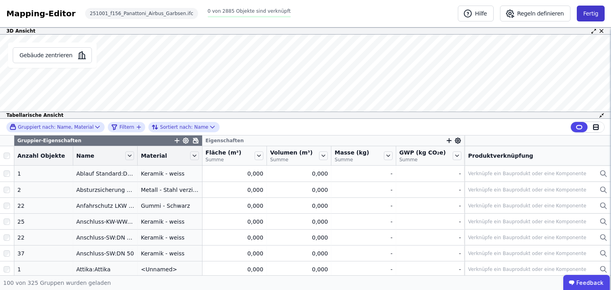
click at [580, 11] on button "Fertig" at bounding box center [590, 14] width 28 height 16
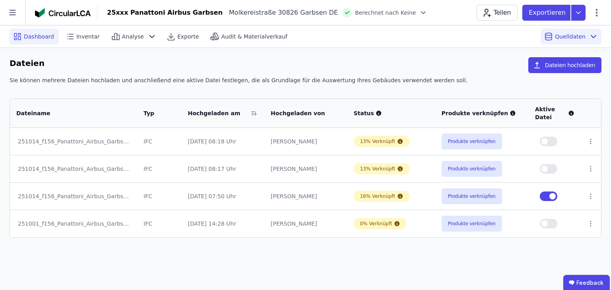
click at [38, 40] on div "Dashboard" at bounding box center [34, 37] width 49 height 16
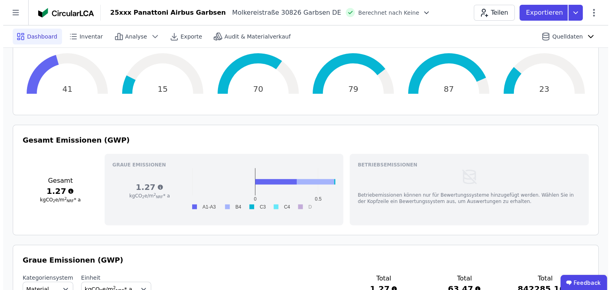
scroll to position [238, 0]
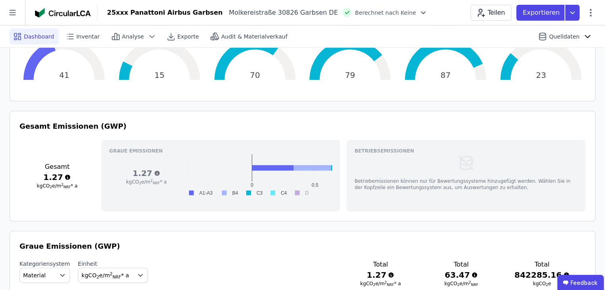
click at [355, 11] on span "Berechnet nach Keine" at bounding box center [385, 13] width 61 height 8
click at [355, 16] on span "Berechnet nach Keine" at bounding box center [385, 13] width 61 height 8
click at [419, 10] on icon at bounding box center [423, 13] width 8 height 8
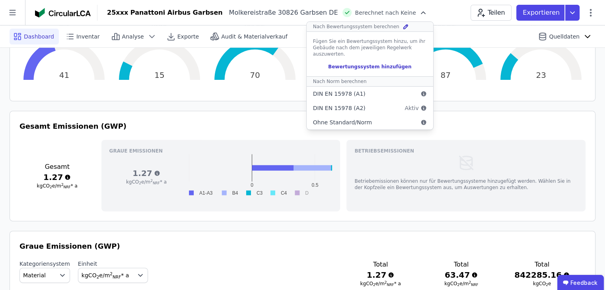
click at [313, 64] on div "Bewertungssystem hinzufügen" at bounding box center [370, 67] width 114 height 6
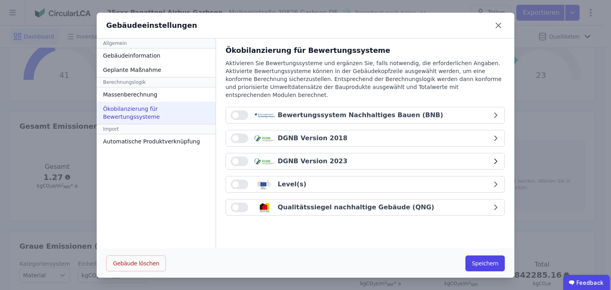
click at [241, 157] on button "button" at bounding box center [239, 162] width 17 height 10
click at [284, 158] on button "DGNB Version 2023" at bounding box center [365, 161] width 278 height 16
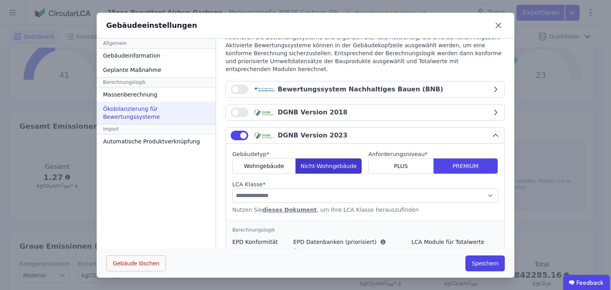
scroll to position [40, 0]
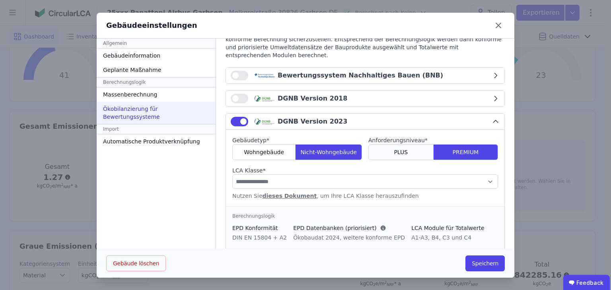
click at [413, 145] on div "PLUS" at bounding box center [400, 152] width 65 height 16
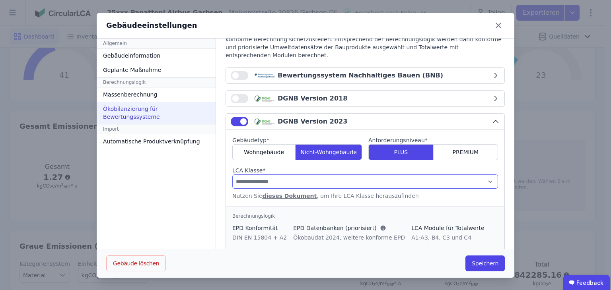
click at [364, 174] on select "**********" at bounding box center [365, 181] width 266 height 14
select select "*"
click at [232, 174] on select "**********" at bounding box center [365, 181] width 266 height 14
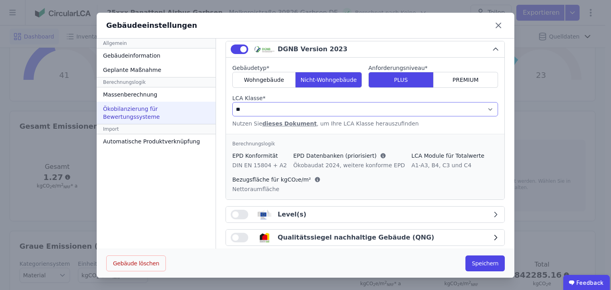
scroll to position [113, 0]
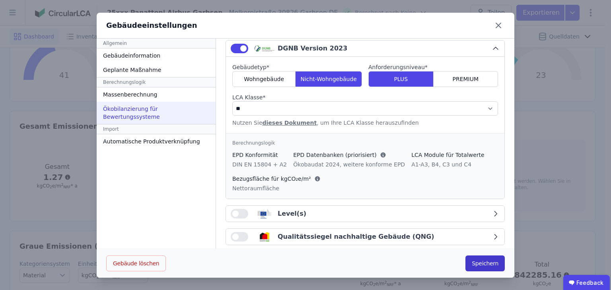
click at [479, 260] on button "Speichern" at bounding box center [484, 264] width 39 height 16
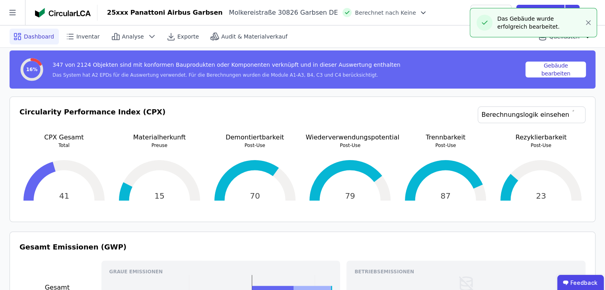
scroll to position [159, 0]
